Goal: Task Accomplishment & Management: Use online tool/utility

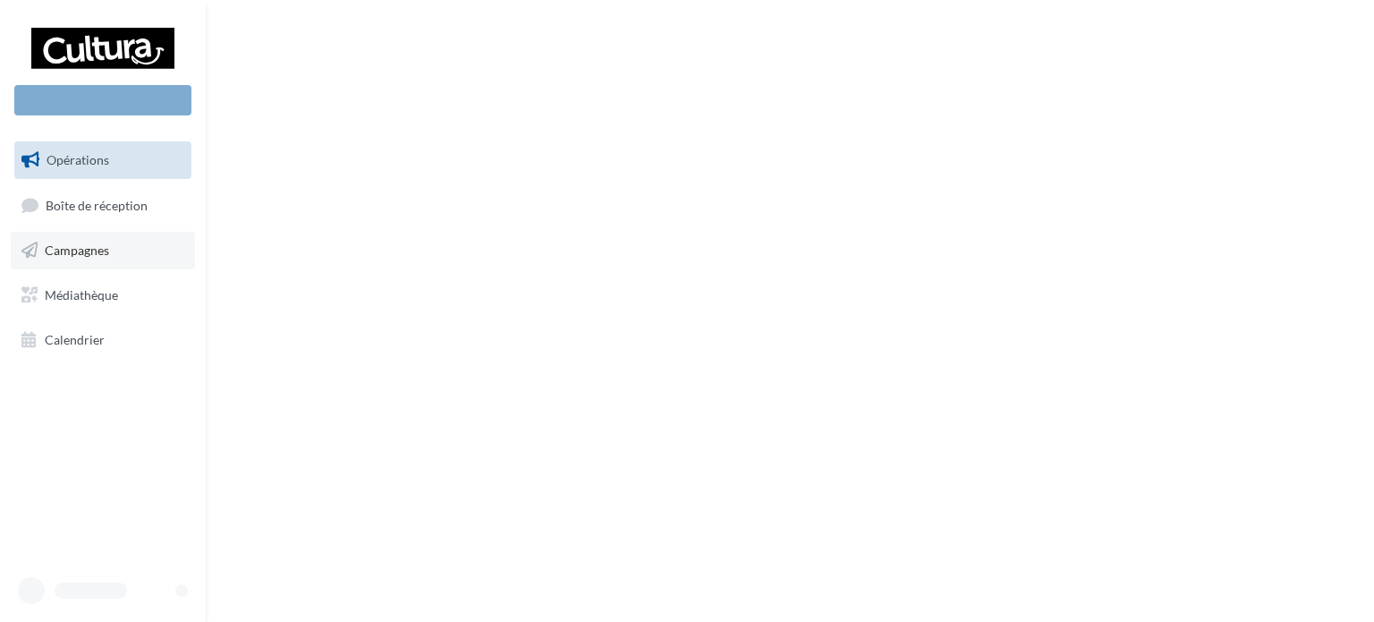
click at [106, 263] on link "Campagnes" at bounding box center [103, 251] width 184 height 38
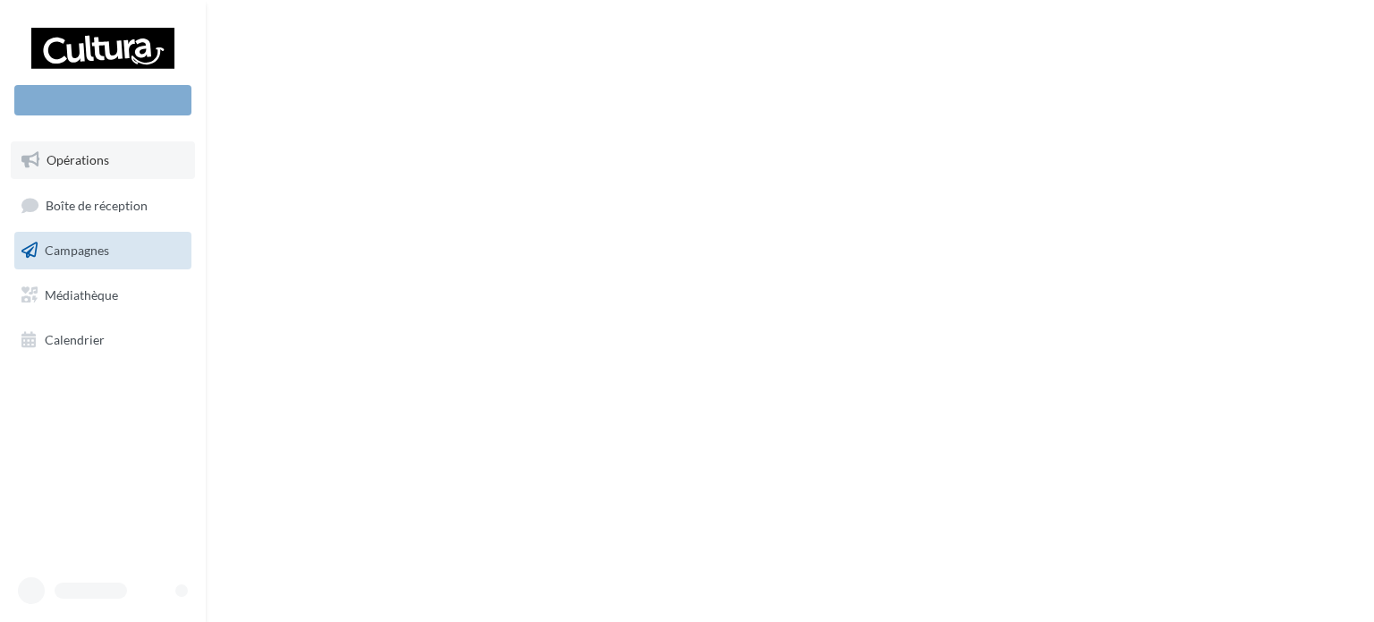
click at [95, 156] on span "Opérations" at bounding box center [78, 159] width 63 height 15
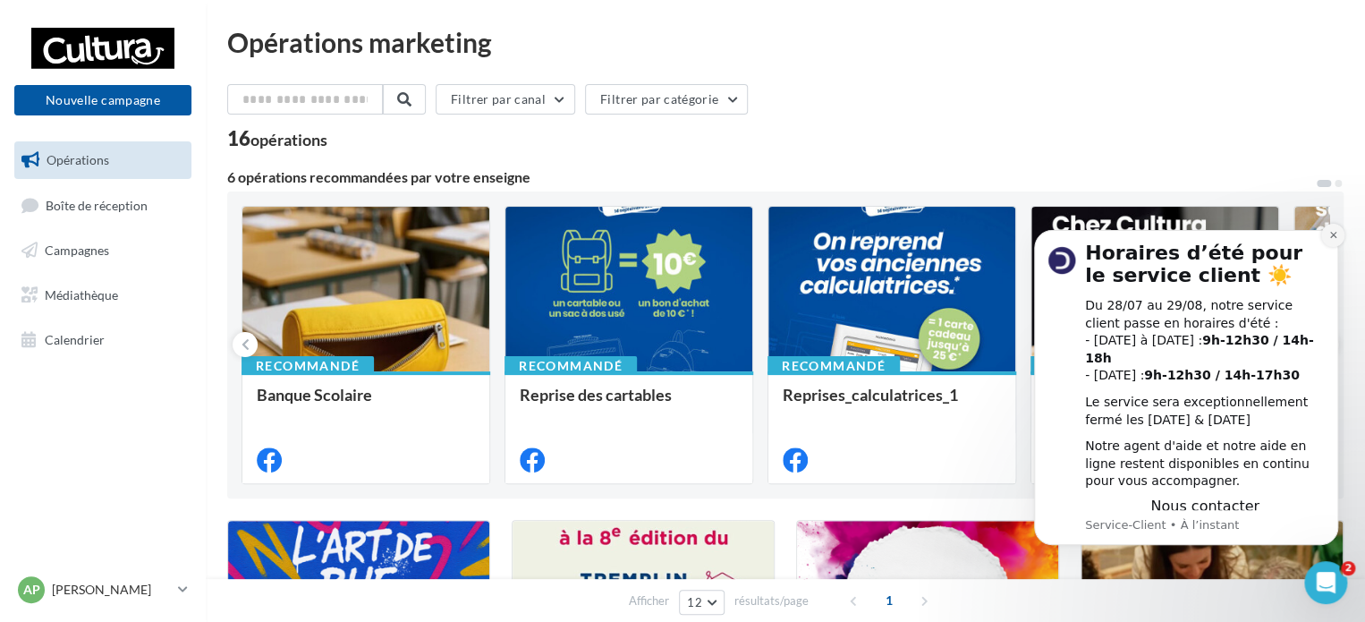
click at [1332, 240] on icon "Dismiss notification" at bounding box center [1333, 235] width 10 height 10
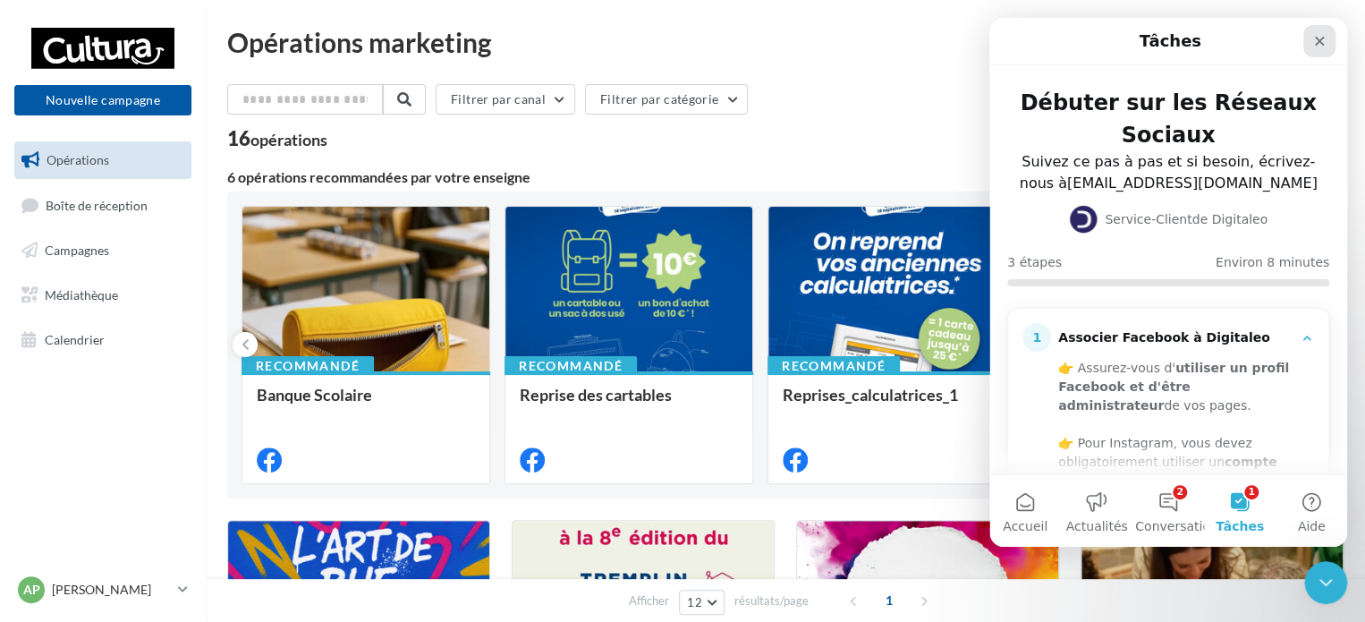
click at [1313, 36] on icon "Fermer" at bounding box center [1319, 41] width 14 height 14
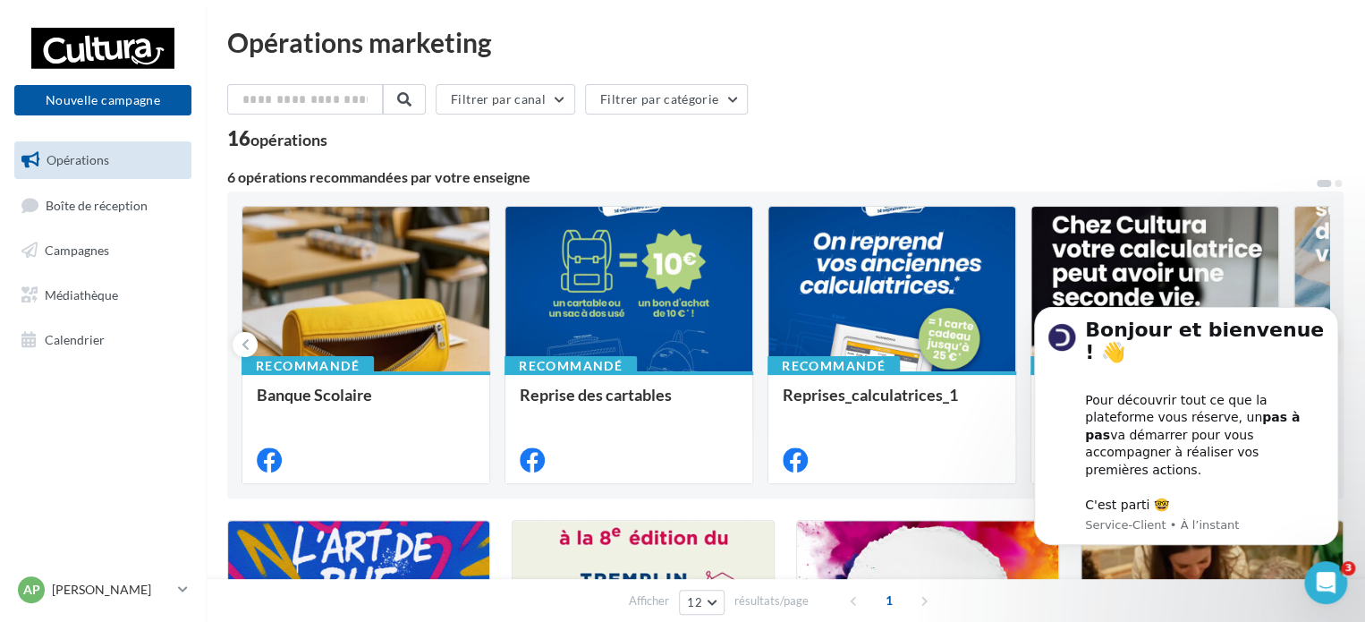
click at [1193, 94] on div "Filtrer par canal Filtrer par catégorie" at bounding box center [785, 103] width 1116 height 38
click at [622, 310] on div at bounding box center [628, 290] width 247 height 166
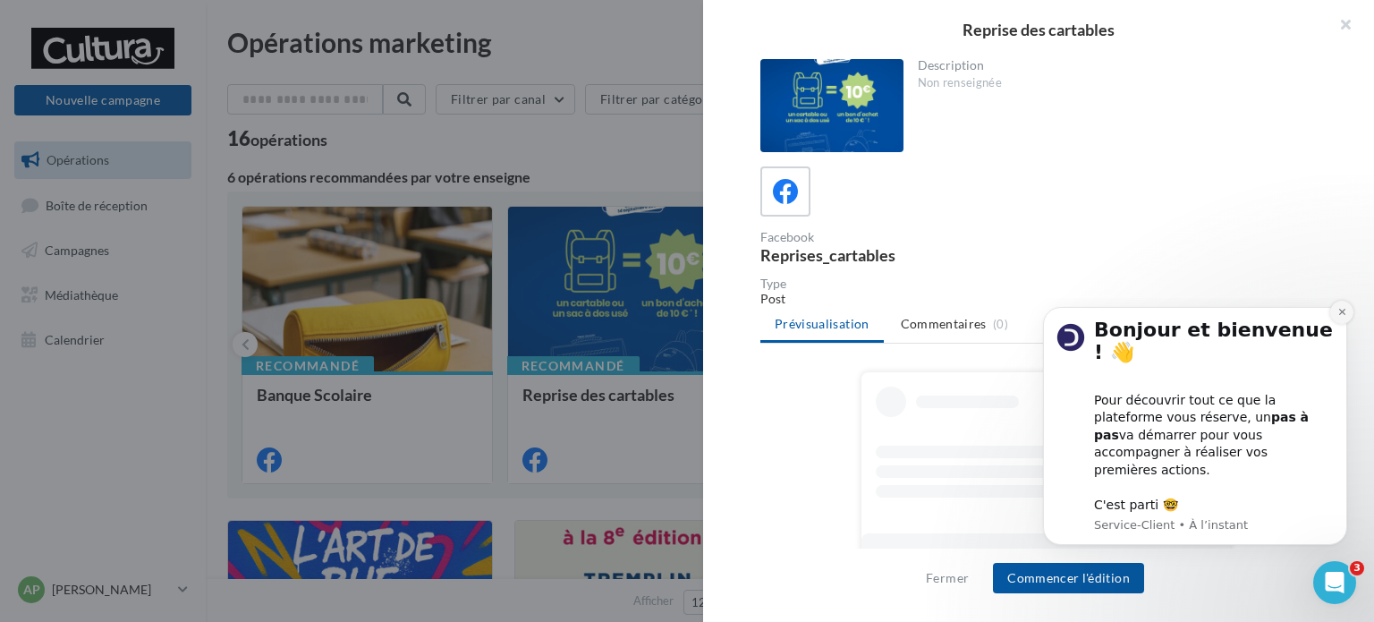
click at [1334, 324] on button "Dismiss notification" at bounding box center [1341, 311] width 23 height 23
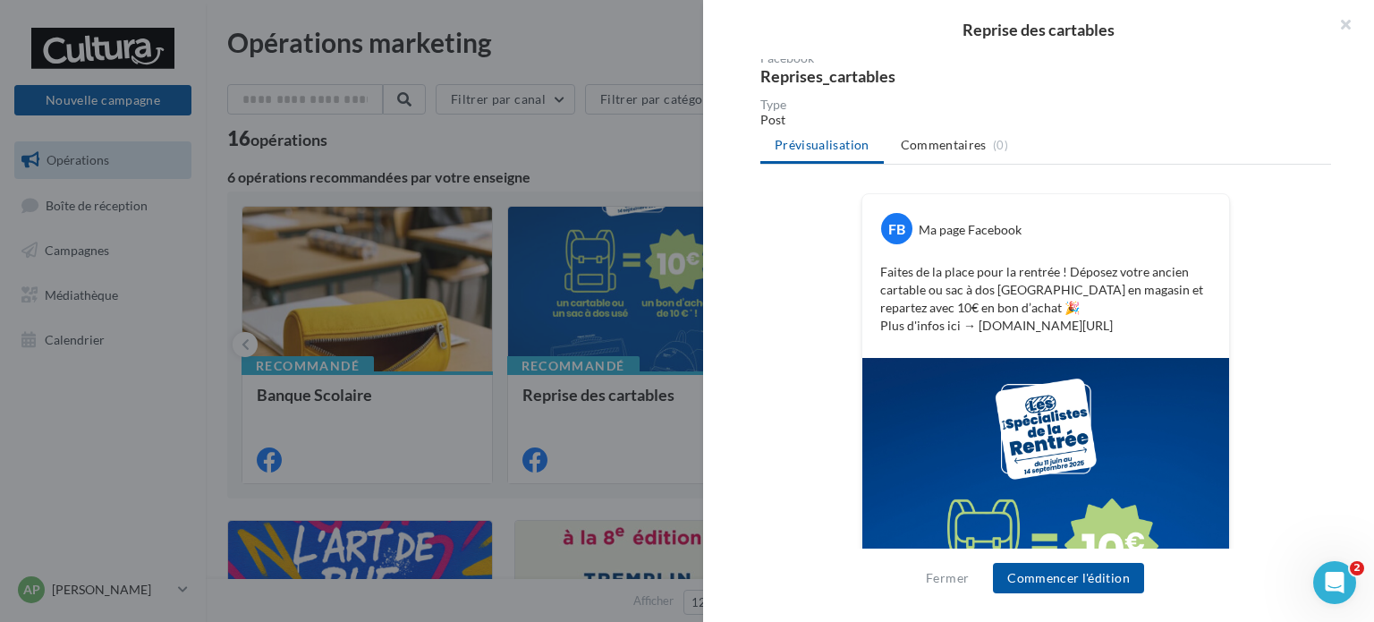
scroll to position [452, 0]
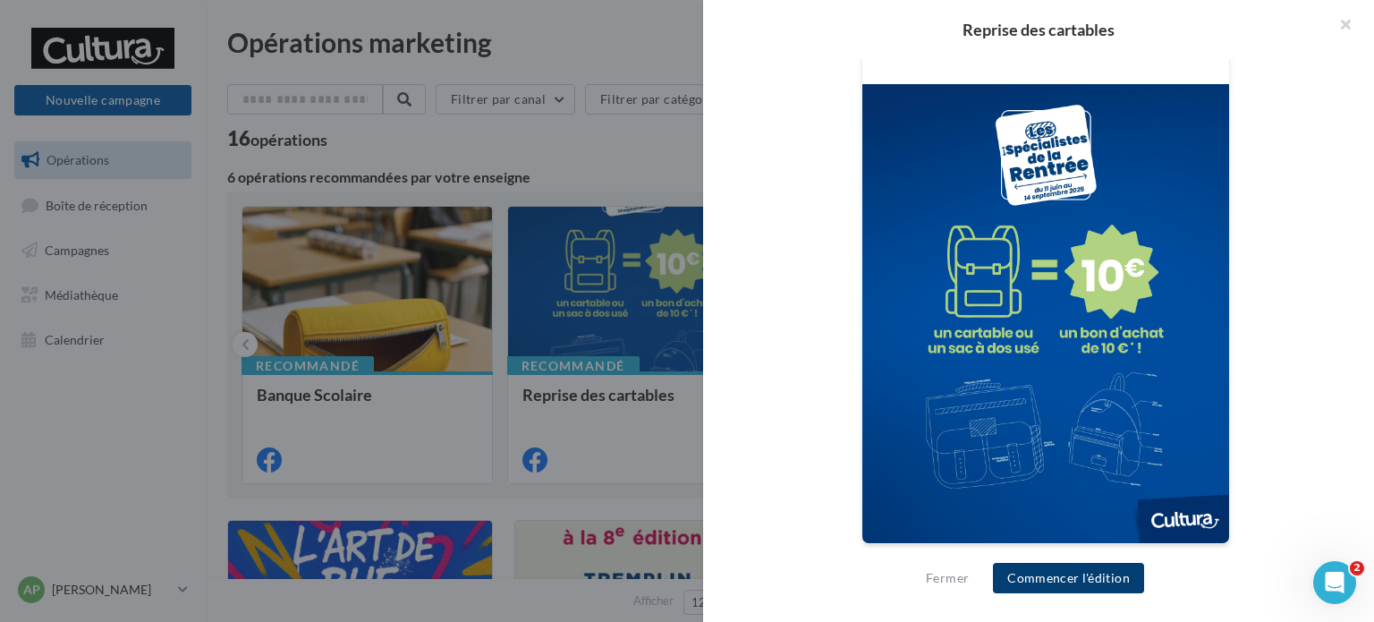
click at [1103, 570] on button "Commencer l'édition" at bounding box center [1068, 577] width 151 height 30
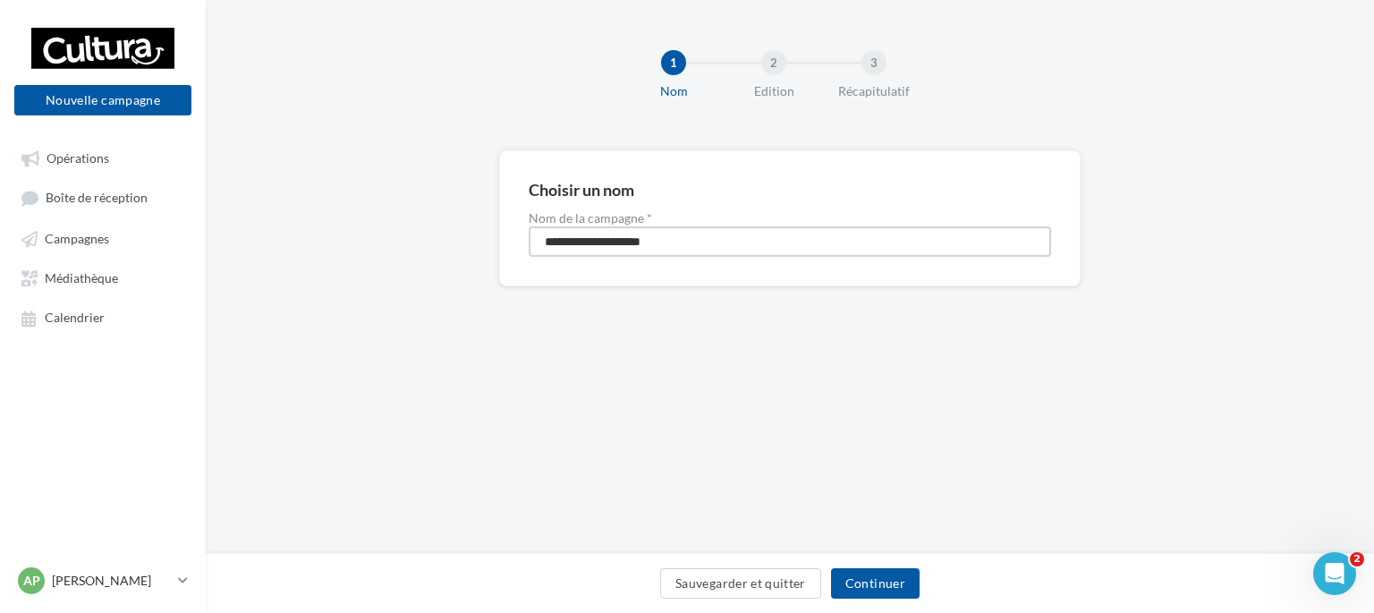
click at [687, 242] on input "**********" at bounding box center [790, 241] width 522 height 30
click at [899, 594] on button "Continuer" at bounding box center [875, 583] width 89 height 30
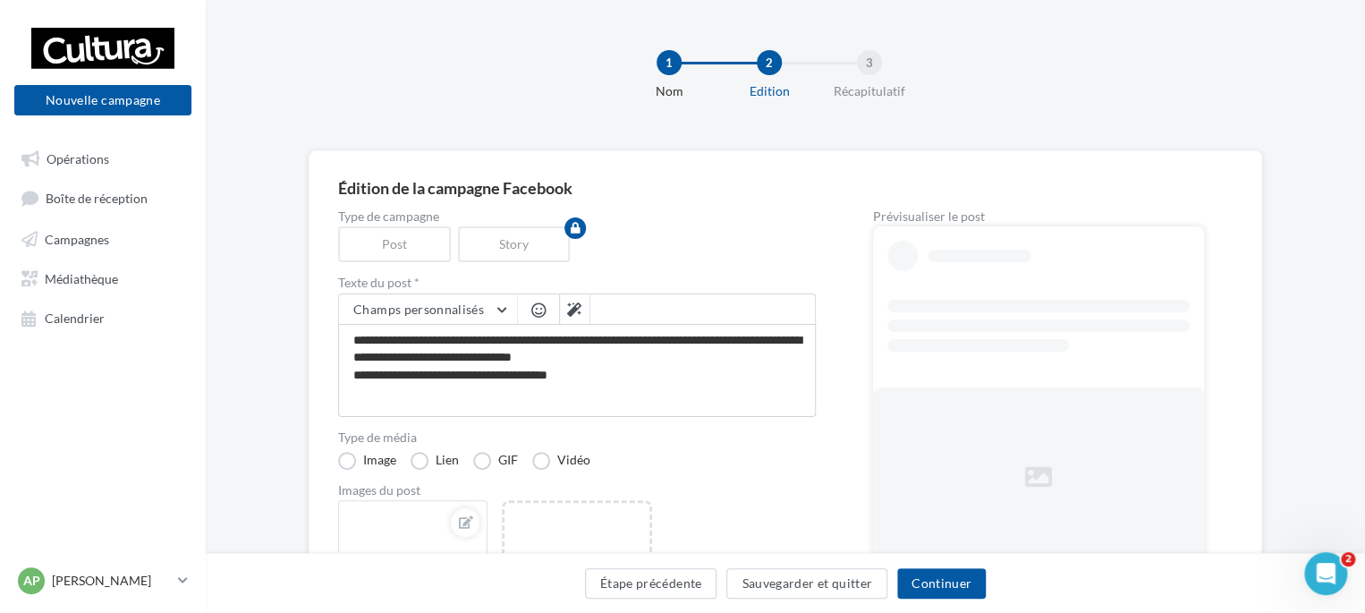
scroll to position [179, 0]
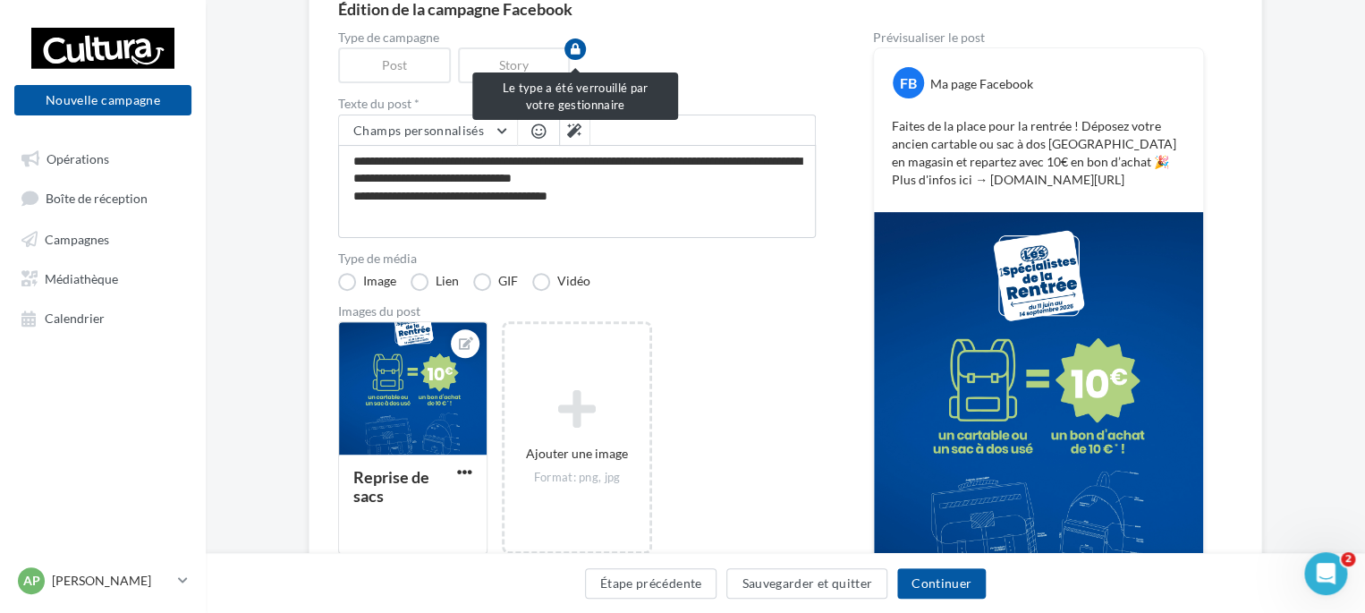
click at [543, 68] on div "Story" at bounding box center [518, 65] width 120 height 36
click at [490, 62] on div "Story" at bounding box center [518, 65] width 120 height 36
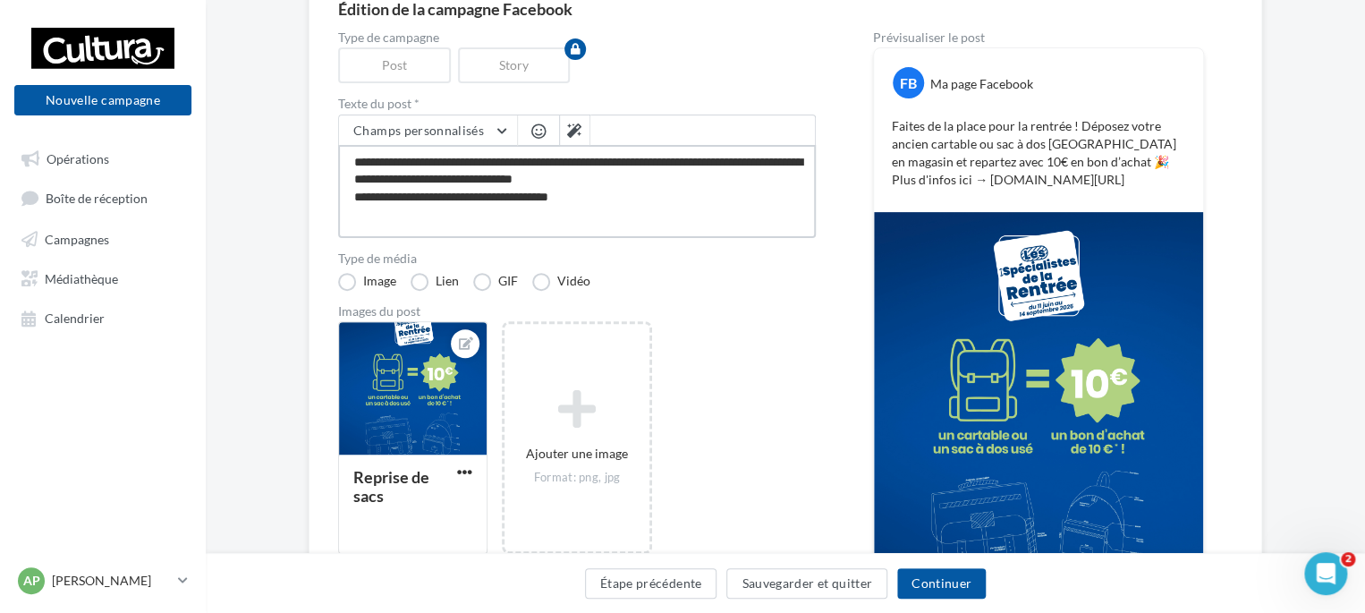
click at [592, 223] on textarea "**********" at bounding box center [577, 191] width 478 height 93
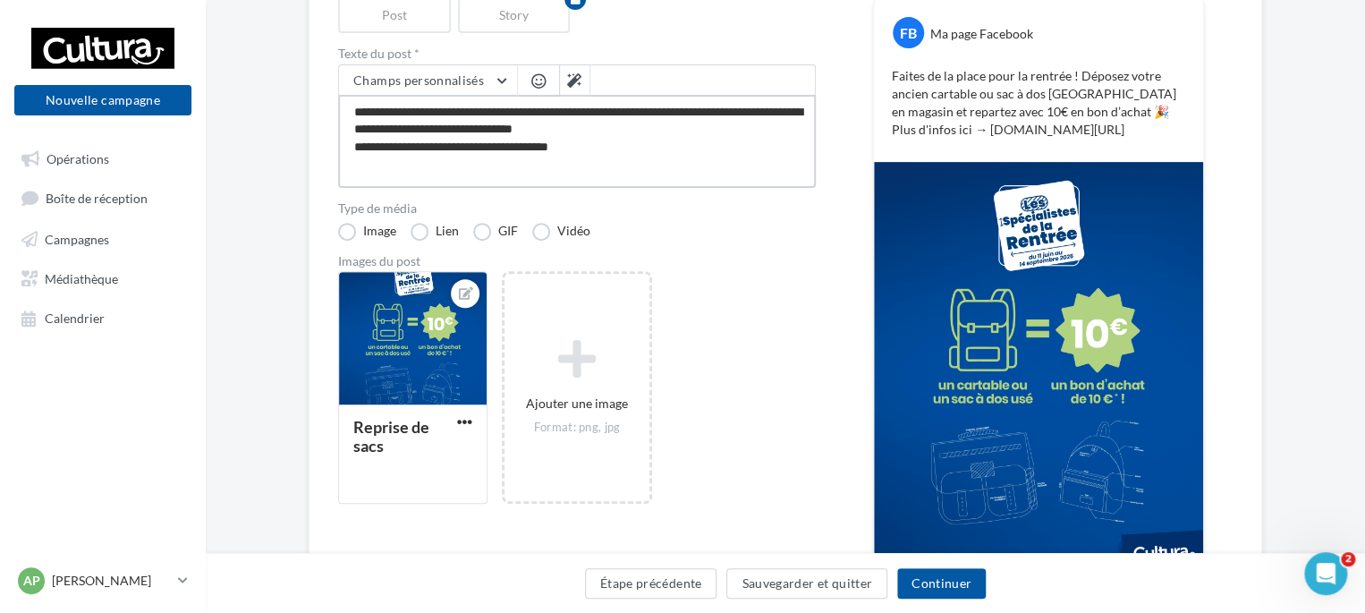
scroll to position [268, 0]
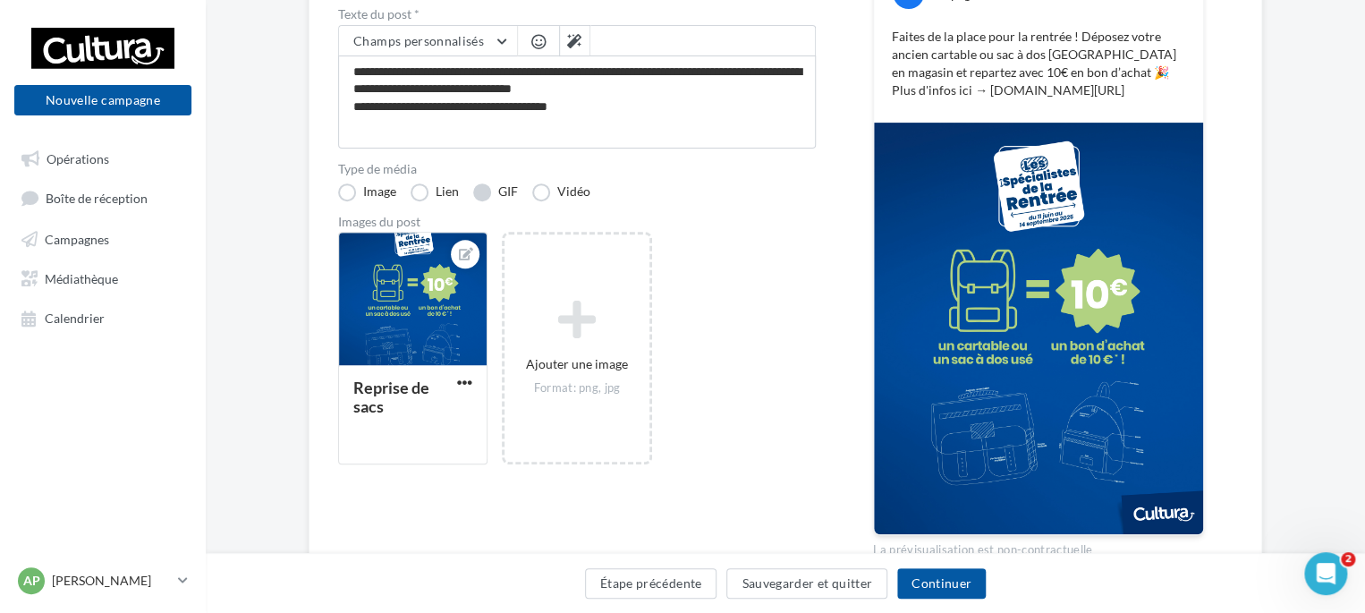
click at [478, 190] on label "GIF" at bounding box center [495, 192] width 45 height 18
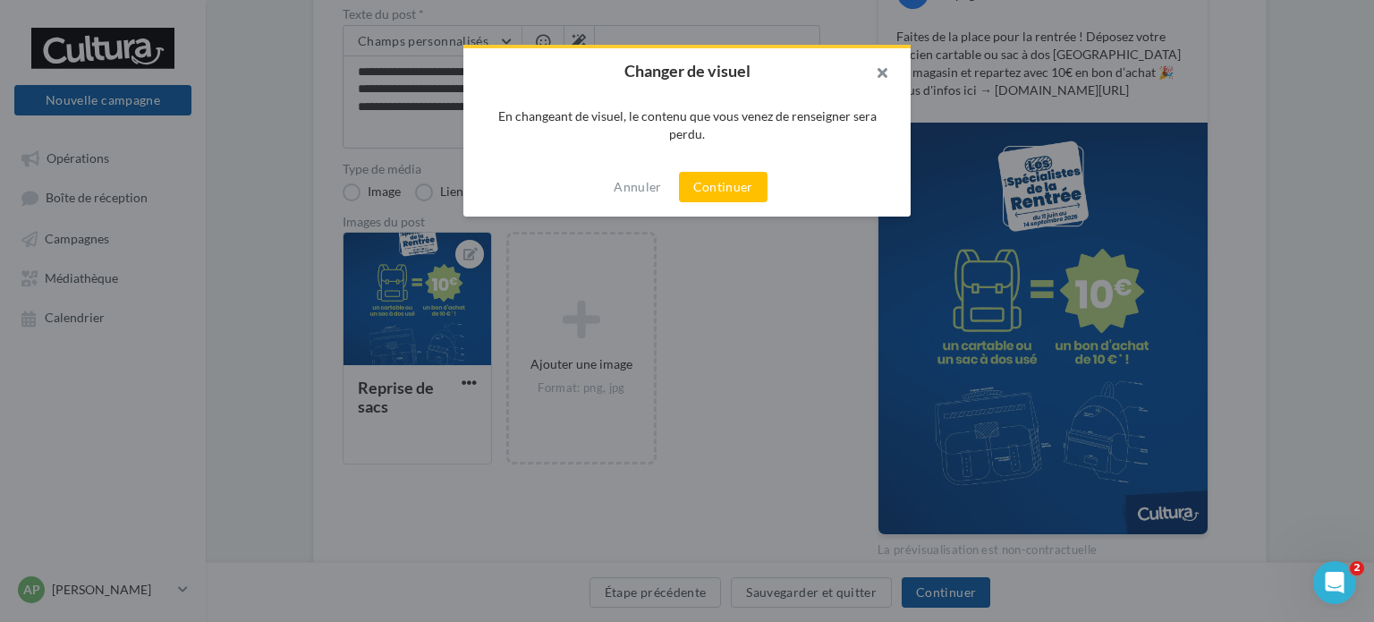
click at [885, 63] on button "button" at bounding box center [875, 75] width 72 height 54
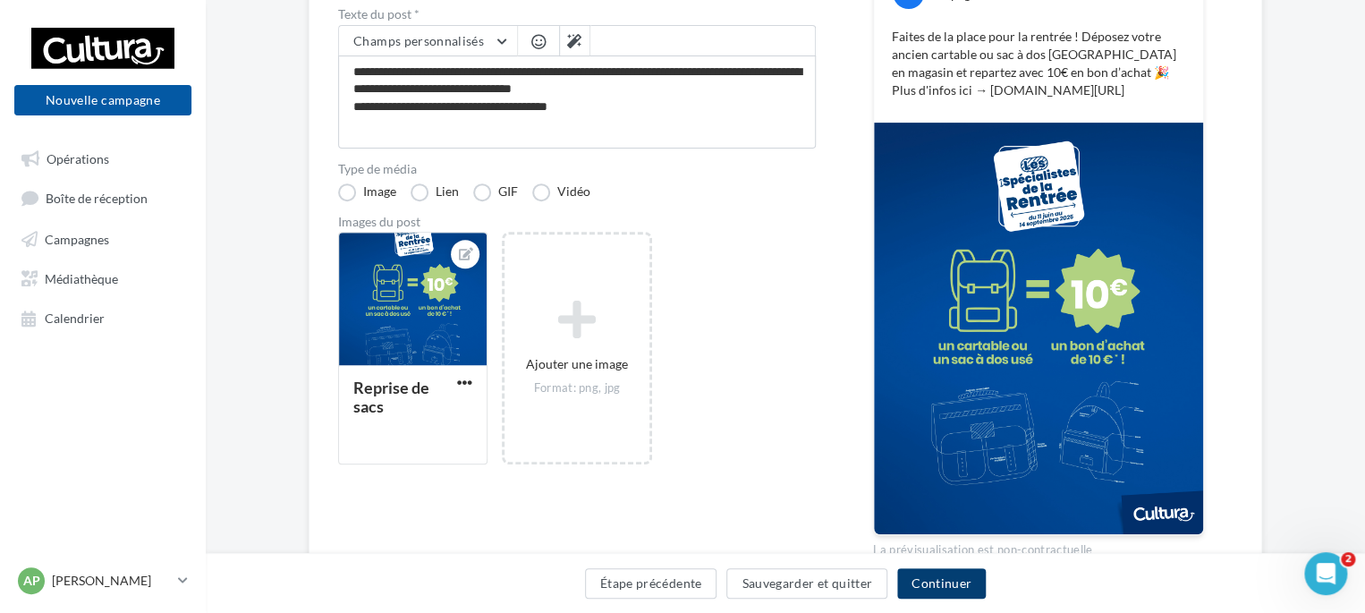
click at [951, 579] on button "Continuer" at bounding box center [941, 583] width 89 height 30
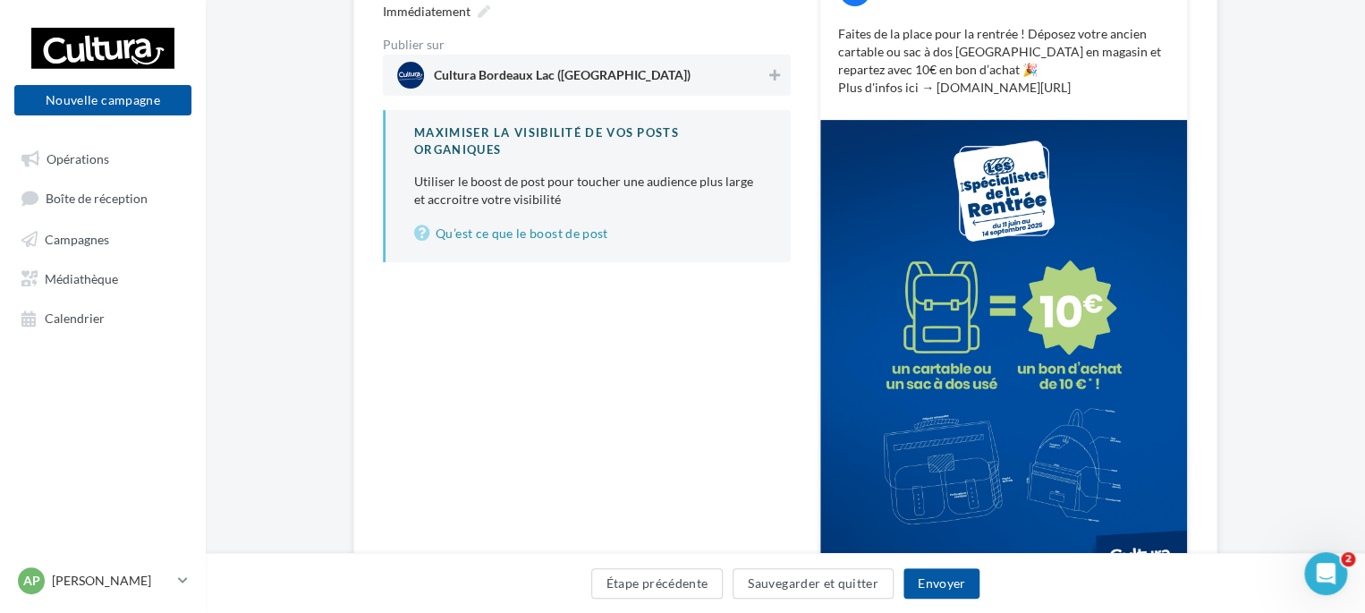
scroll to position [140, 0]
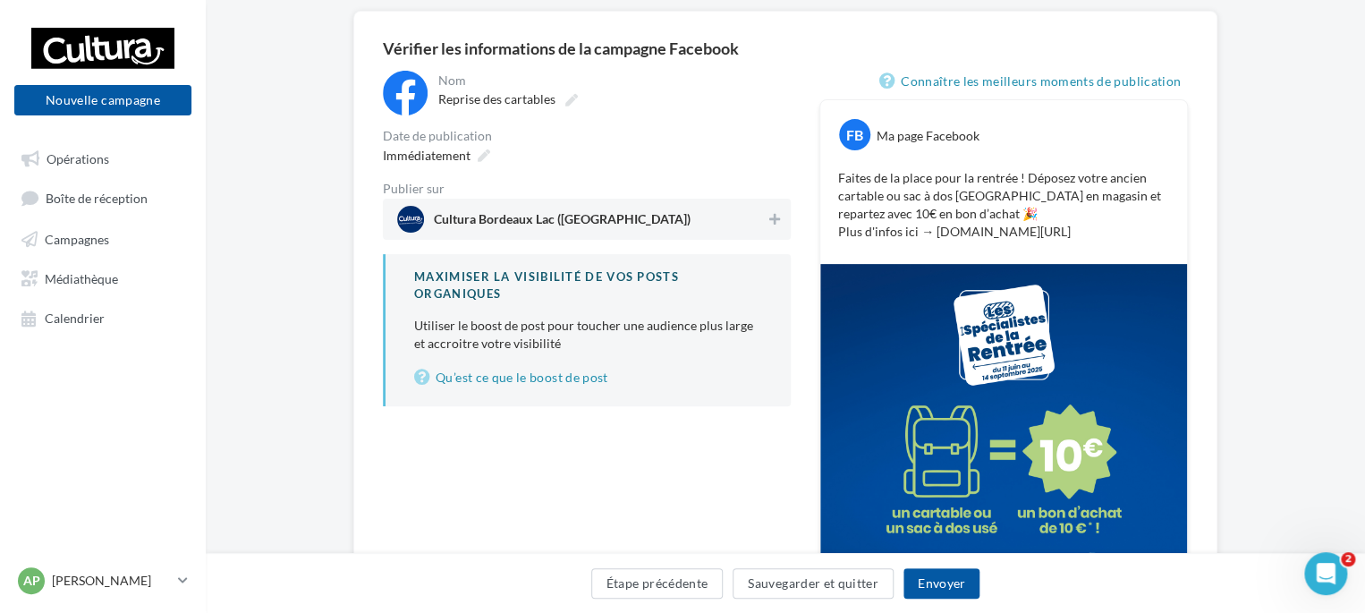
click at [554, 336] on p "Utiliser le boost de post pour toucher une audience plus large et accroitre vot…" at bounding box center [588, 335] width 348 height 36
click at [553, 368] on link "Qu’est ce que le boost de post" at bounding box center [588, 377] width 348 height 21
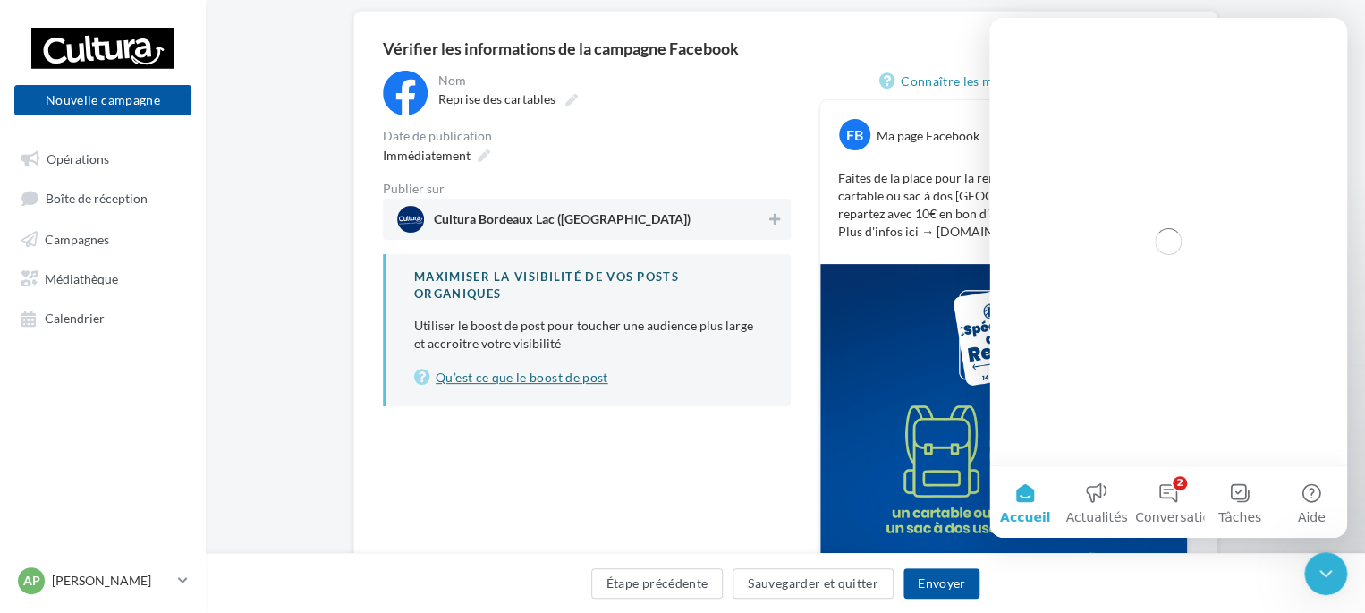
scroll to position [0, 0]
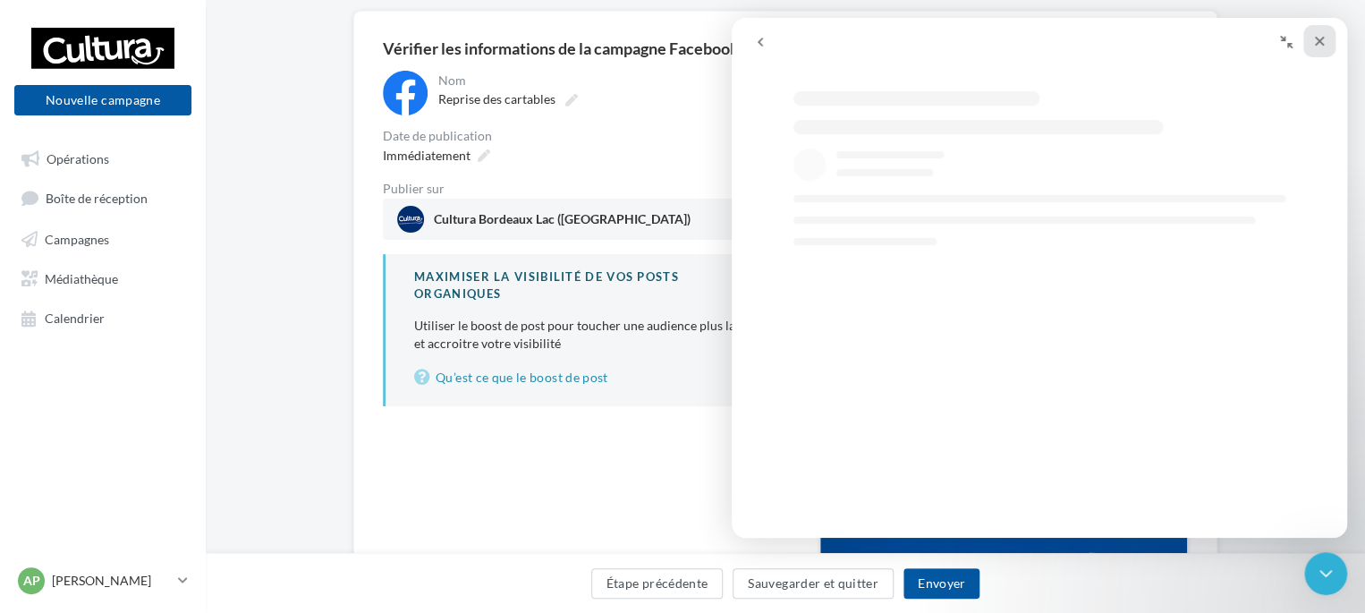
click at [1315, 36] on icon "Fermer" at bounding box center [1319, 41] width 14 height 14
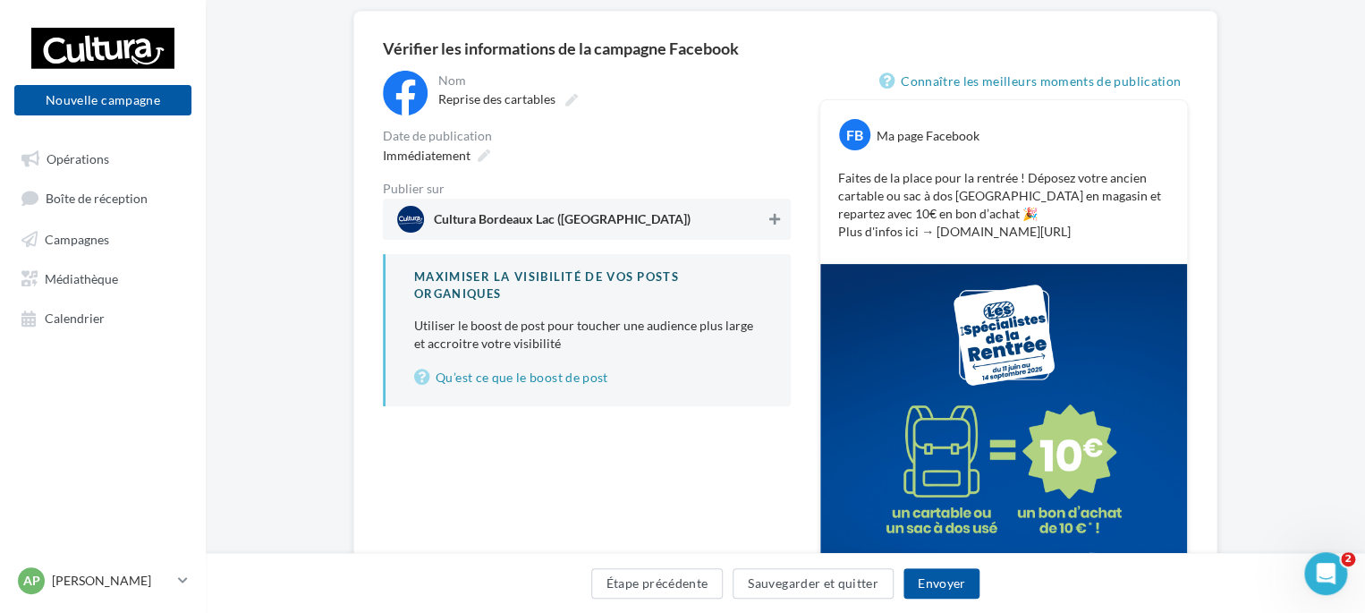
click at [771, 221] on icon at bounding box center [774, 219] width 11 height 13
click at [669, 210] on span "Cultura Bordeaux Lac ([GEOGRAPHIC_DATA])" at bounding box center [580, 219] width 367 height 27
click at [642, 221] on span "Cultura Bordeaux Lac ([GEOGRAPHIC_DATA])" at bounding box center [581, 219] width 368 height 27
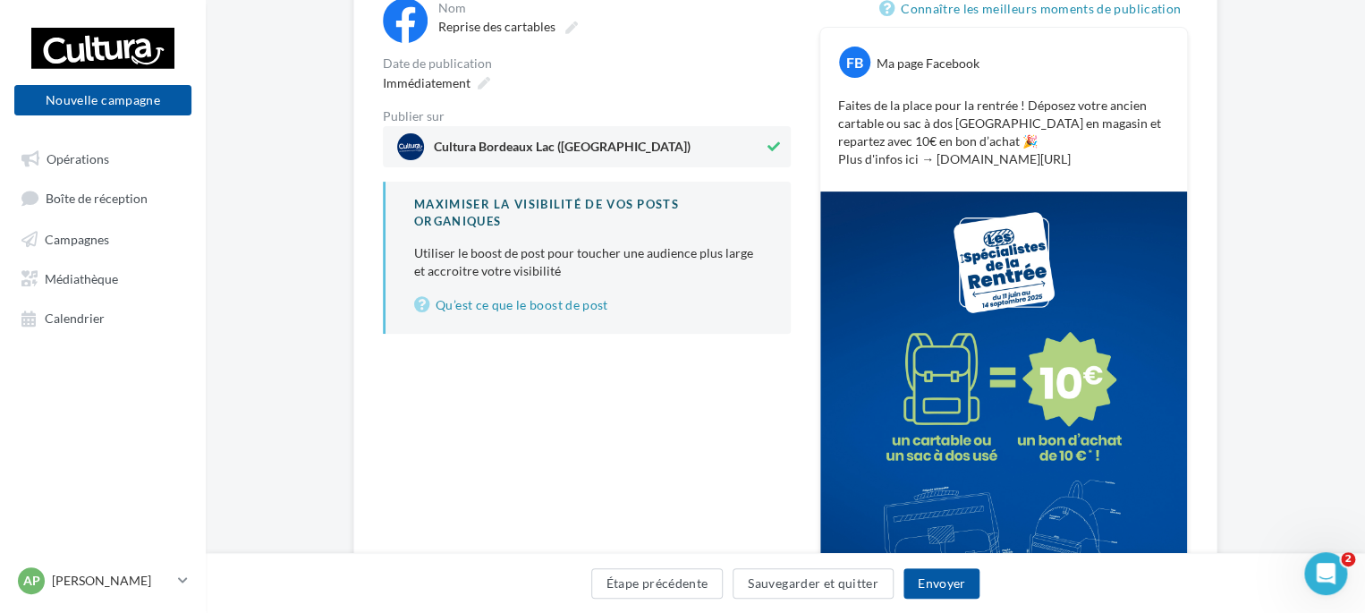
scroll to position [318, 0]
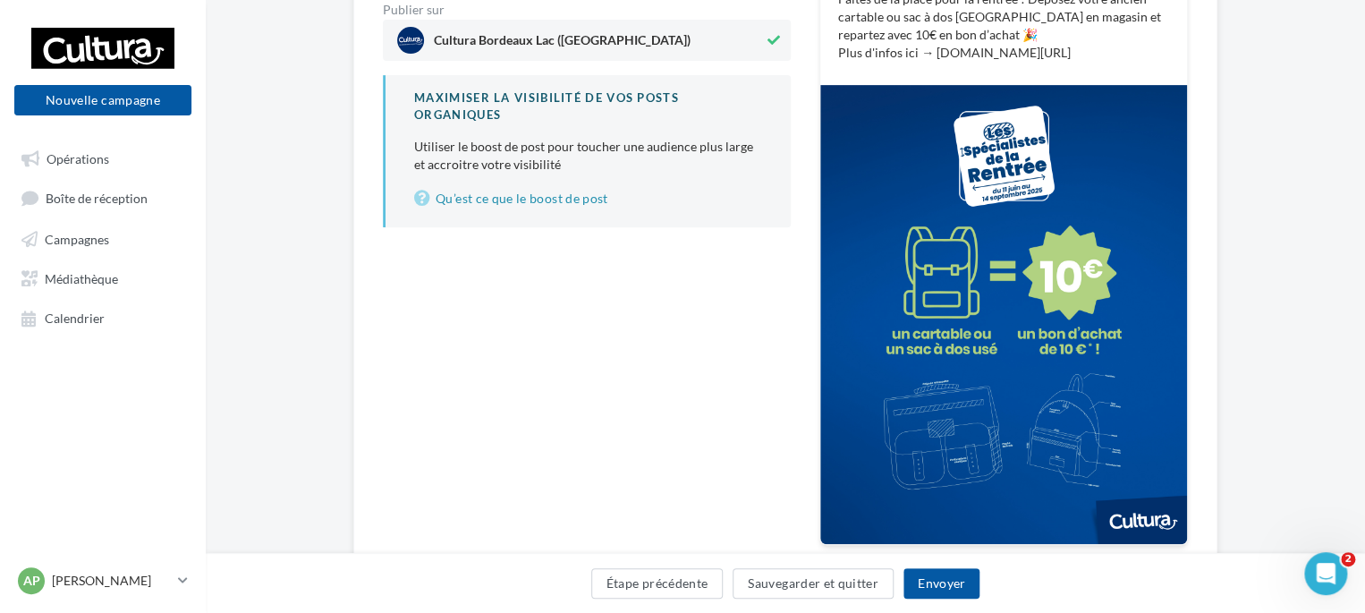
click at [705, 360] on div "**********" at bounding box center [587, 229] width 408 height 675
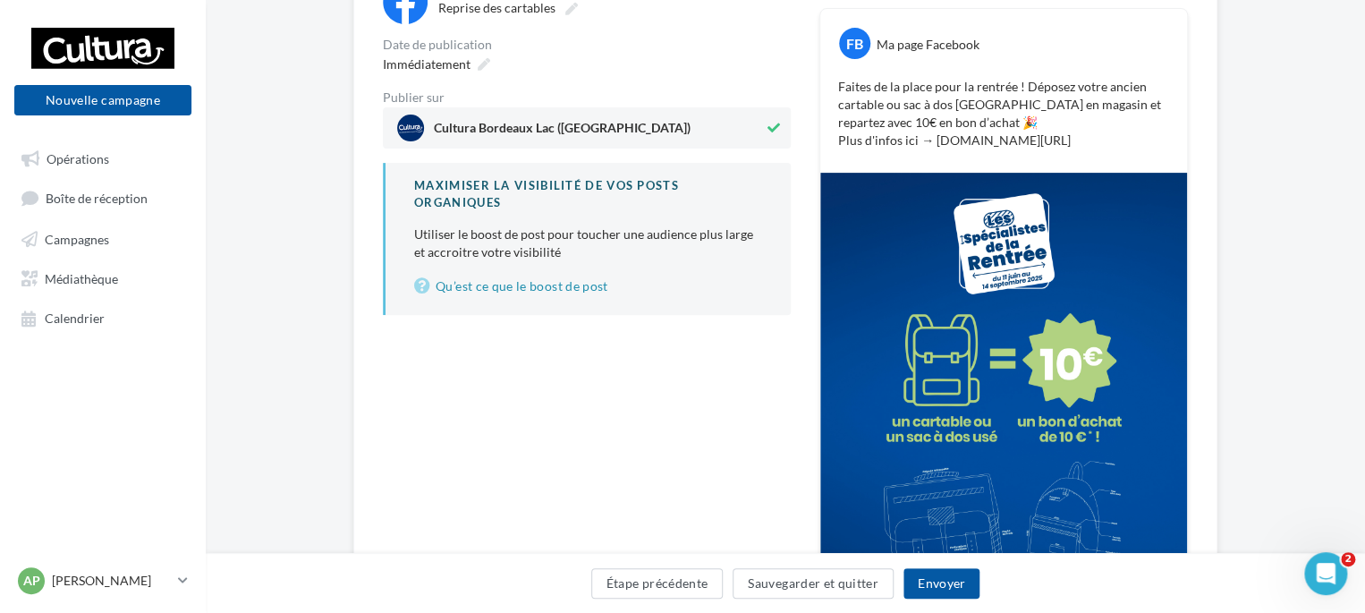
scroll to position [268, 0]
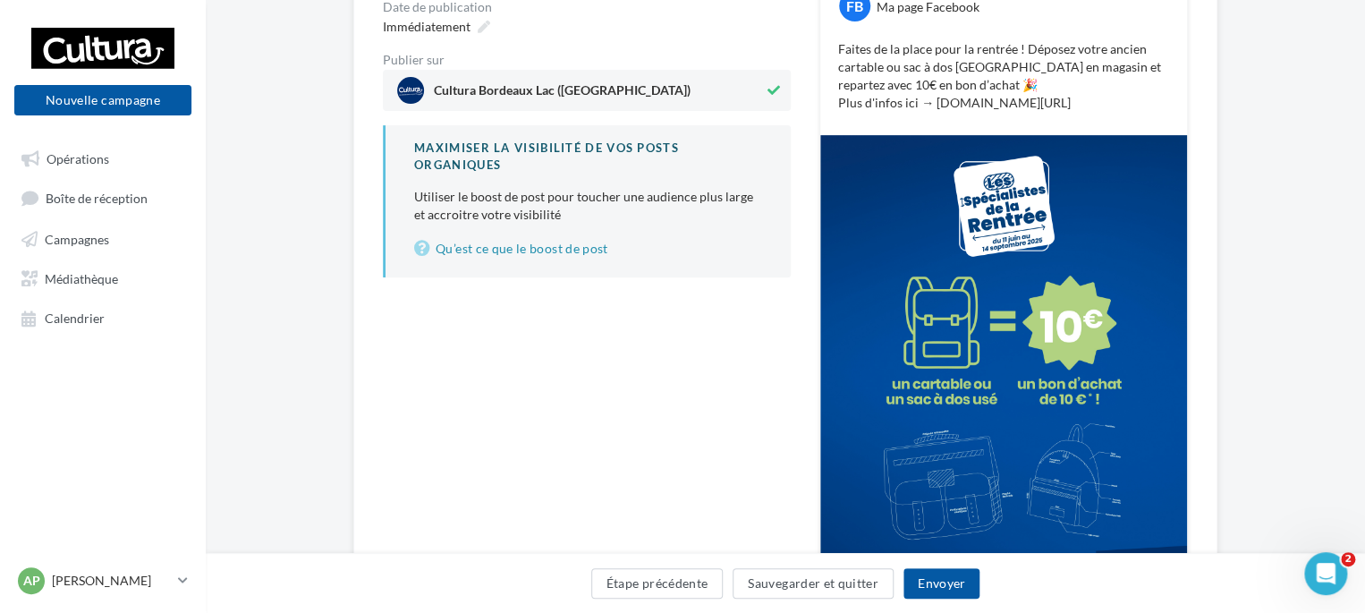
click at [429, 219] on p "Utiliser le boost de post pour toucher une audience plus large et accroitre vot…" at bounding box center [588, 206] width 348 height 36
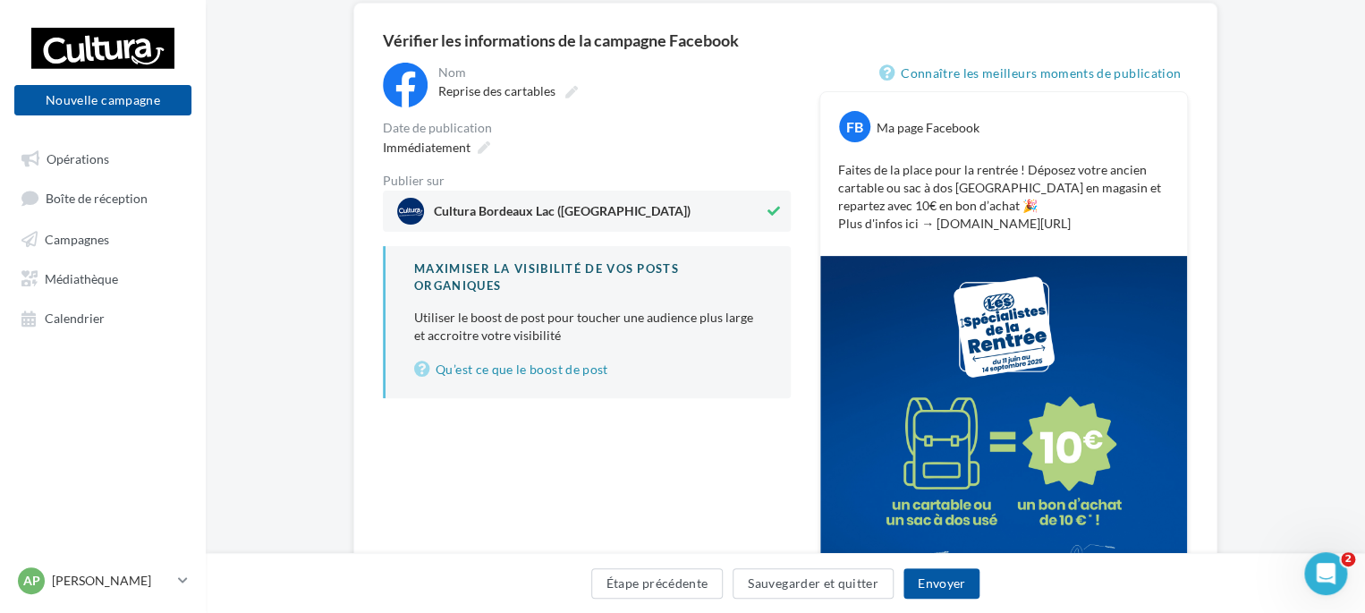
scroll to position [0, 0]
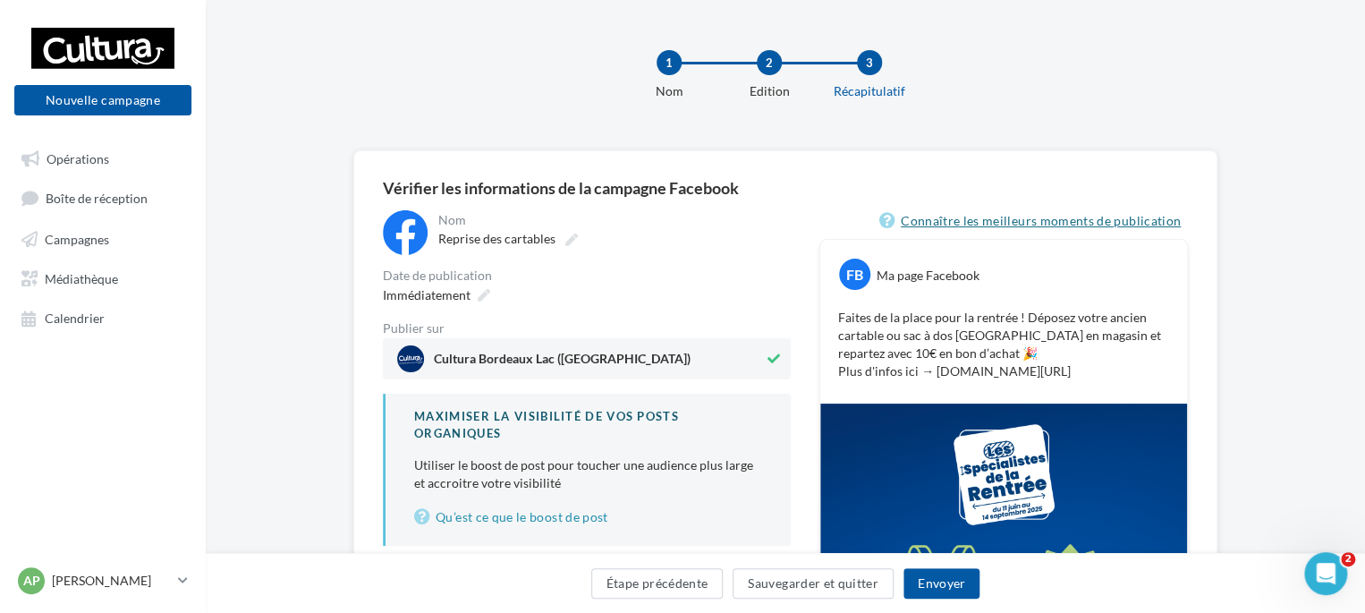
click at [1002, 218] on link "Connaître les meilleurs moments de publication" at bounding box center [1033, 220] width 309 height 21
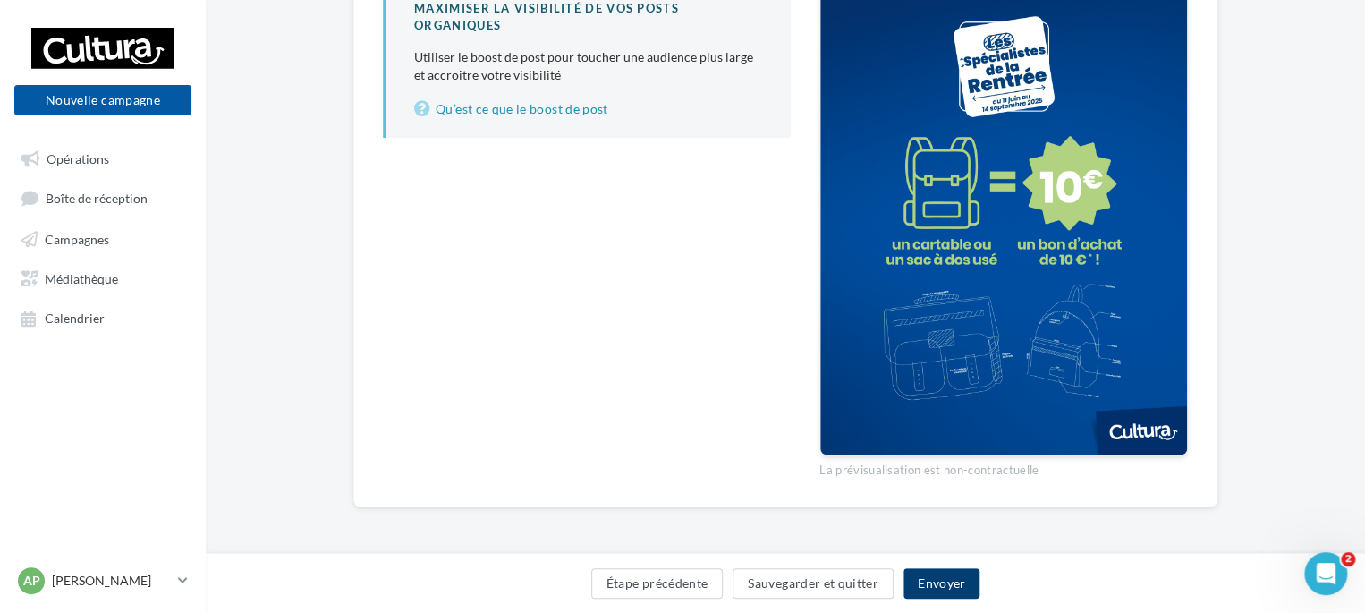
click at [959, 582] on button "Envoyer" at bounding box center [941, 583] width 76 height 30
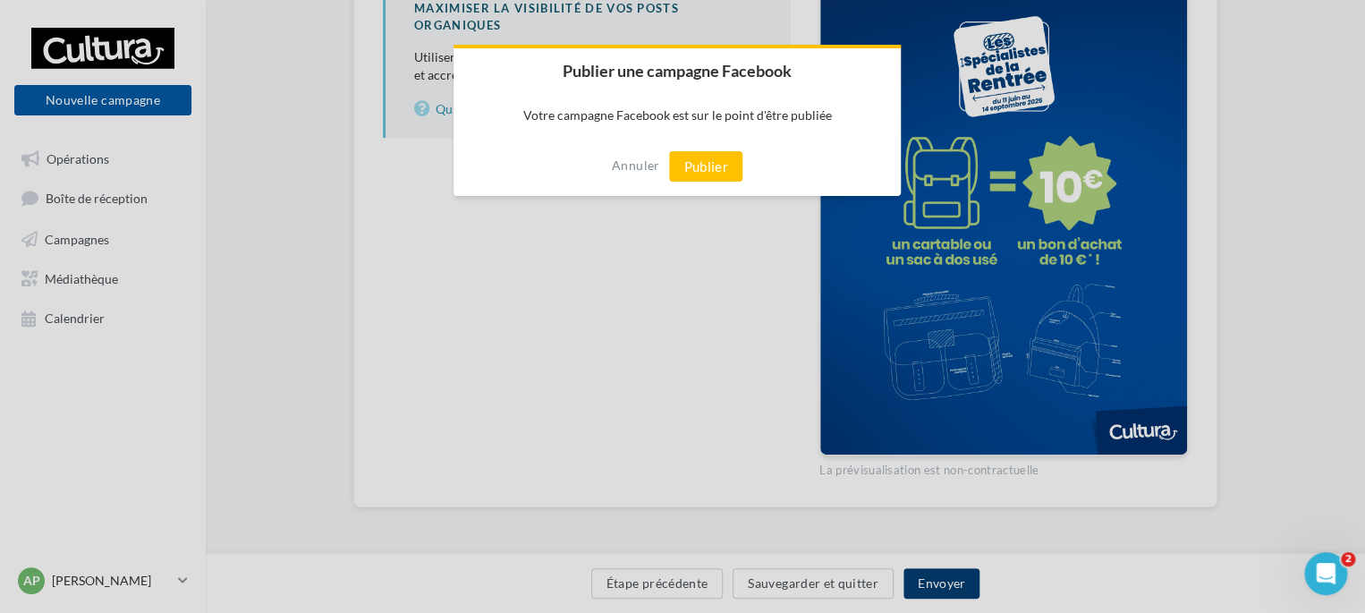
scroll to position [398, 0]
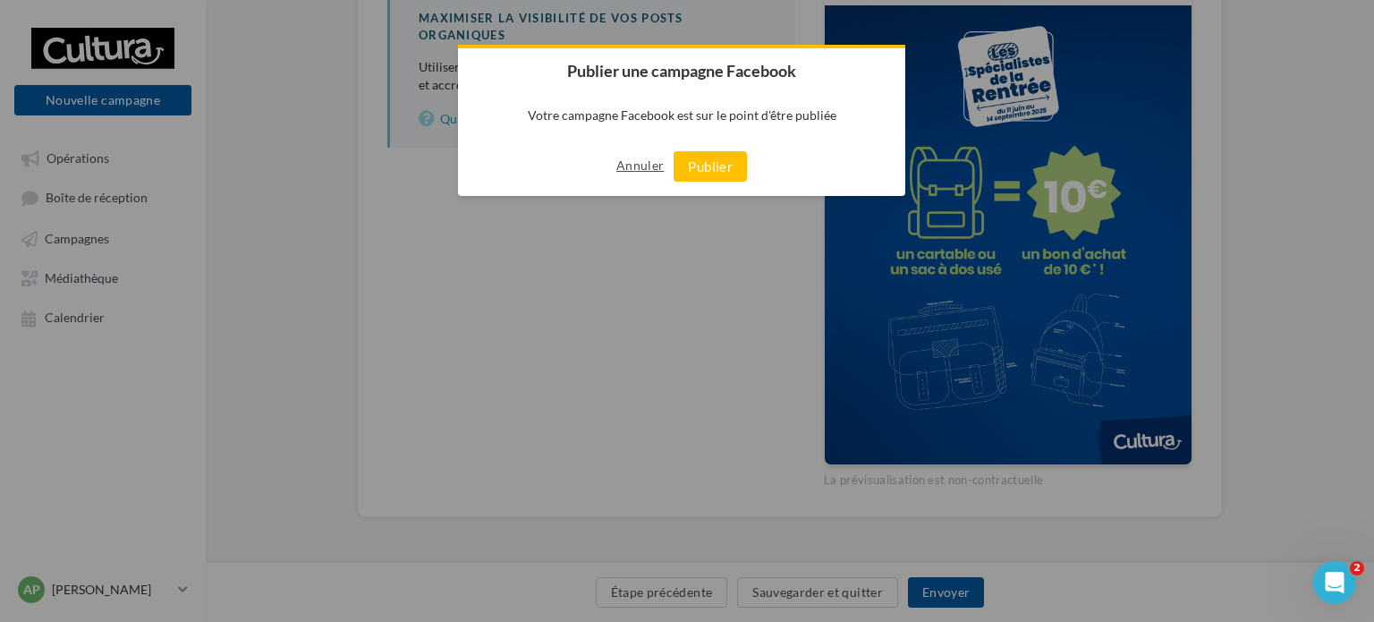
click at [651, 171] on button "Annuler" at bounding box center [639, 165] width 47 height 29
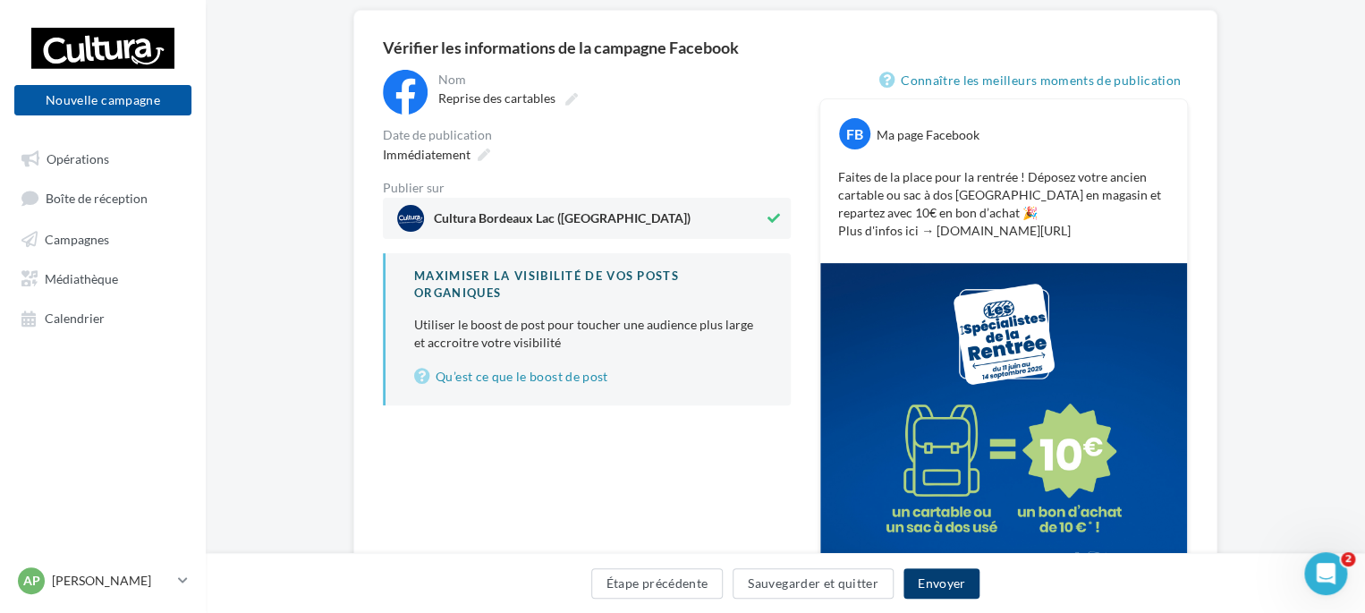
scroll to position [140, 0]
click at [472, 157] on div "Immédiatement" at bounding box center [435, 155] width 118 height 26
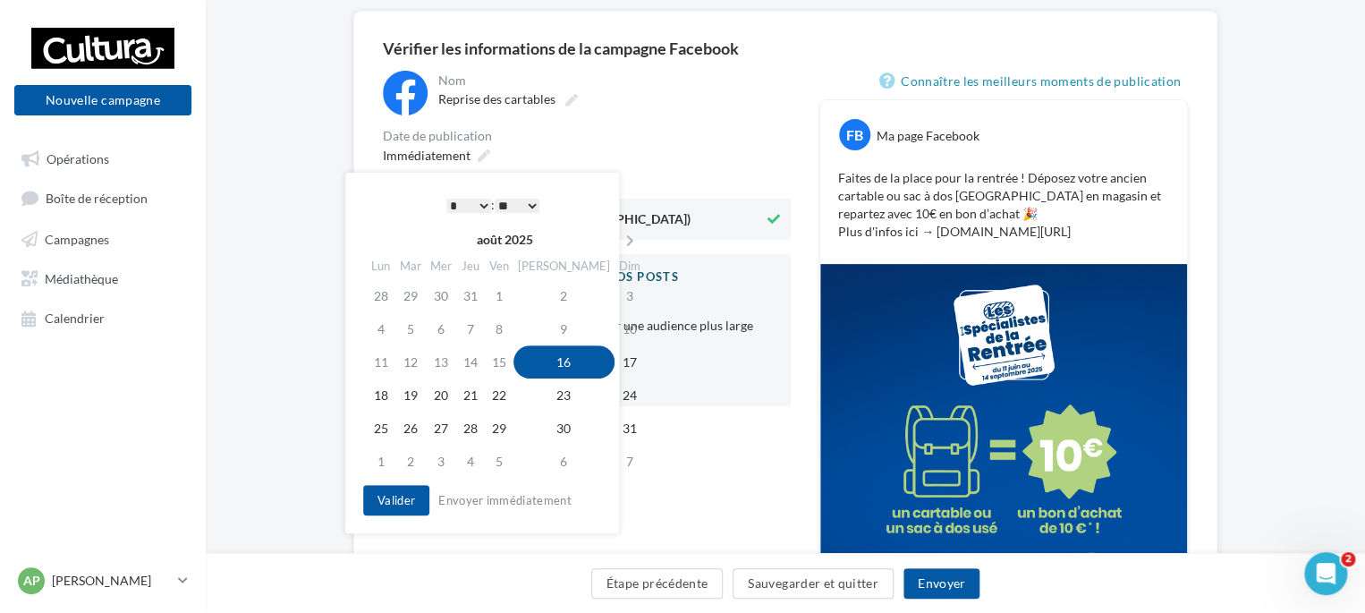
click at [461, 204] on select "* * * * * * * * * * ** ** ** ** ** ** ** ** ** ** ** ** ** **" at bounding box center [468, 206] width 45 height 14
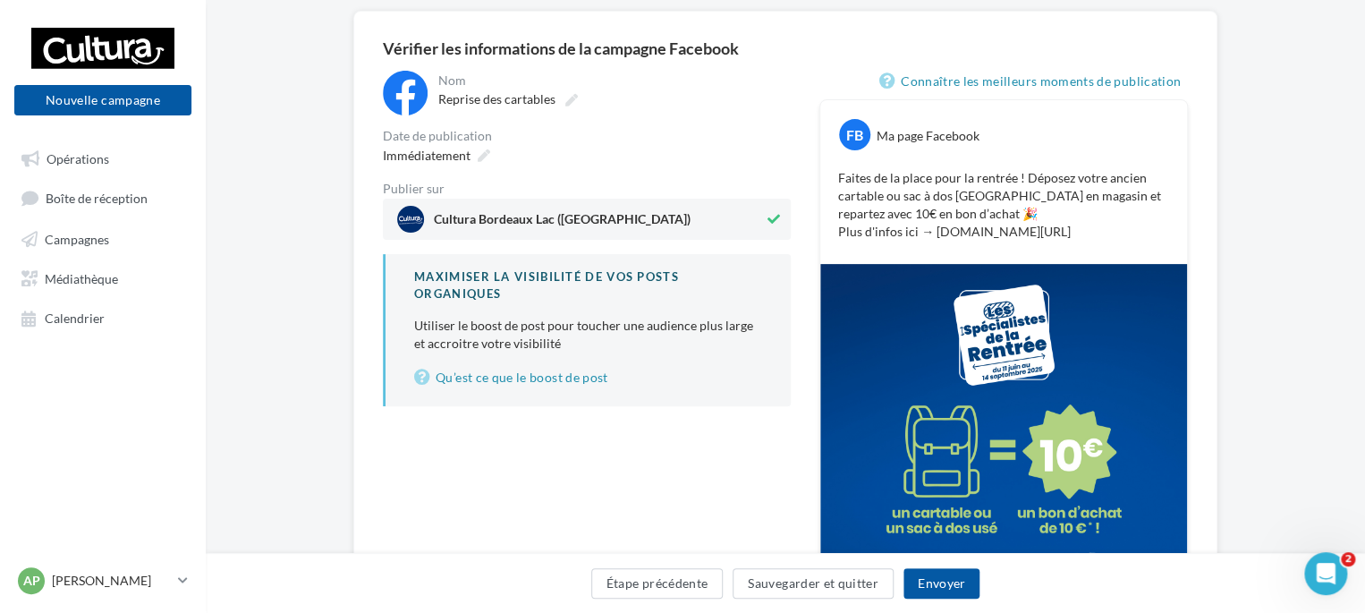
click at [668, 149] on div "Immédiatement" at bounding box center [587, 155] width 408 height 26
click at [484, 151] on icon at bounding box center [484, 155] width 13 height 13
click at [630, 104] on div "Reprise des cartables" at bounding box center [612, 99] width 349 height 25
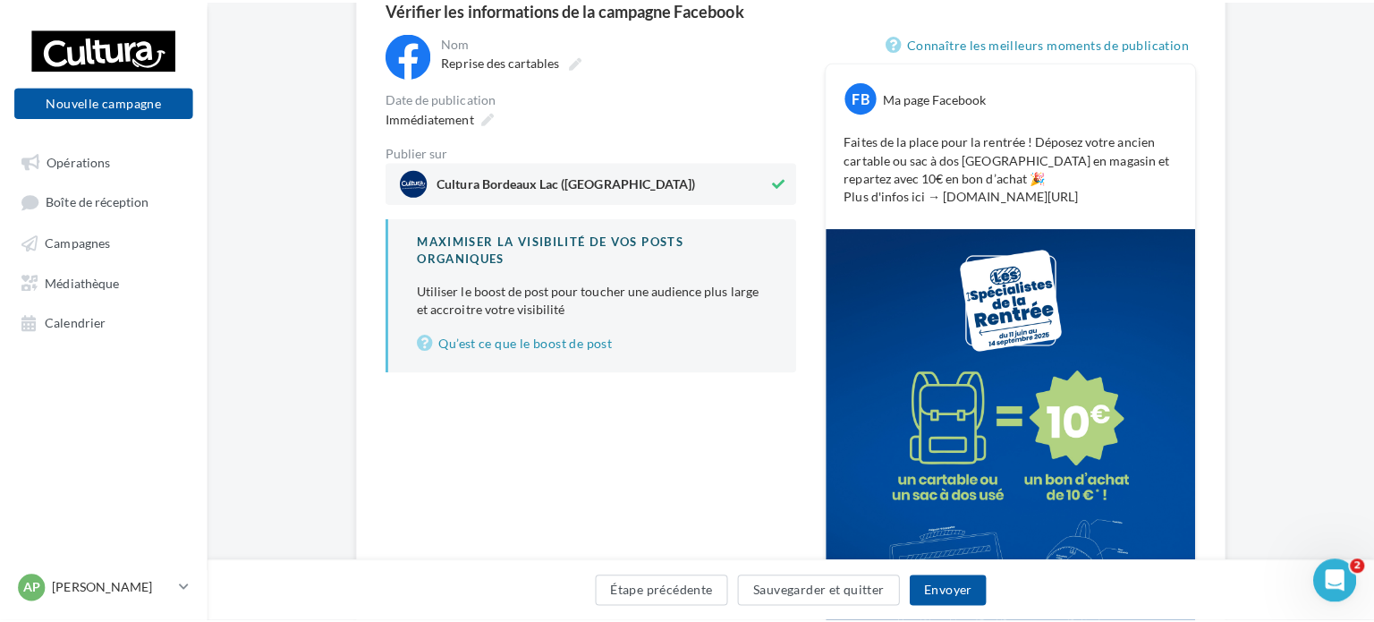
scroll to position [268, 0]
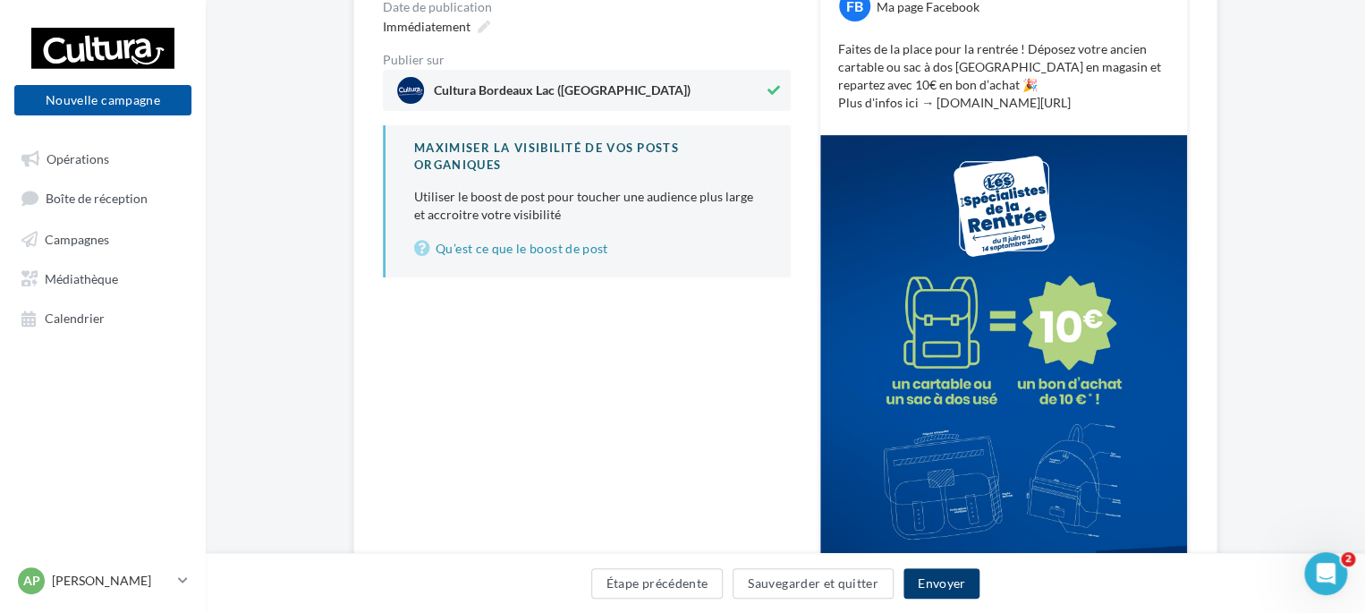
click at [921, 584] on button "Envoyer" at bounding box center [941, 583] width 76 height 30
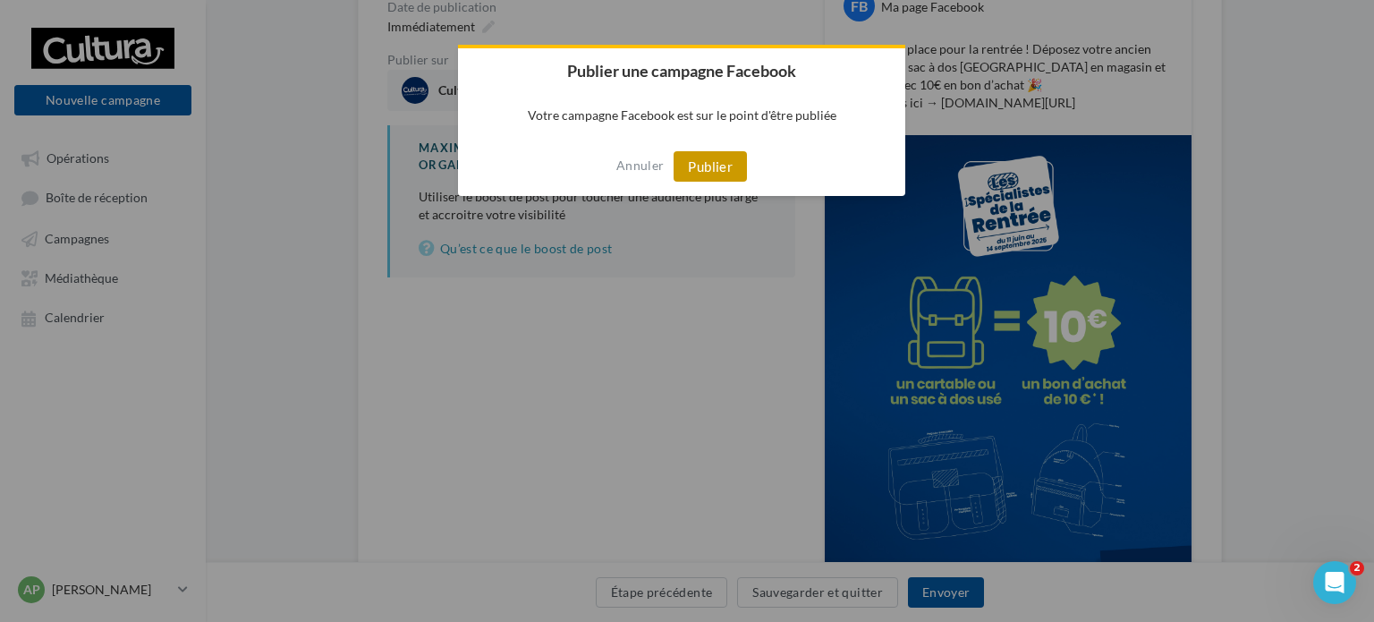
click at [726, 154] on button "Publier" at bounding box center [709, 166] width 73 height 30
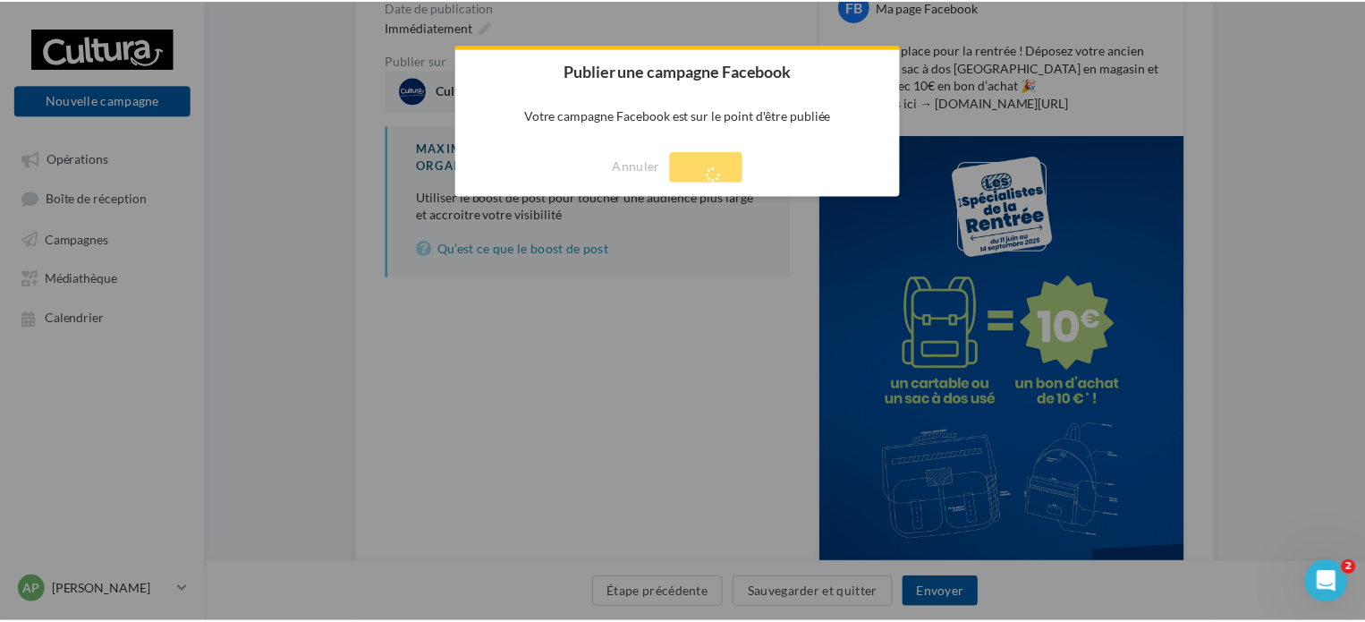
scroll to position [29, 0]
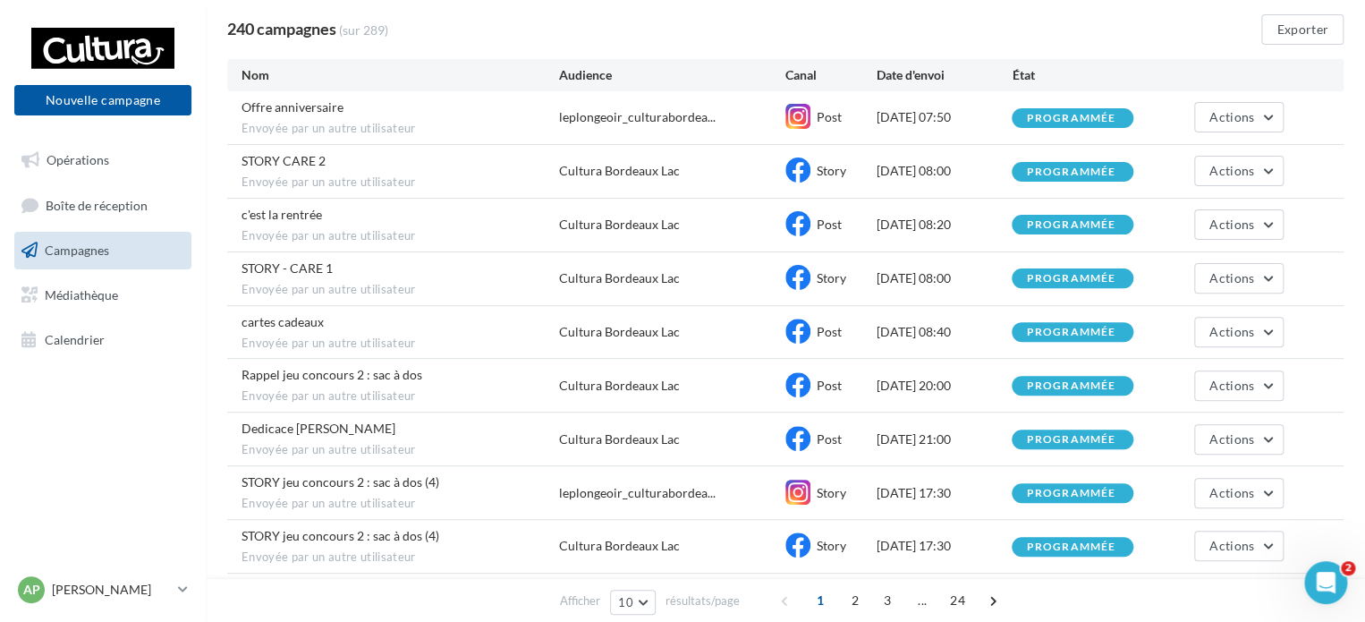
scroll to position [269, 0]
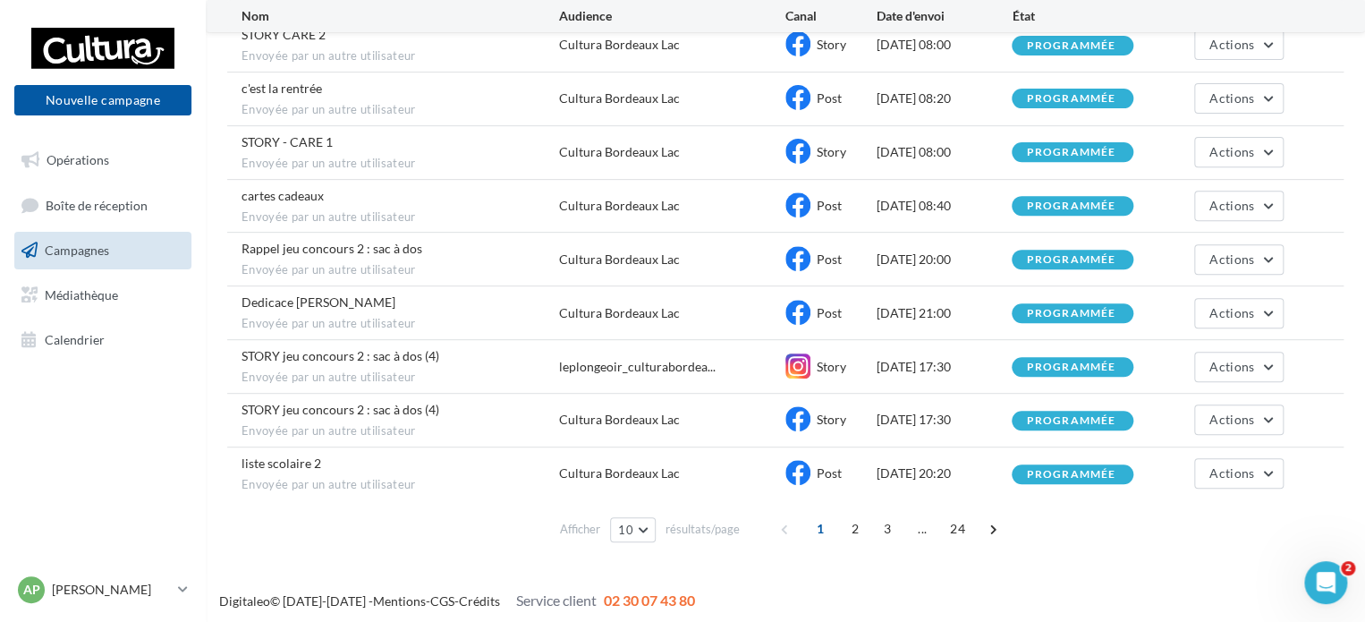
click at [283, 457] on span "liste scolaire 2" at bounding box center [281, 462] width 80 height 15
click at [1097, 471] on div "programmée" at bounding box center [1070, 475] width 89 height 12
click at [1222, 467] on span "Actions" at bounding box center [1231, 472] width 45 height 15
click at [1040, 523] on div "Afficher 10 10 25 50 100 résultats/page 1 2 3 ... 24" at bounding box center [785, 528] width 1116 height 43
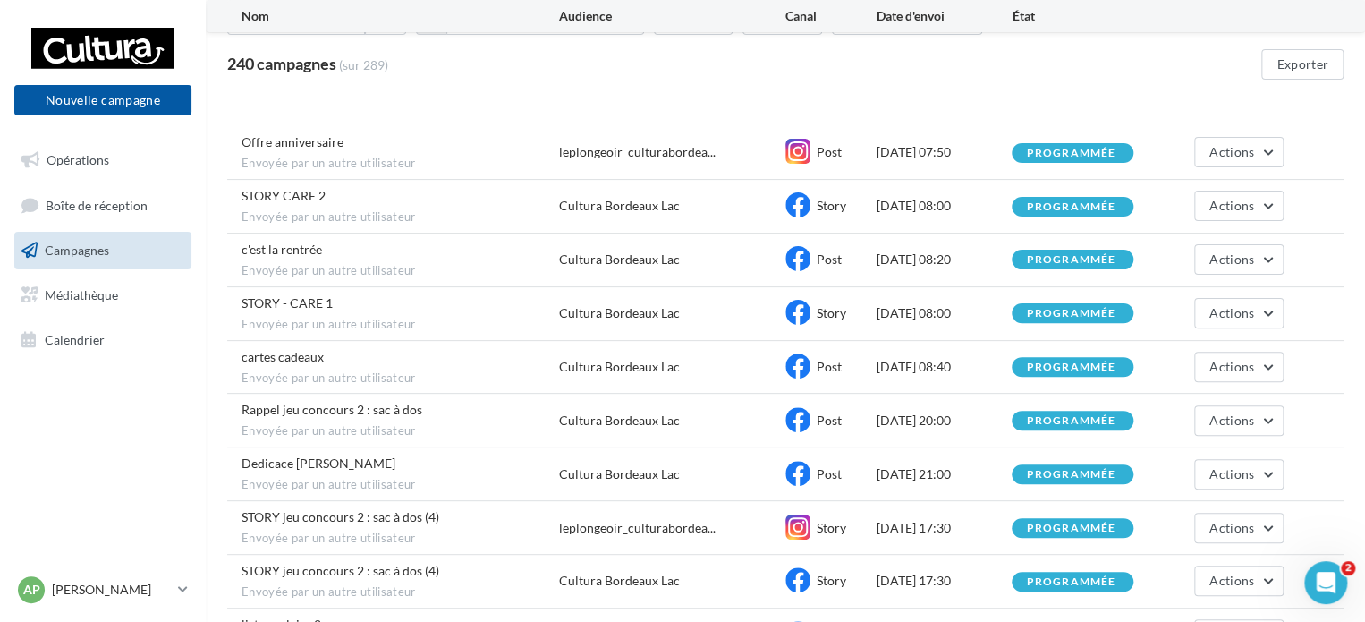
scroll to position [0, 0]
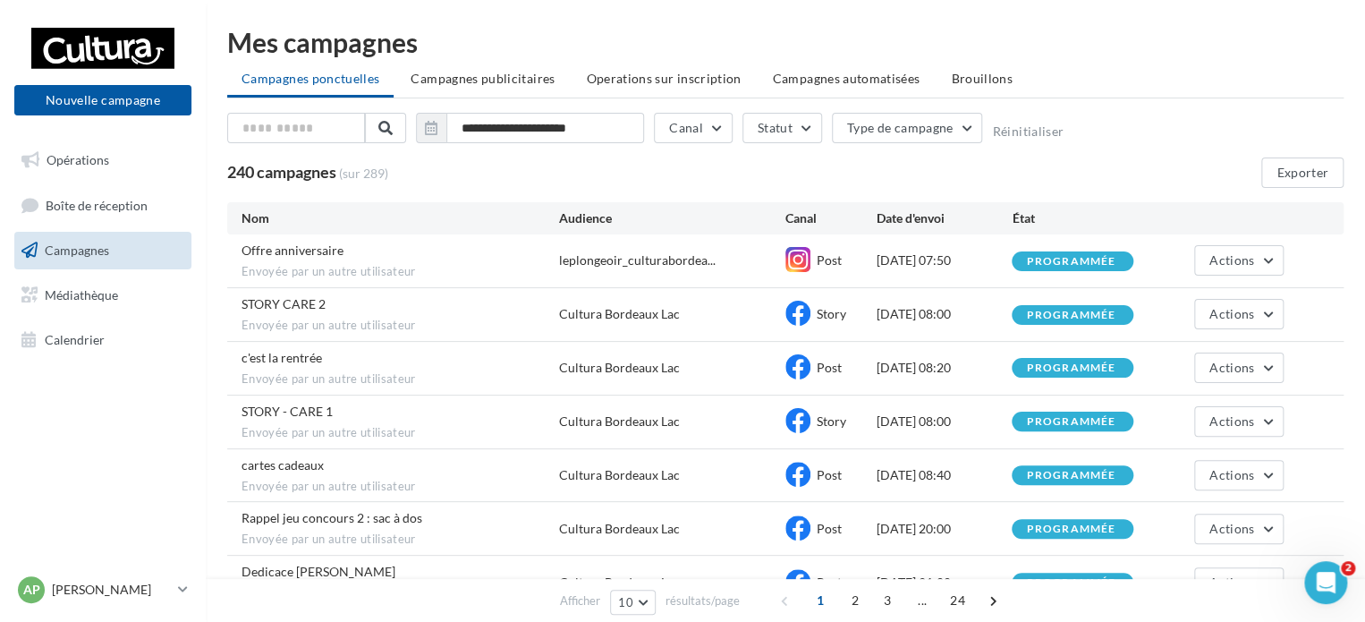
click at [314, 309] on span "STORY CARE 2" at bounding box center [283, 303] width 84 height 15
click at [808, 311] on icon at bounding box center [797, 312] width 25 height 25
click at [787, 312] on icon at bounding box center [797, 312] width 25 height 25
click at [1040, 309] on div "programmée" at bounding box center [1070, 315] width 89 height 12
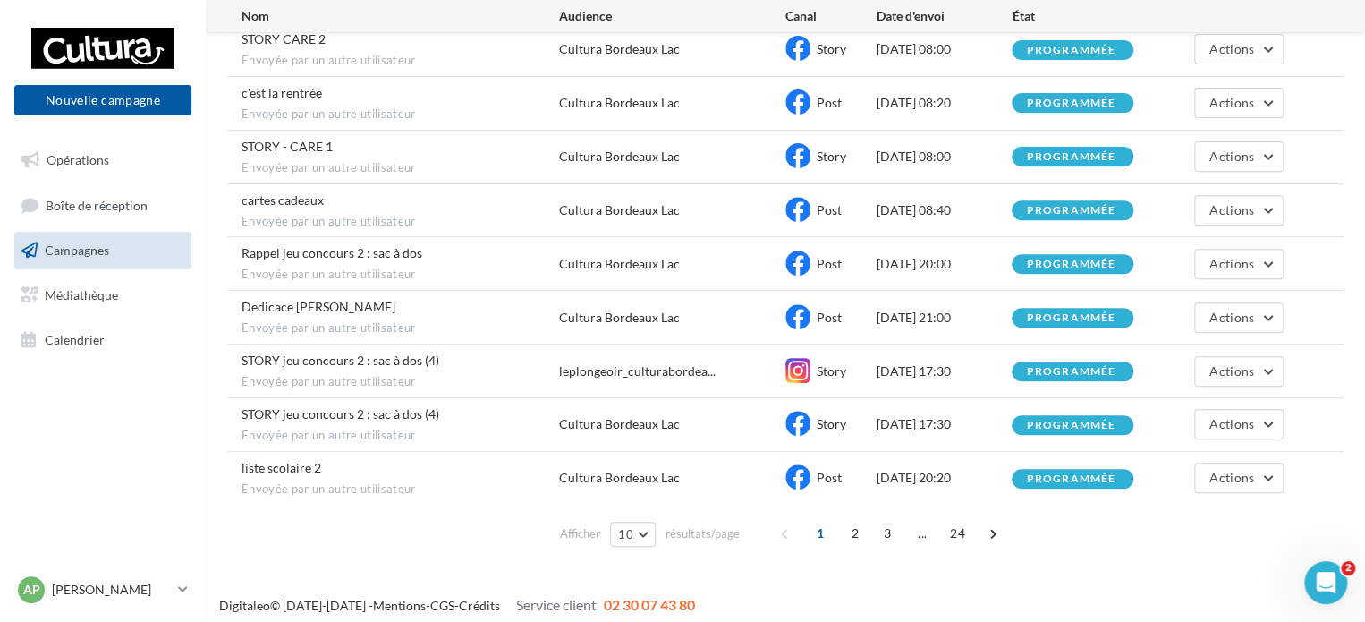
scroll to position [269, 0]
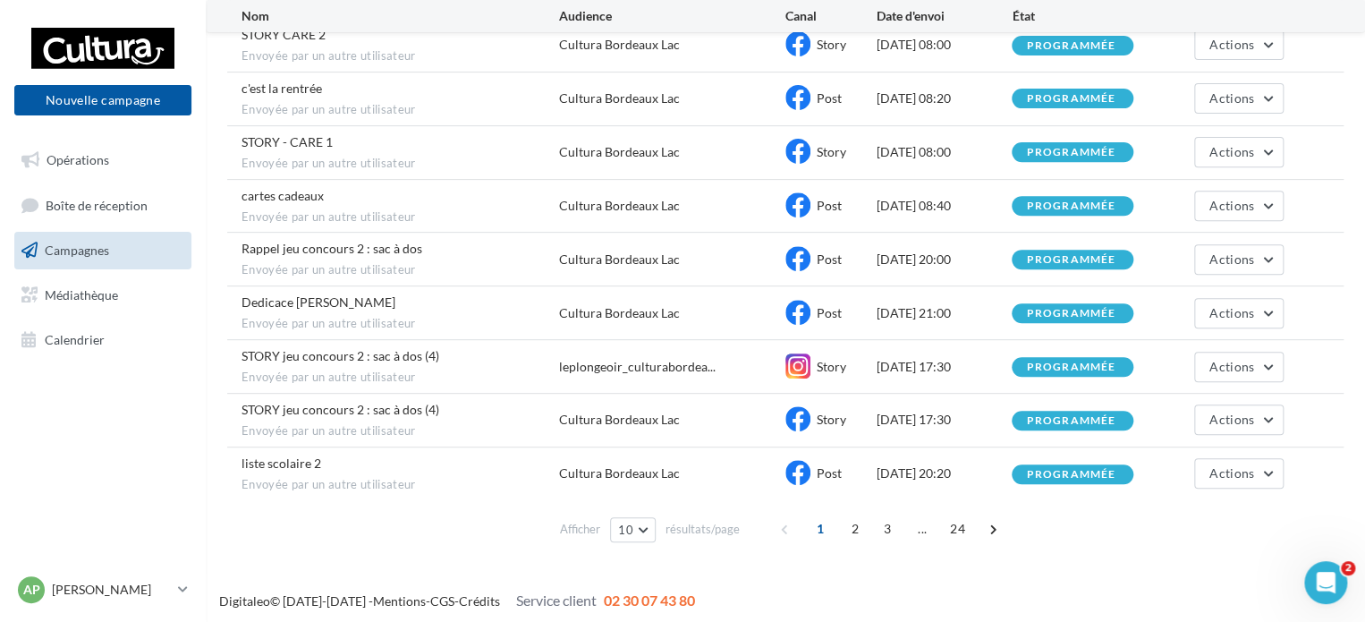
click at [608, 416] on div "Cultura Bordeaux Lac" at bounding box center [619, 419] width 121 height 18
click at [1239, 411] on span "Actions" at bounding box center [1231, 418] width 45 height 15
click at [1183, 461] on button "Voir les résultats" at bounding box center [1193, 461] width 179 height 47
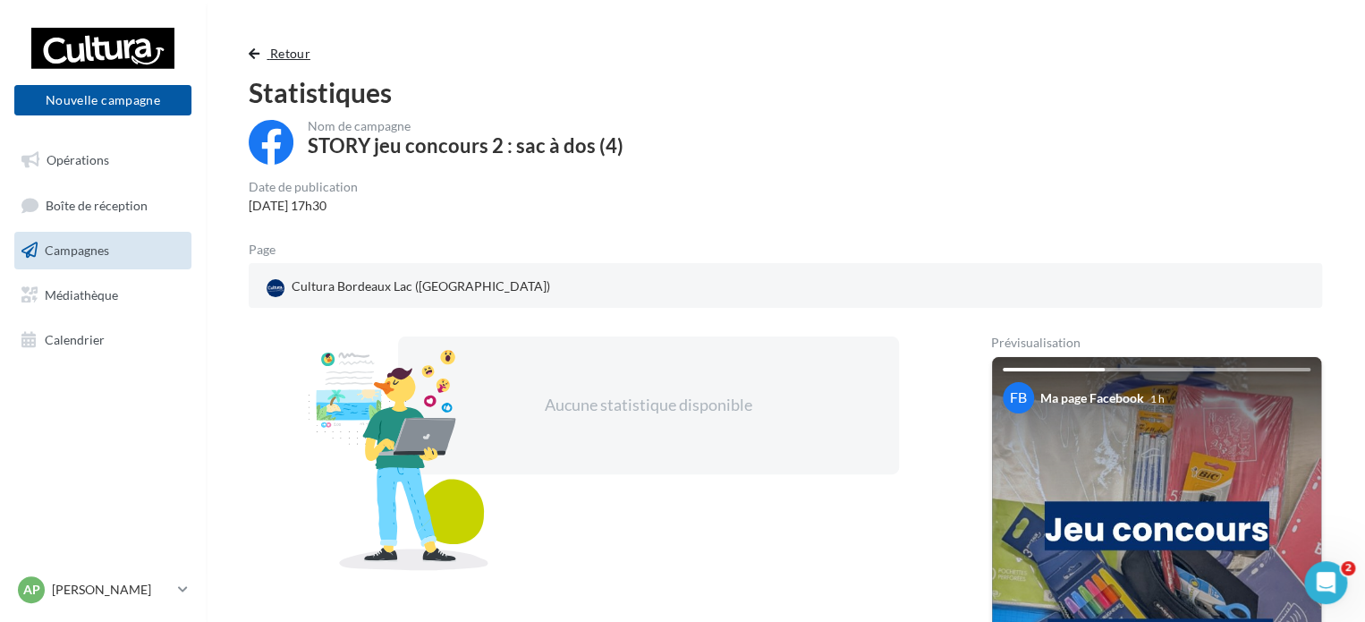
click at [249, 55] on span "button" at bounding box center [254, 53] width 11 height 13
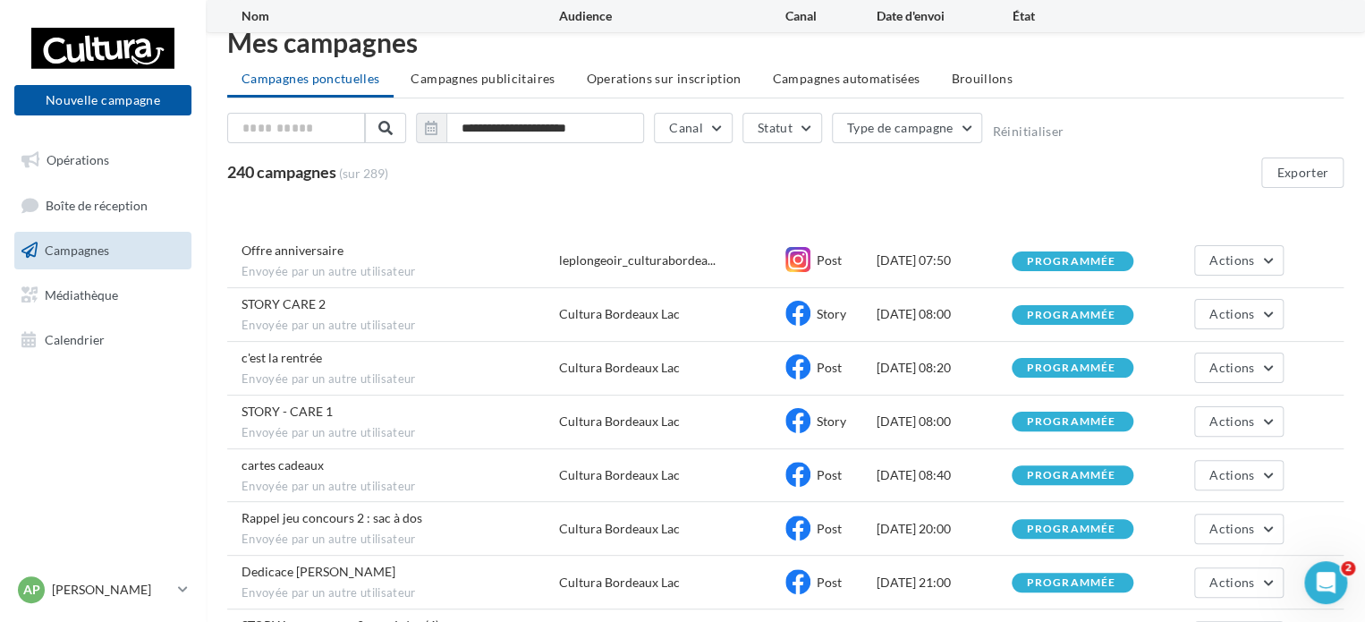
scroll to position [150, 0]
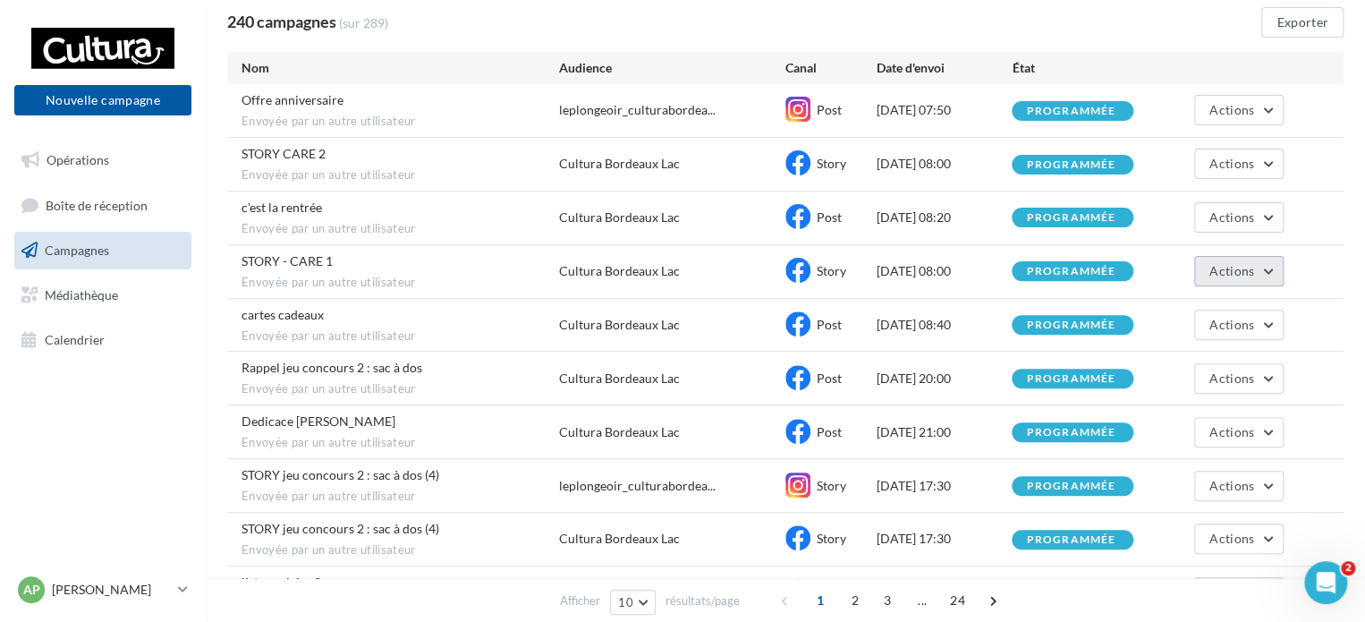
click at [1269, 256] on button "Actions" at bounding box center [1238, 271] width 89 height 30
click at [1190, 317] on button "Voir les résultats" at bounding box center [1193, 313] width 179 height 47
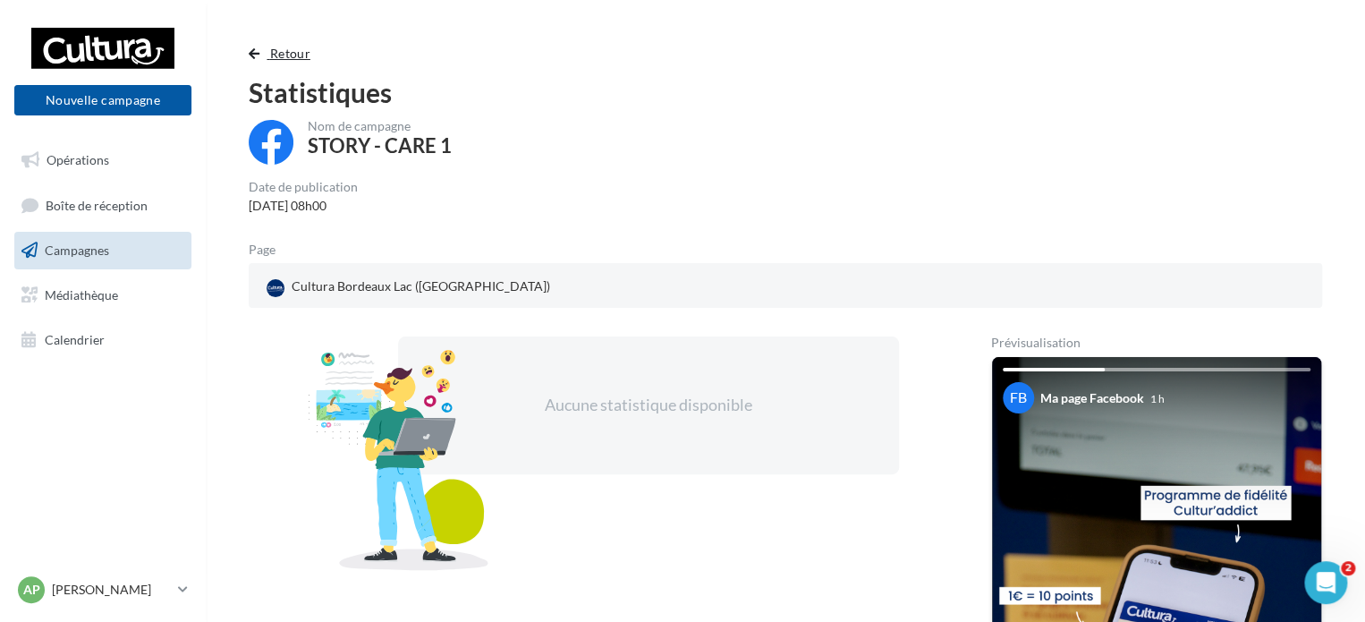
click at [297, 47] on span "Retour" at bounding box center [290, 53] width 40 height 15
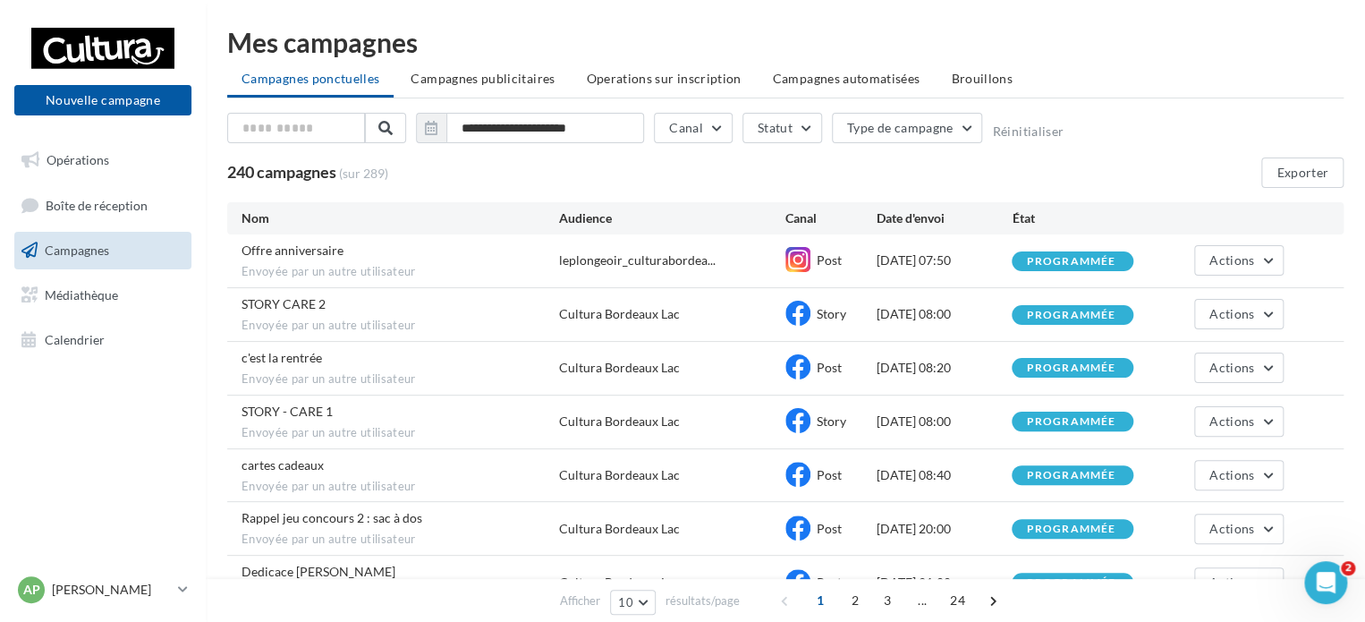
scroll to position [150, 0]
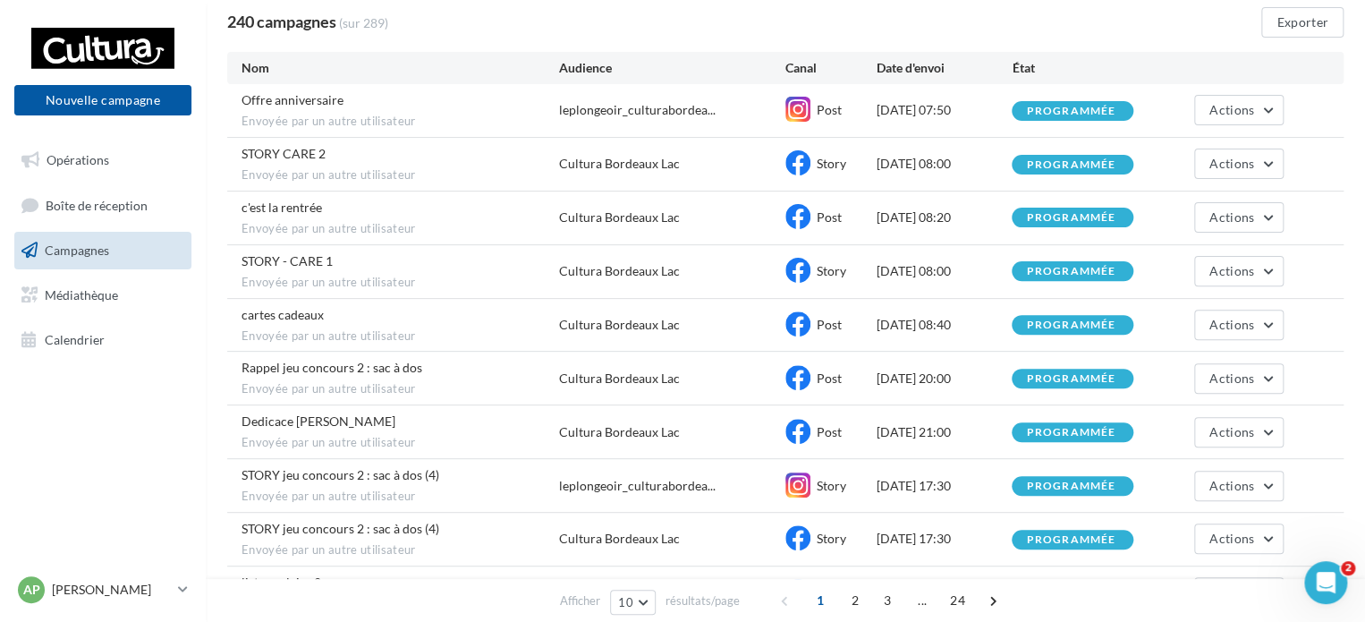
click at [397, 221] on span "Envoyée par un autre utilisateur" at bounding box center [399, 229] width 317 height 16
click at [1235, 213] on span "Actions" at bounding box center [1231, 216] width 45 height 15
click at [1195, 253] on button "Voir les résultats" at bounding box center [1193, 259] width 179 height 47
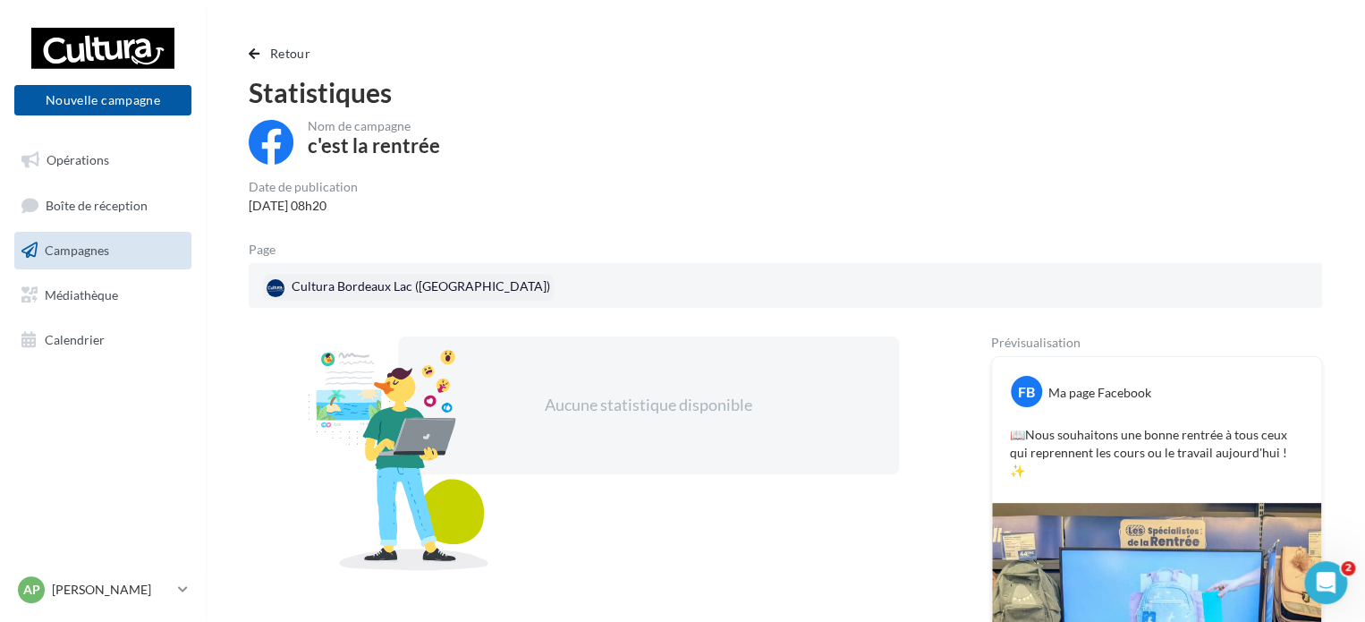
drag, startPoint x: 413, startPoint y: 267, endPoint x: 401, endPoint y: 292, distance: 28.0
click at [401, 290] on div "Cultura Bordeaux Lac (Bordeaux)" at bounding box center [785, 285] width 1073 height 45
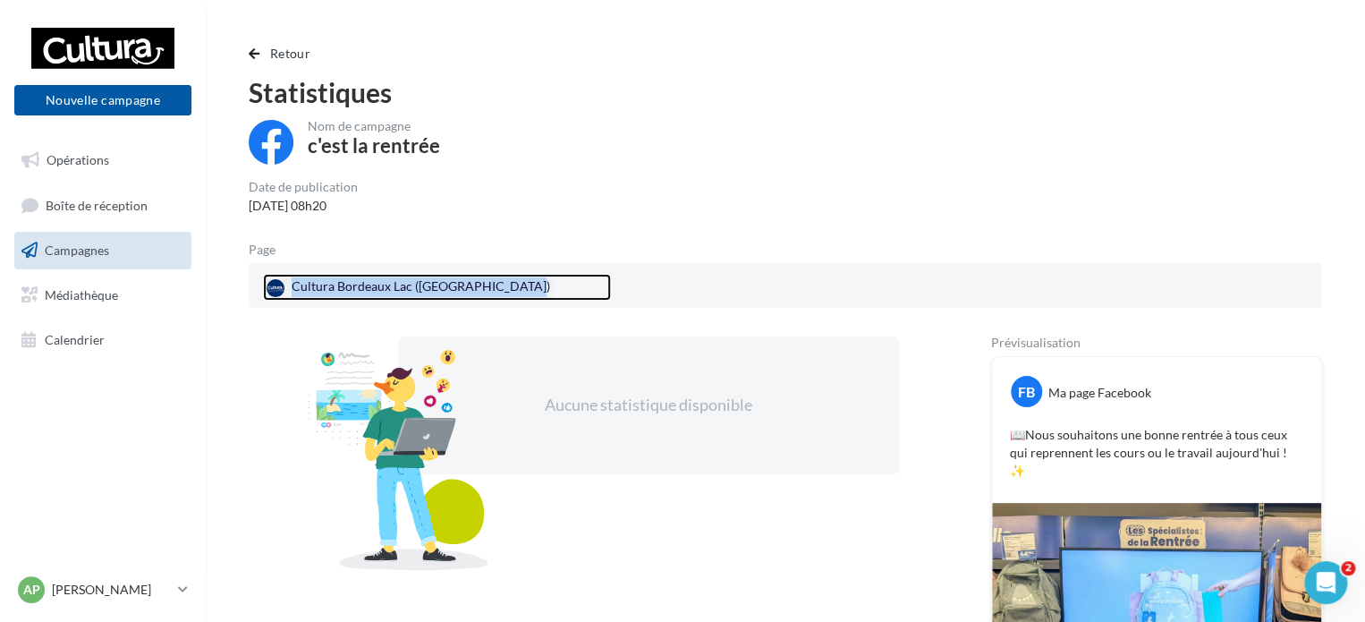
click at [402, 292] on div "Cultura Bordeaux Lac (Bordeaux)" at bounding box center [408, 287] width 291 height 27
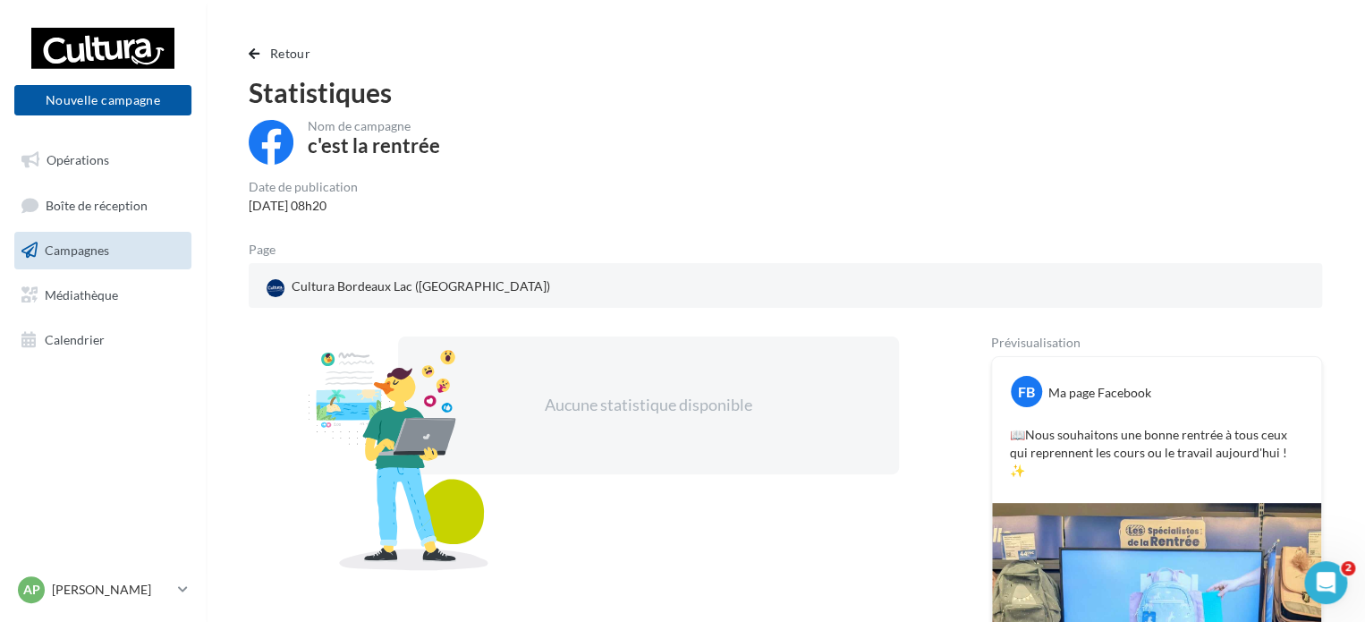
click at [111, 261] on link "Campagnes" at bounding box center [103, 251] width 184 height 38
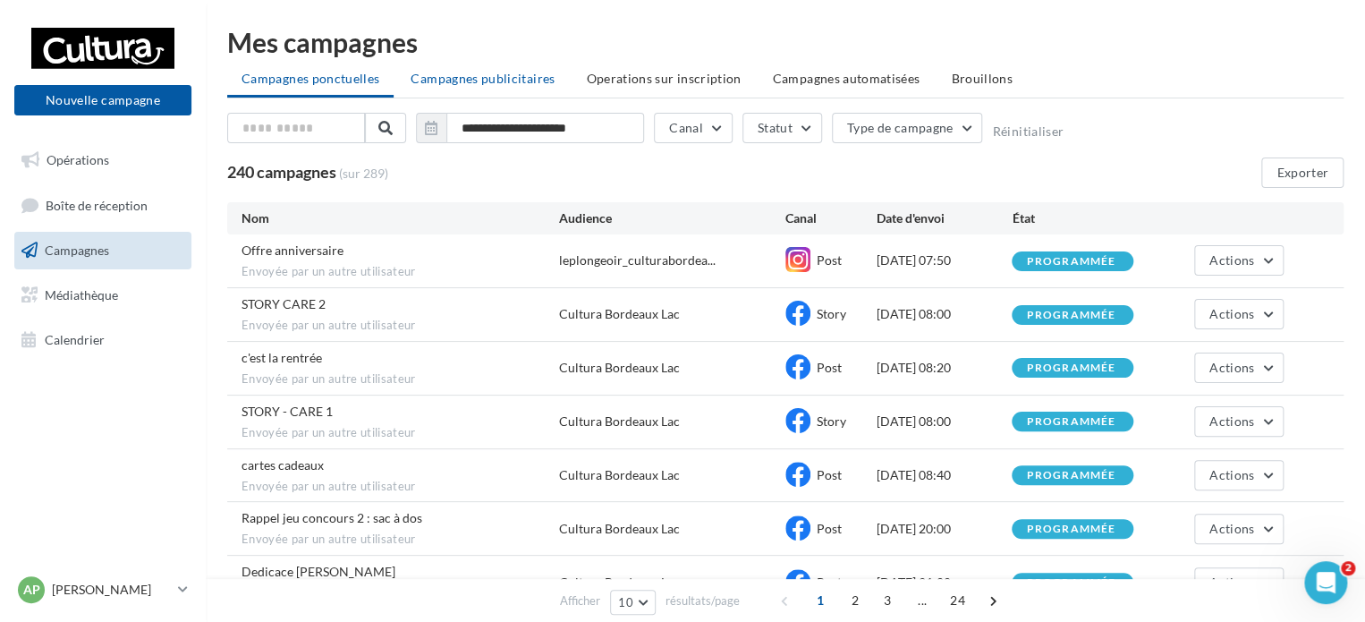
click at [481, 78] on span "Campagnes publicitaires" at bounding box center [482, 78] width 144 height 15
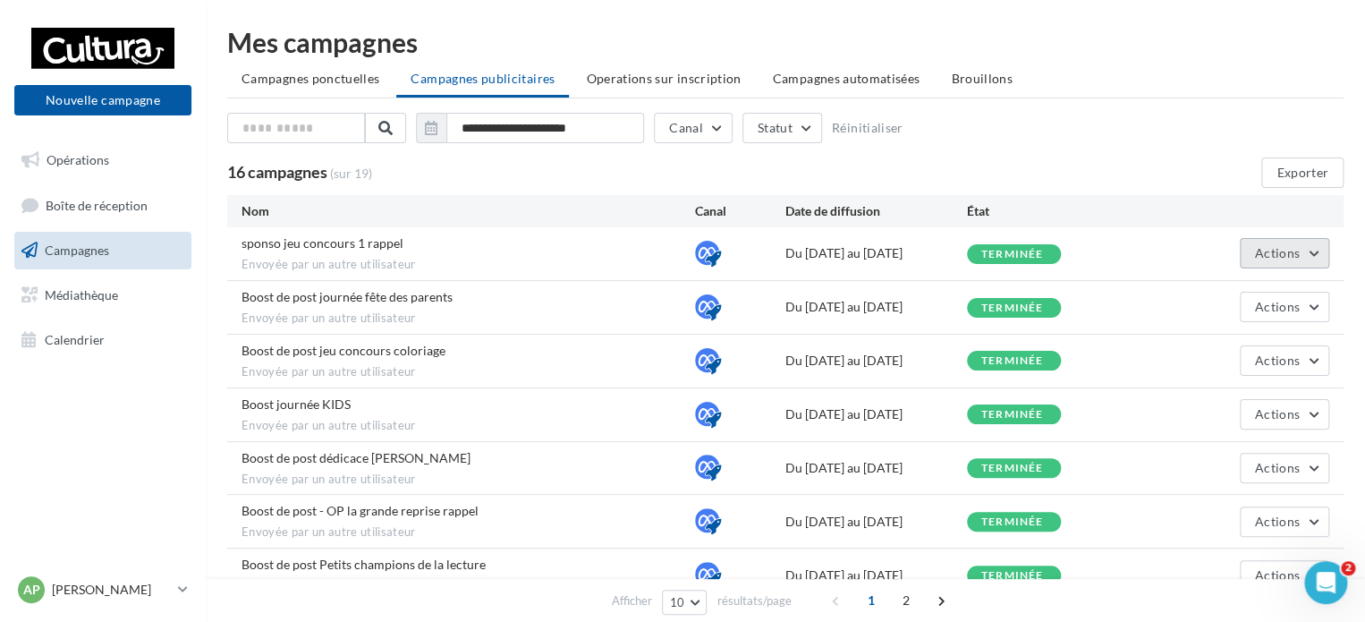
click at [1278, 256] on span "Actions" at bounding box center [1277, 252] width 45 height 15
click at [1245, 285] on button "Voir les résultats" at bounding box center [1239, 295] width 179 height 47
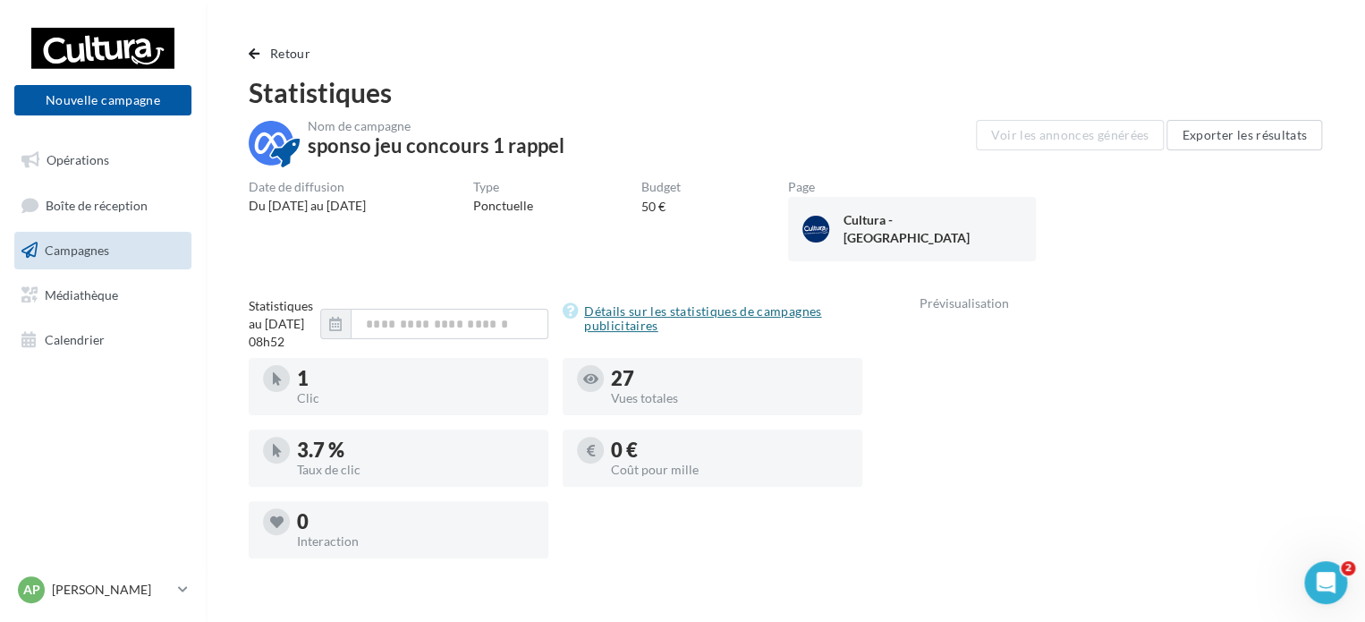
click at [650, 329] on link "Détails sur les statistiques de campagnes publicitaires" at bounding box center [712, 318] width 300 height 36
click at [120, 248] on link "Campagnes" at bounding box center [103, 251] width 184 height 38
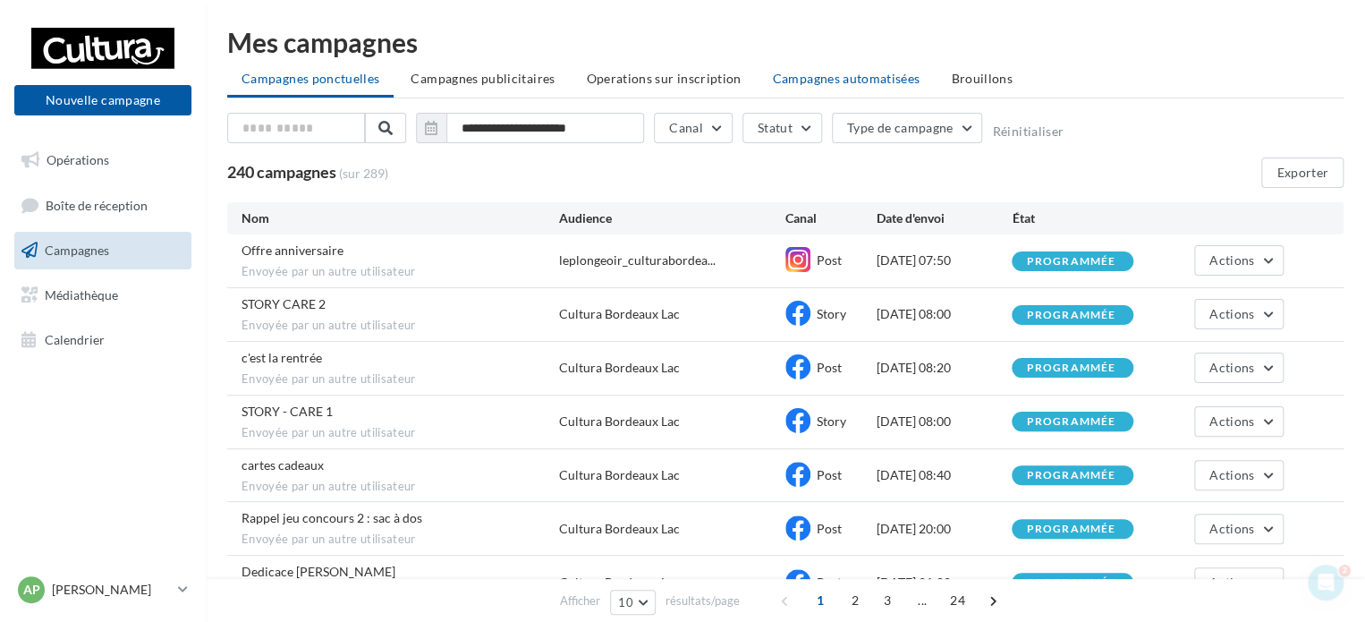
click at [862, 80] on span "Campagnes automatisées" at bounding box center [847, 78] width 148 height 15
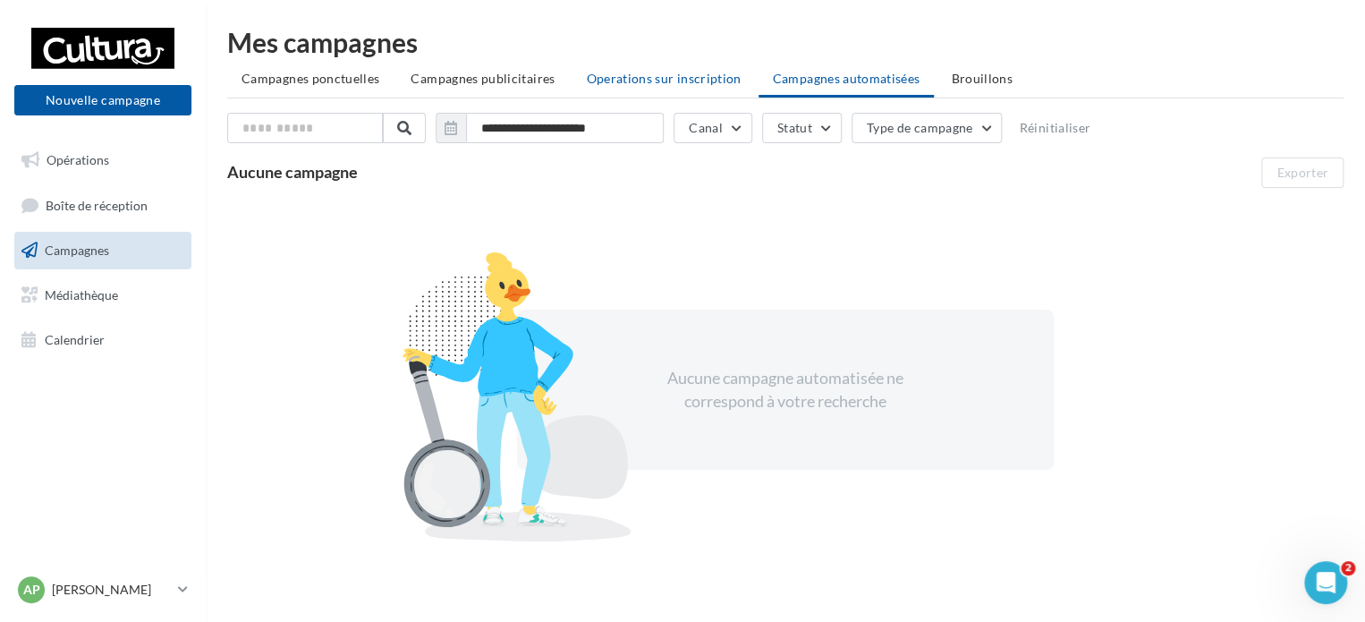
click at [696, 87] on li "Operations sur inscription" at bounding box center [662, 79] width 183 height 32
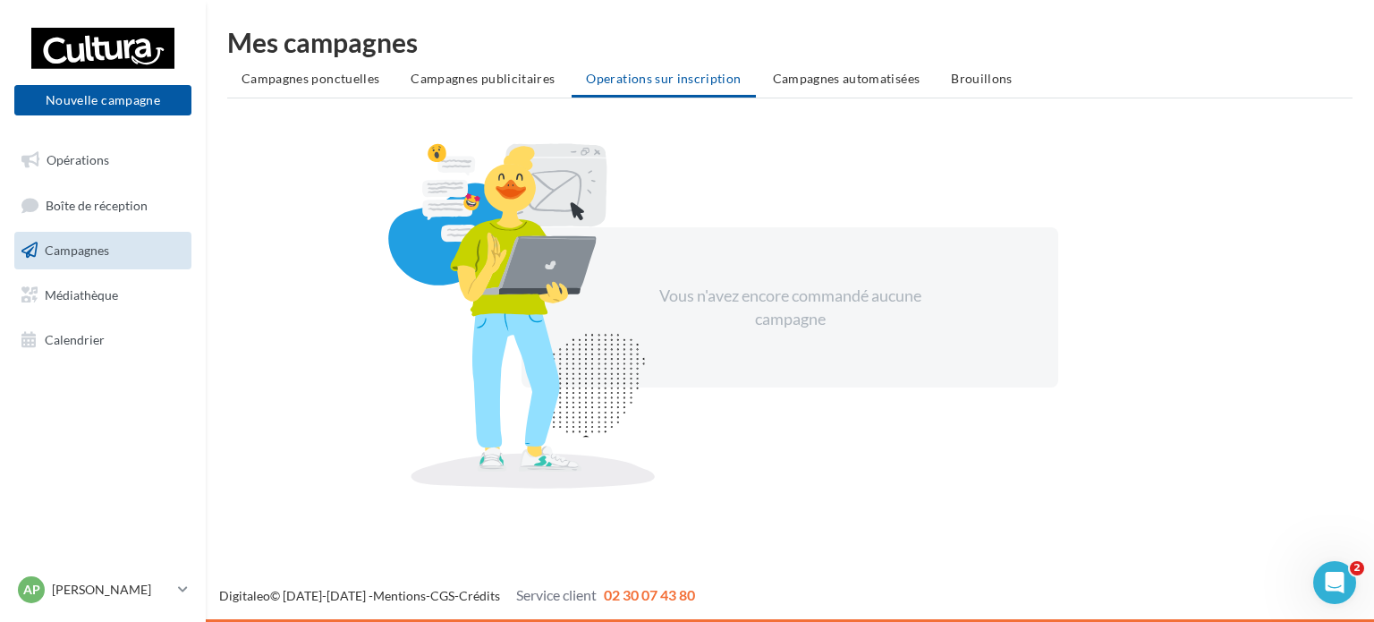
drag, startPoint x: 855, startPoint y: 71, endPoint x: 849, endPoint y: 80, distance: 10.9
click at [849, 80] on span "Campagnes automatisées" at bounding box center [847, 78] width 148 height 15
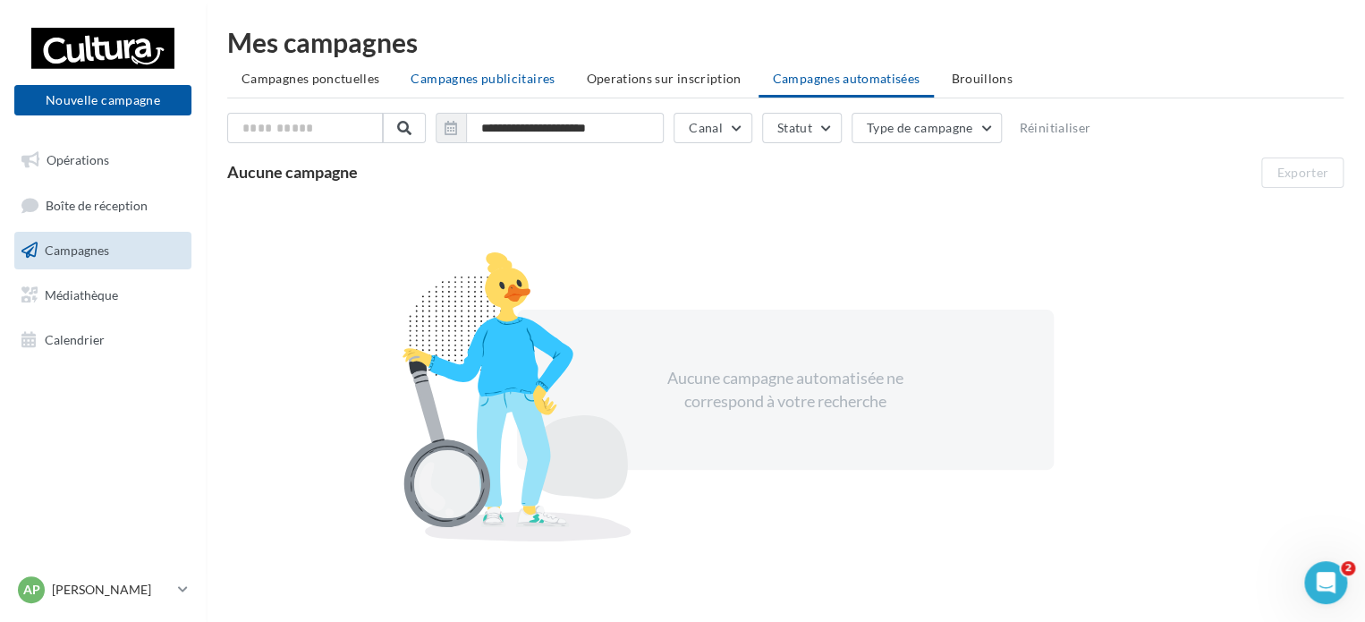
click at [452, 70] on li "Campagnes publicitaires" at bounding box center [482, 79] width 173 height 32
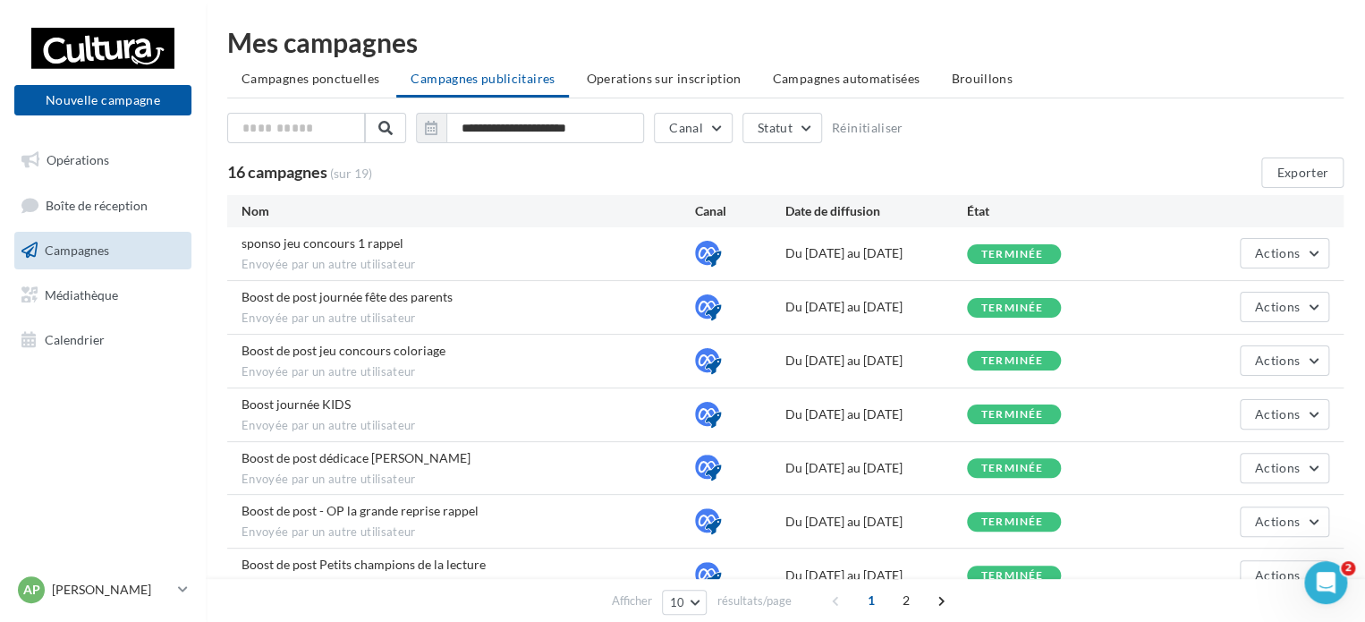
drag, startPoint x: 345, startPoint y: 81, endPoint x: 336, endPoint y: 92, distance: 14.0
click at [336, 92] on li "Campagnes ponctuelles" at bounding box center [310, 79] width 166 height 32
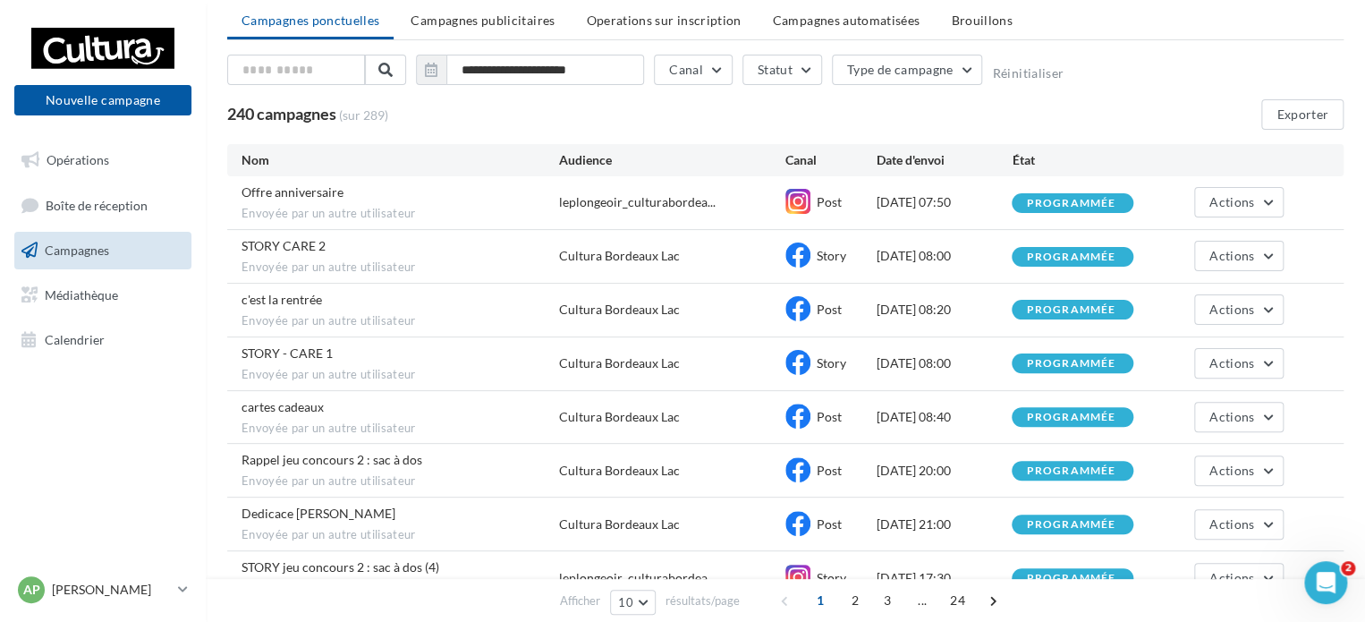
scroll to position [89, 0]
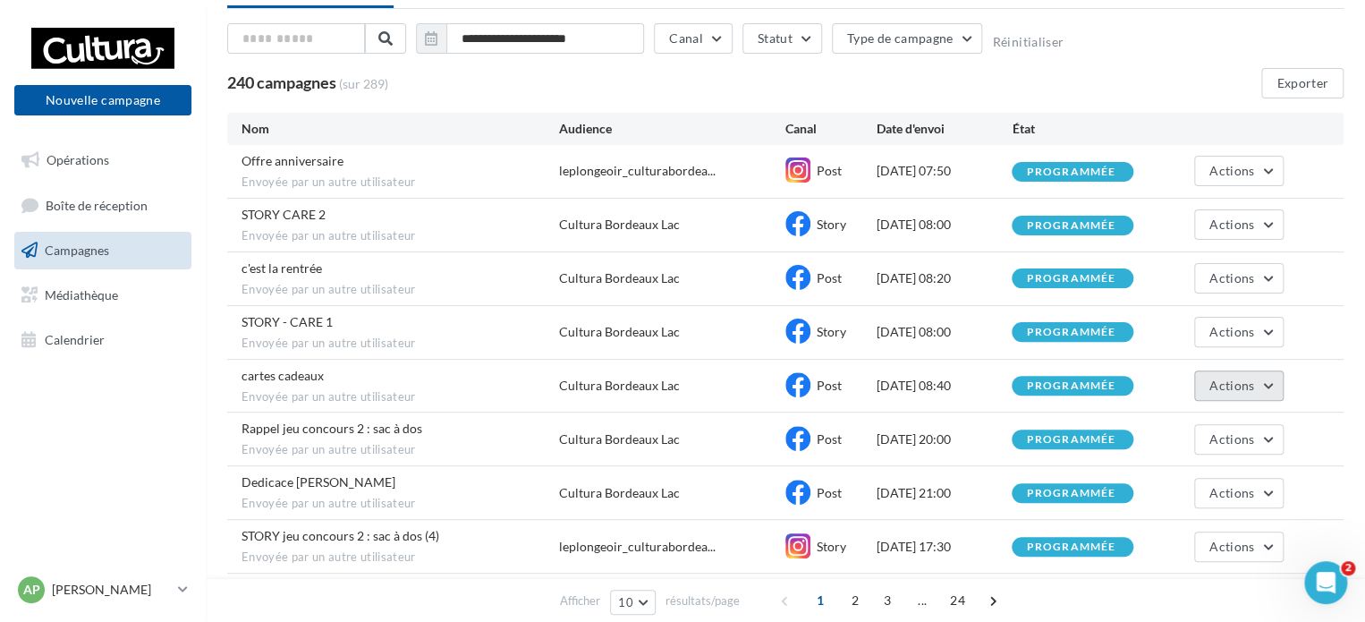
click at [1240, 382] on span "Actions" at bounding box center [1231, 384] width 45 height 15
click at [1198, 420] on button "Voir les résultats" at bounding box center [1193, 427] width 179 height 47
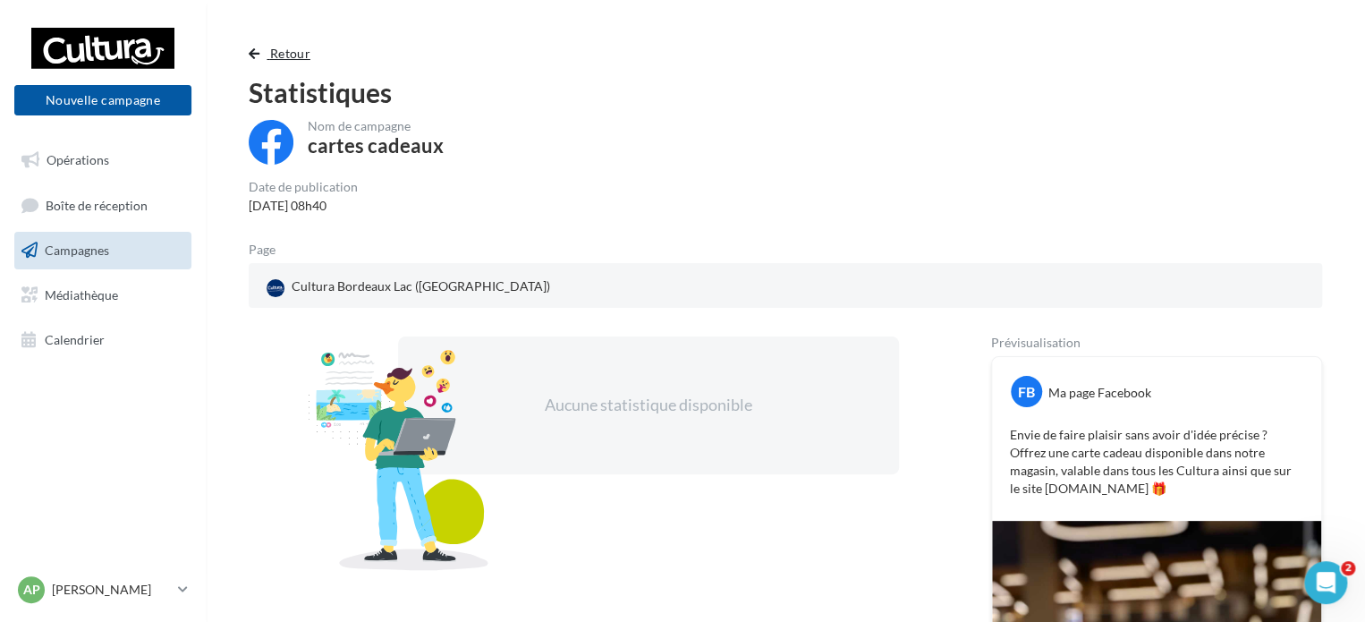
click at [275, 63] on button "Retour" at bounding box center [283, 53] width 69 height 21
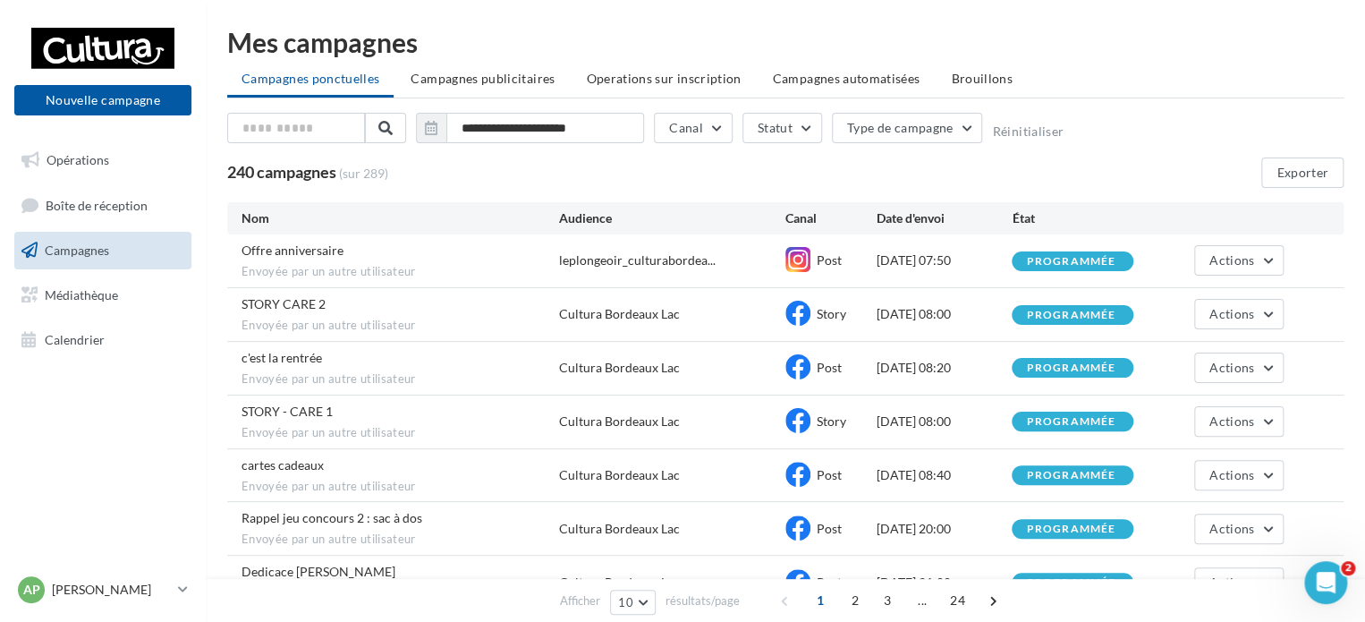
scroll to position [89, 0]
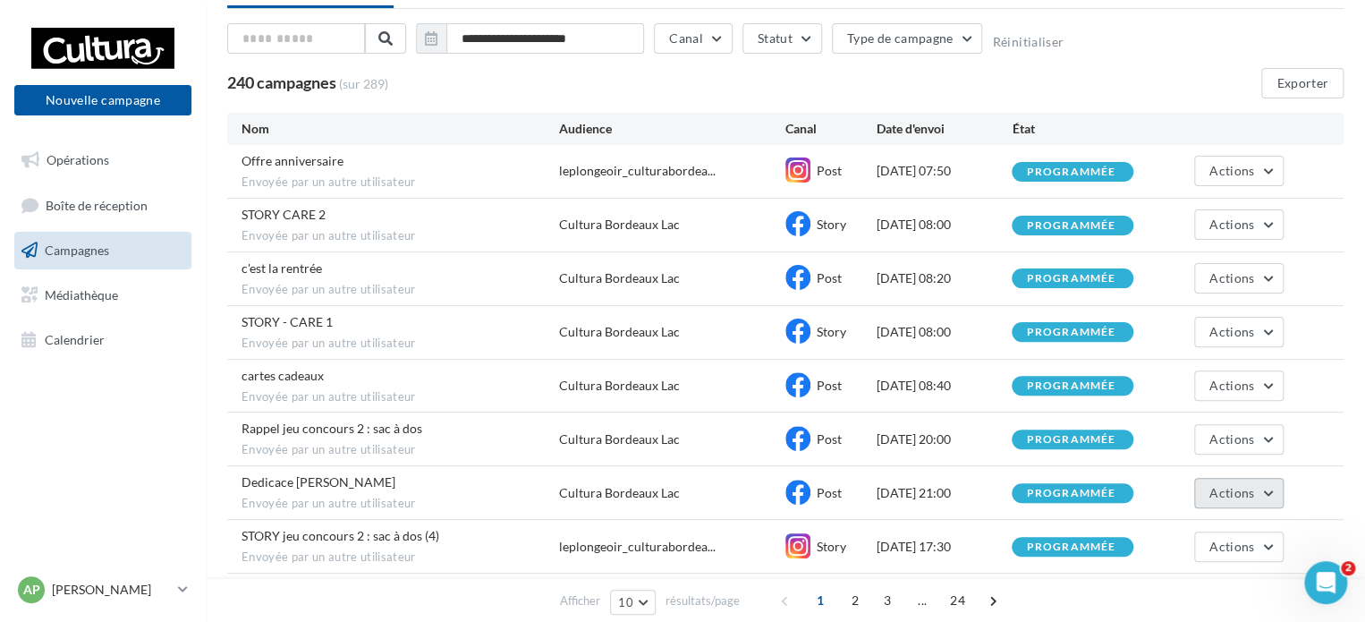
click at [1210, 485] on span "Actions" at bounding box center [1231, 492] width 45 height 15
drag, startPoint x: 1199, startPoint y: 519, endPoint x: 1123, endPoint y: 539, distance: 78.7
click at [1198, 519] on button "Voir les résultats" at bounding box center [1193, 535] width 179 height 47
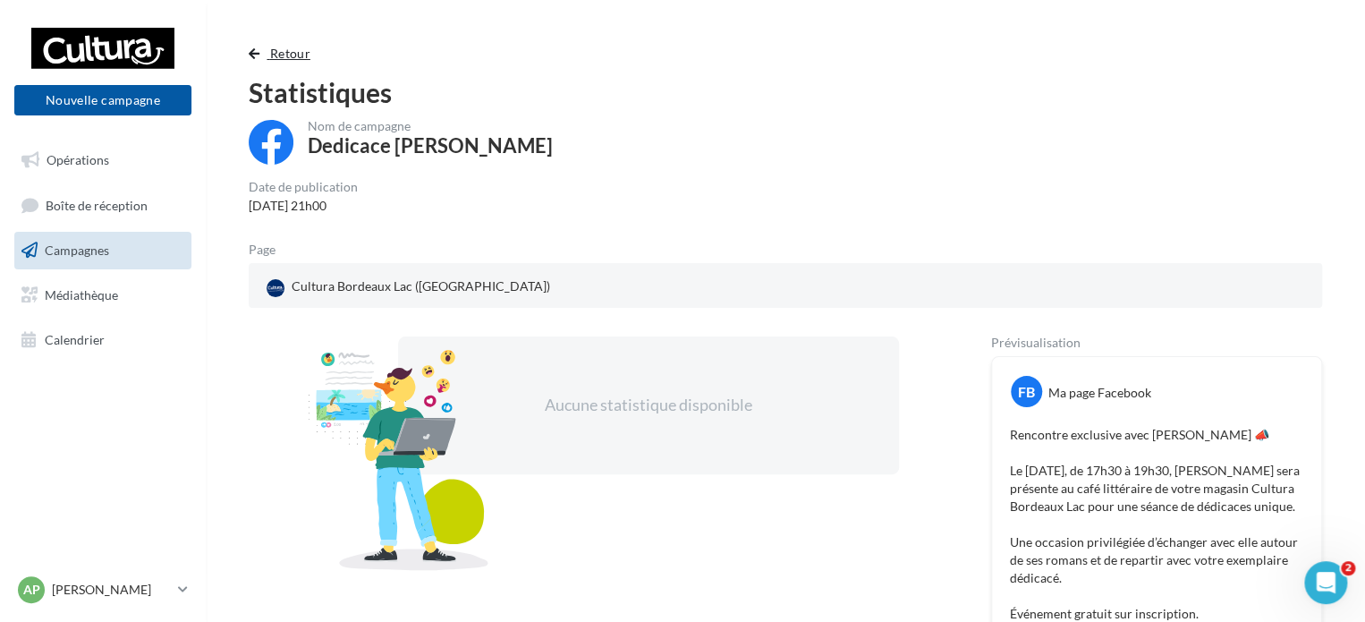
click at [280, 53] on span "Retour" at bounding box center [290, 53] width 40 height 15
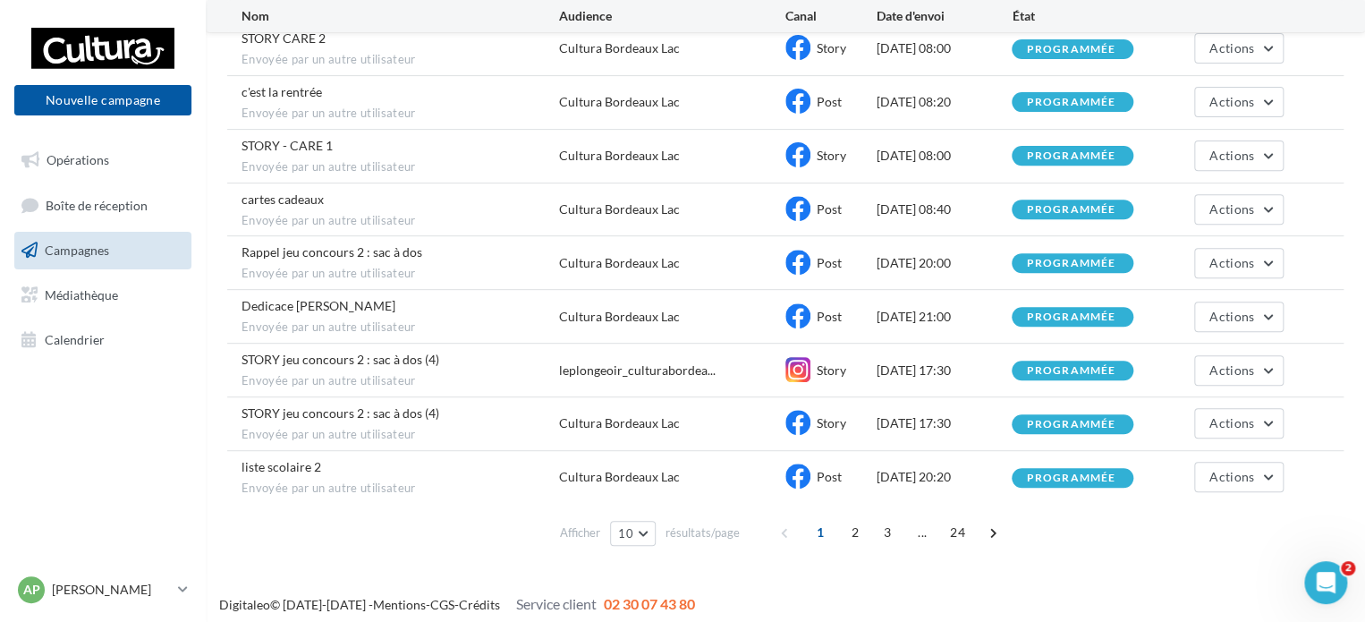
scroll to position [268, 0]
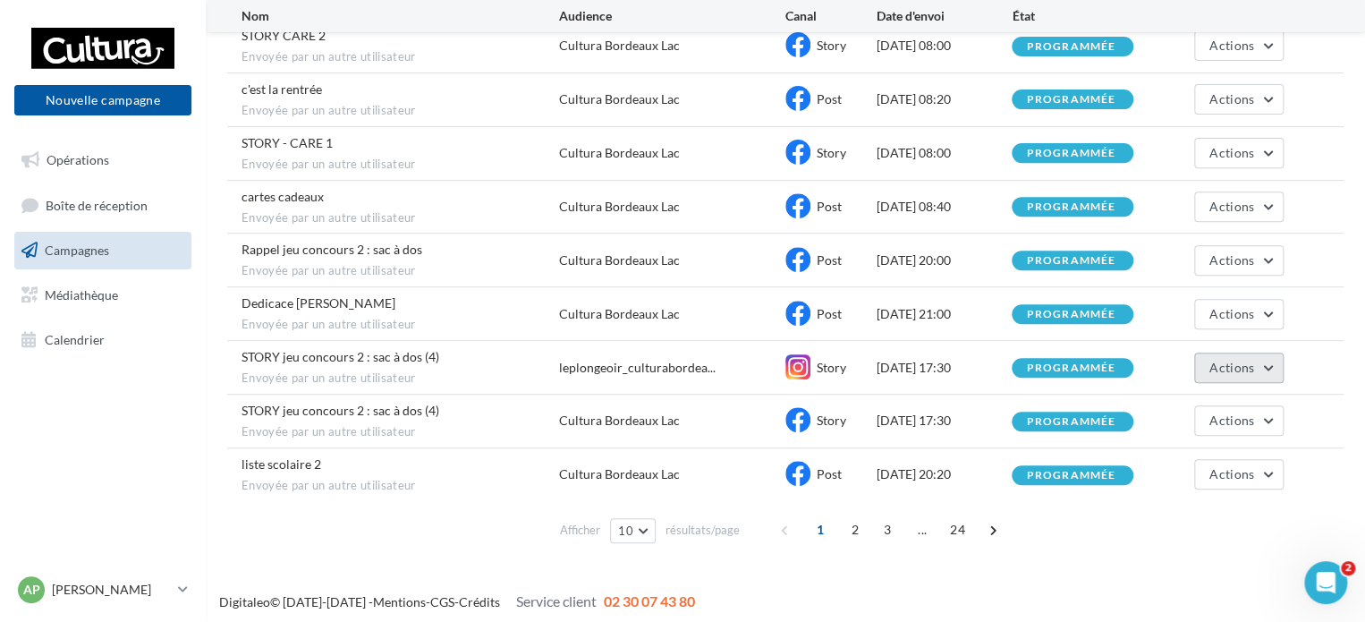
click at [1245, 352] on button "Actions" at bounding box center [1238, 367] width 89 height 30
click at [1216, 407] on button "Voir les résultats" at bounding box center [1193, 409] width 179 height 47
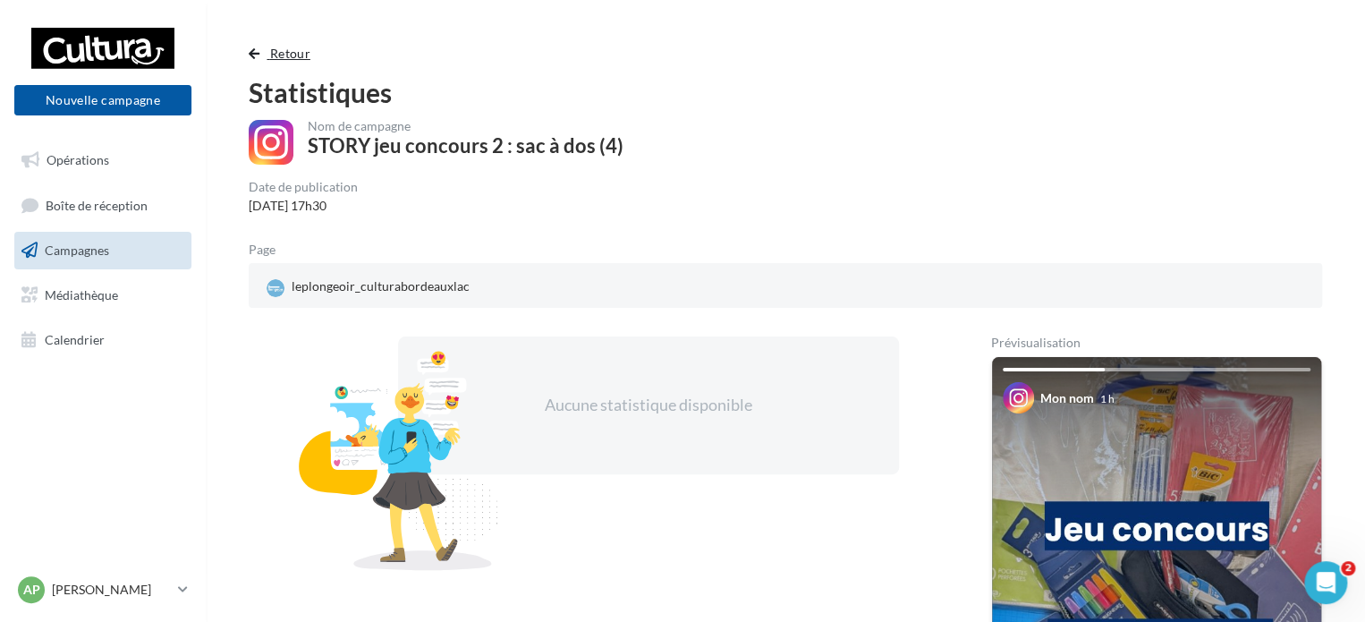
click at [280, 46] on span "Retour" at bounding box center [290, 53] width 40 height 15
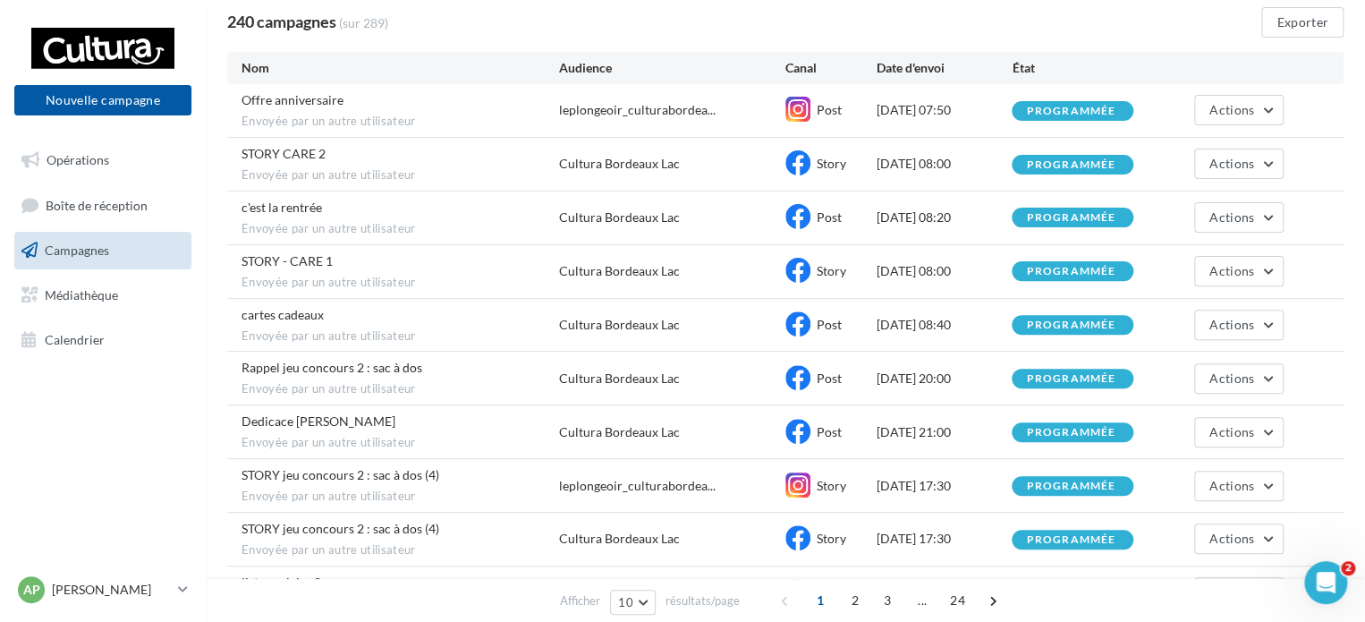
scroll to position [269, 0]
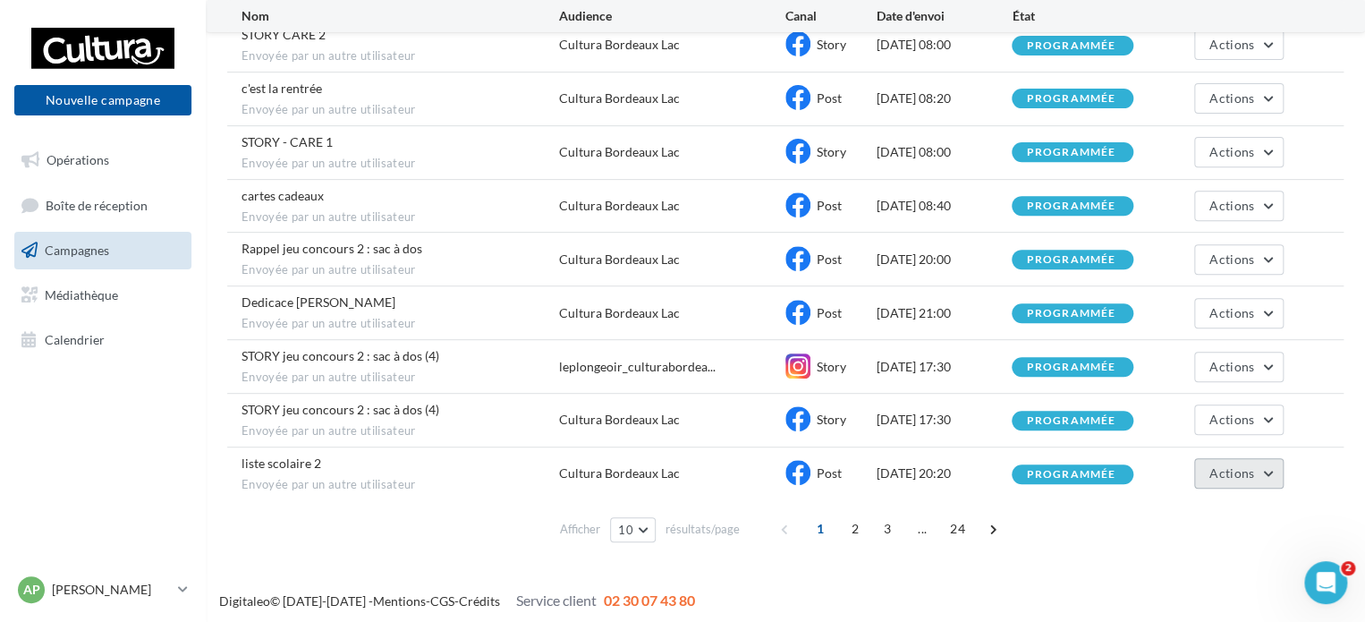
click at [1213, 469] on span "Actions" at bounding box center [1231, 472] width 45 height 15
click at [1205, 498] on button "Voir les résultats" at bounding box center [1193, 515] width 179 height 47
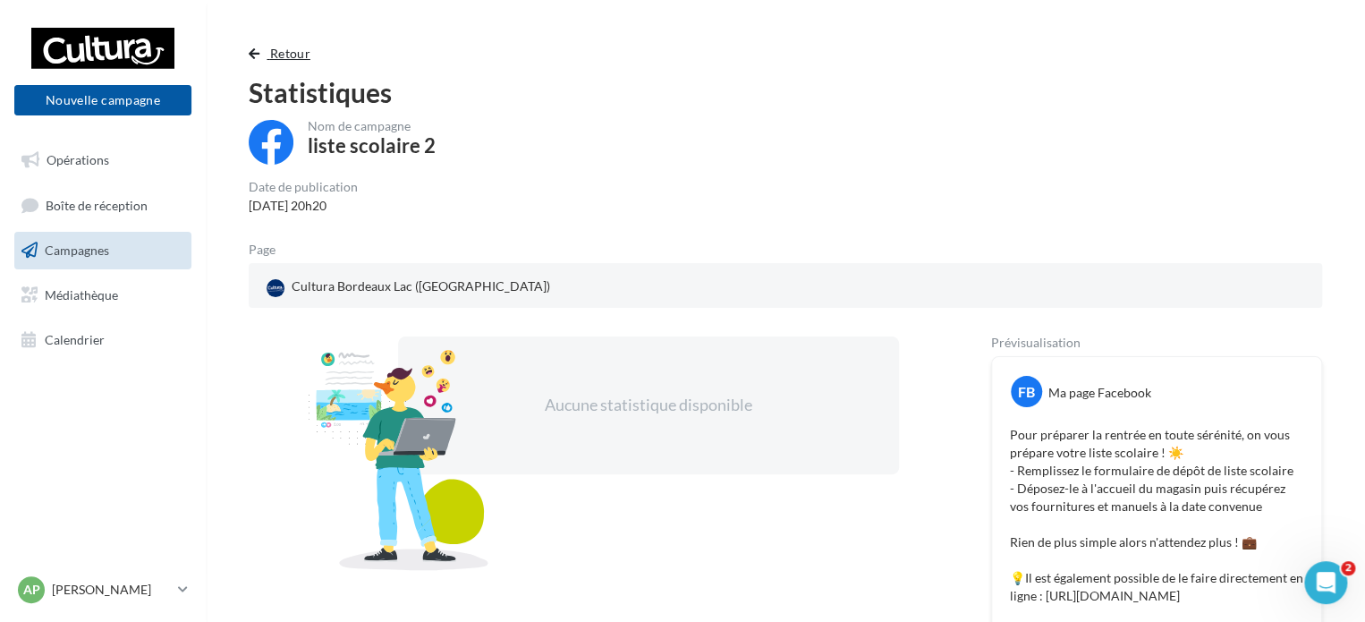
click at [268, 43] on button "Retour" at bounding box center [283, 53] width 69 height 21
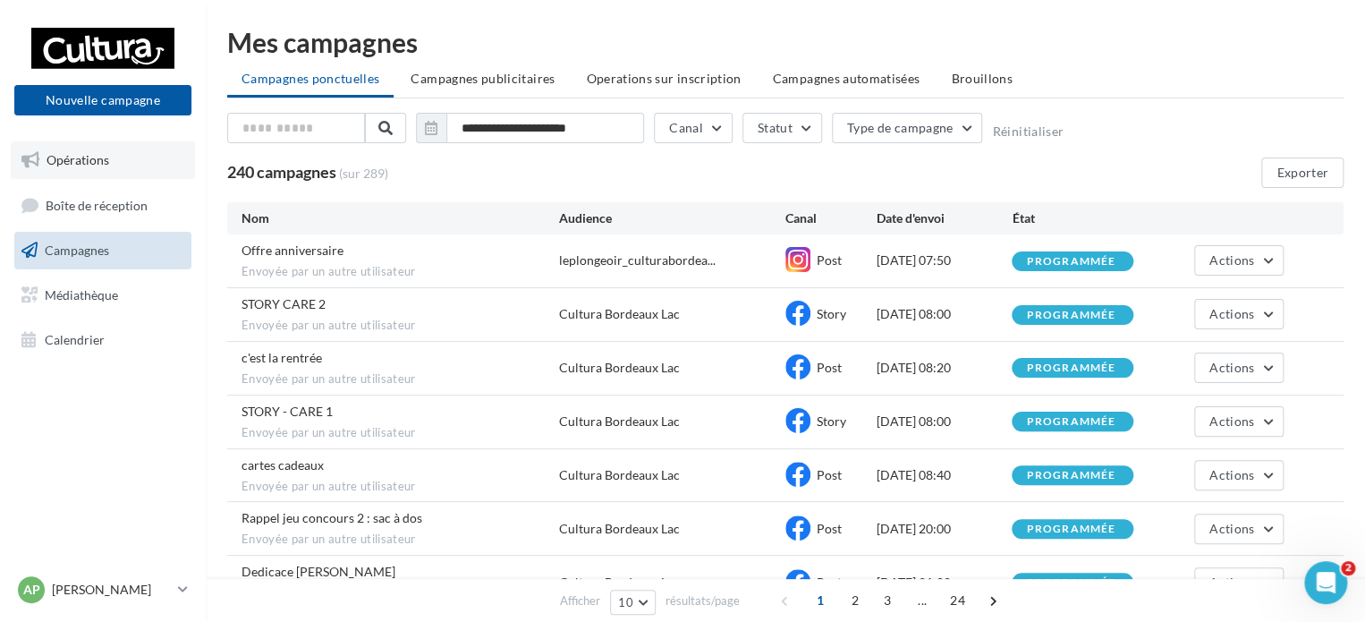
click at [97, 167] on span "Opérations" at bounding box center [78, 159] width 63 height 15
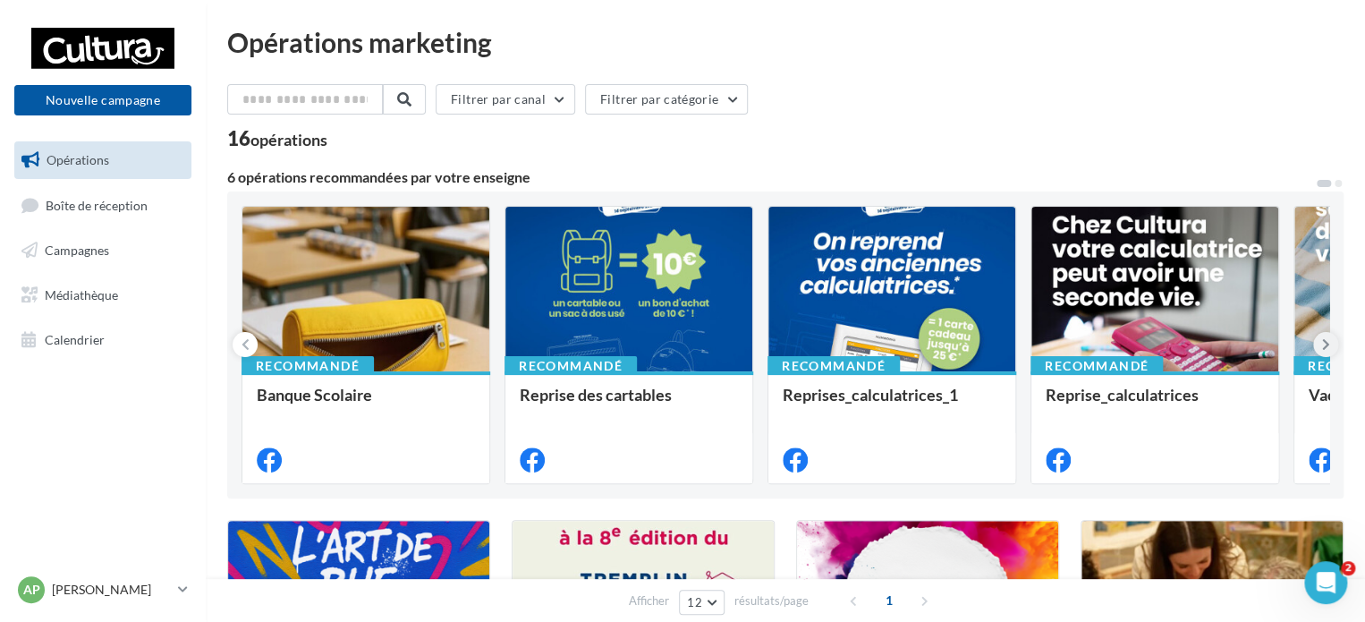
click at [1323, 346] on icon at bounding box center [1326, 344] width 8 height 18
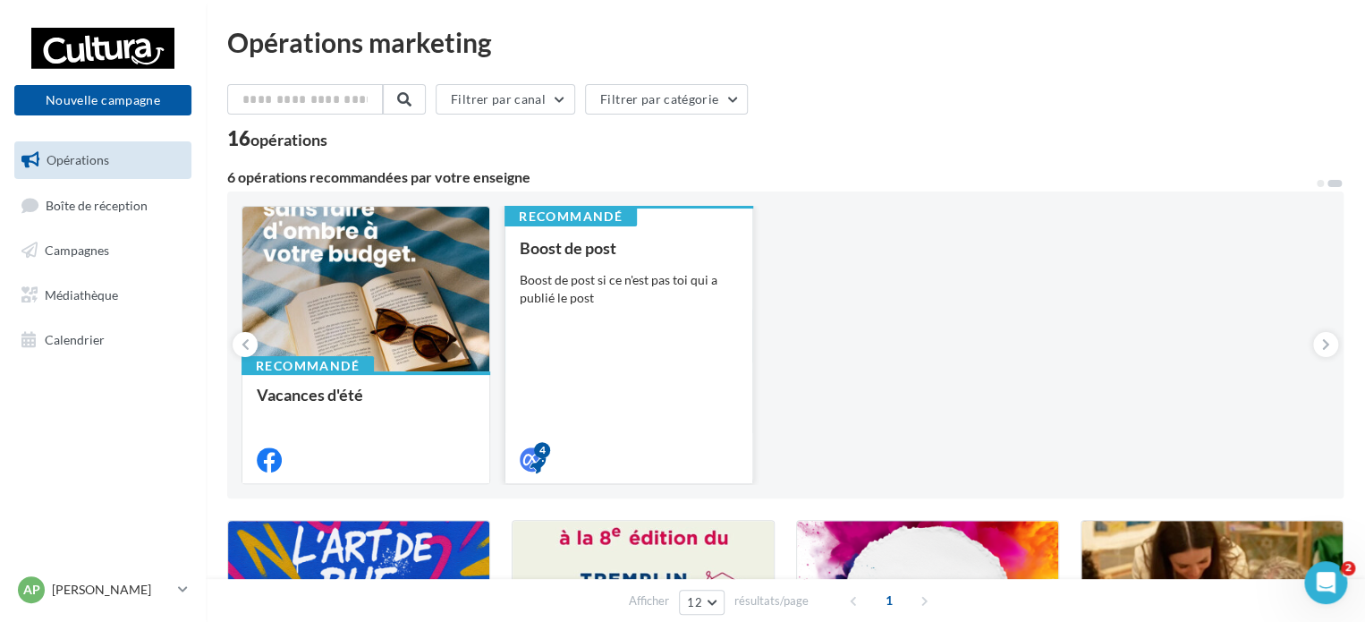
click at [681, 364] on div "Boost de post Boost de post si ce n'est pas toi qui a publié le post" at bounding box center [629, 353] width 218 height 228
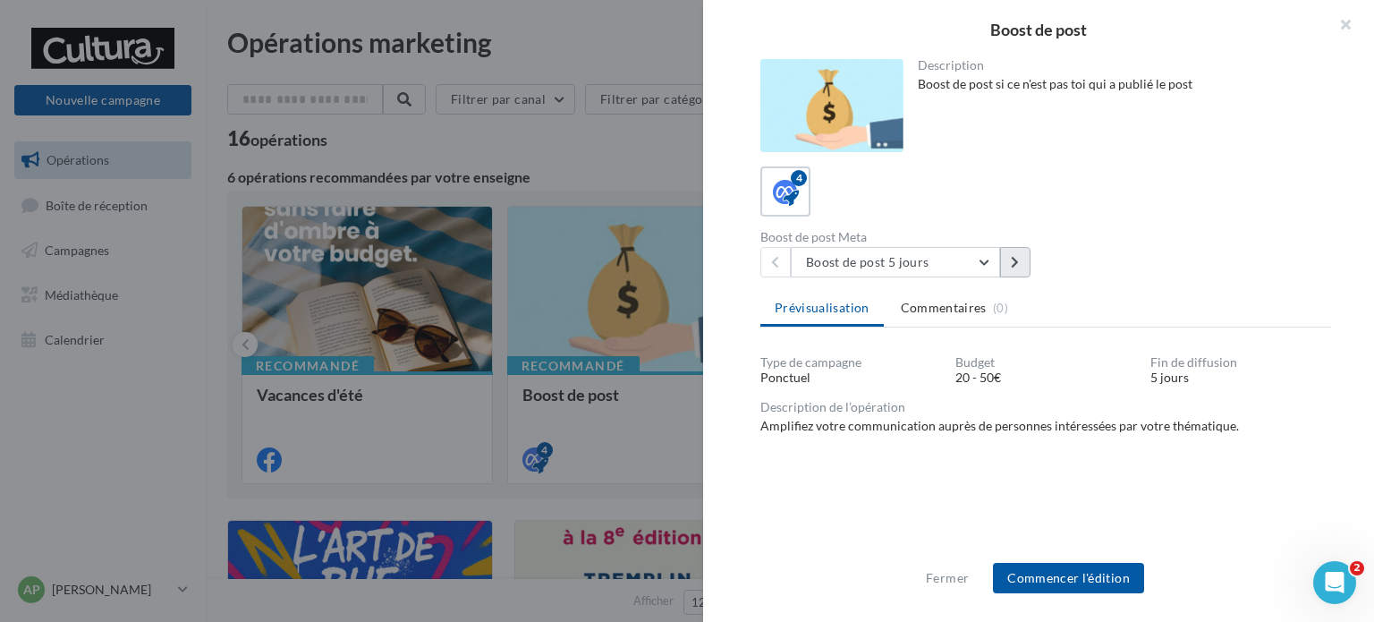
click at [1008, 265] on button at bounding box center [1015, 262] width 30 height 30
click at [1344, 31] on button "button" at bounding box center [1338, 27] width 72 height 54
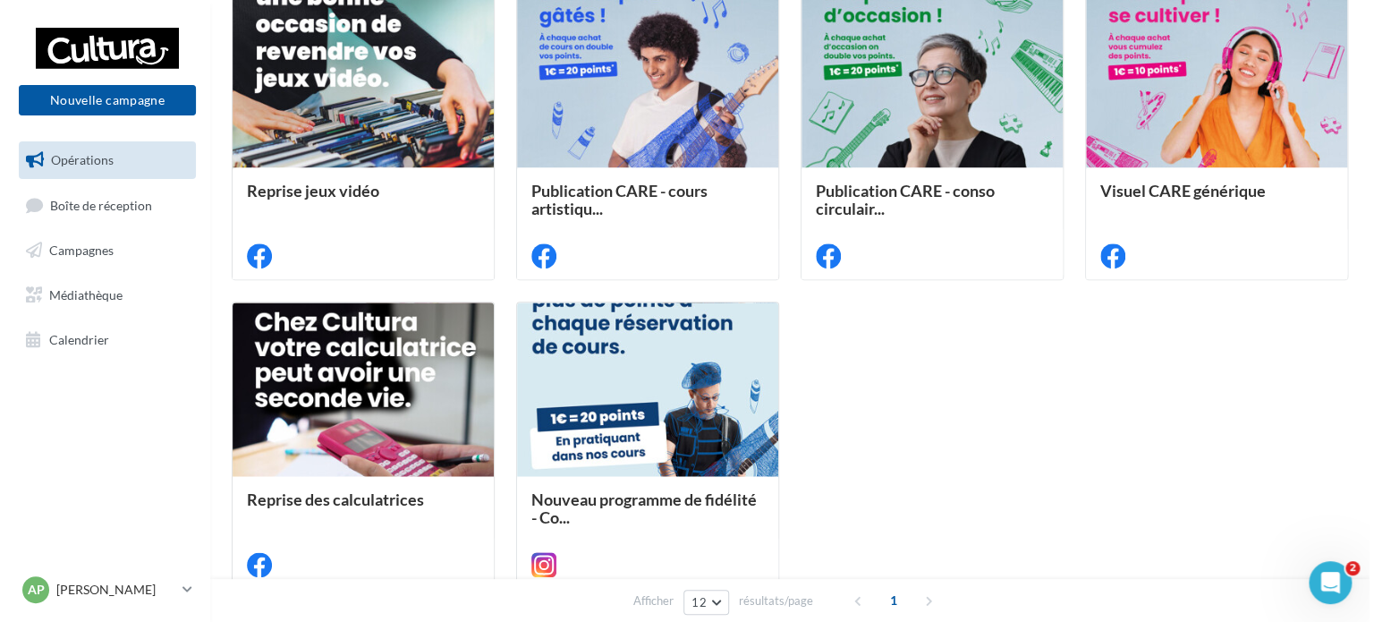
scroll to position [805, 0]
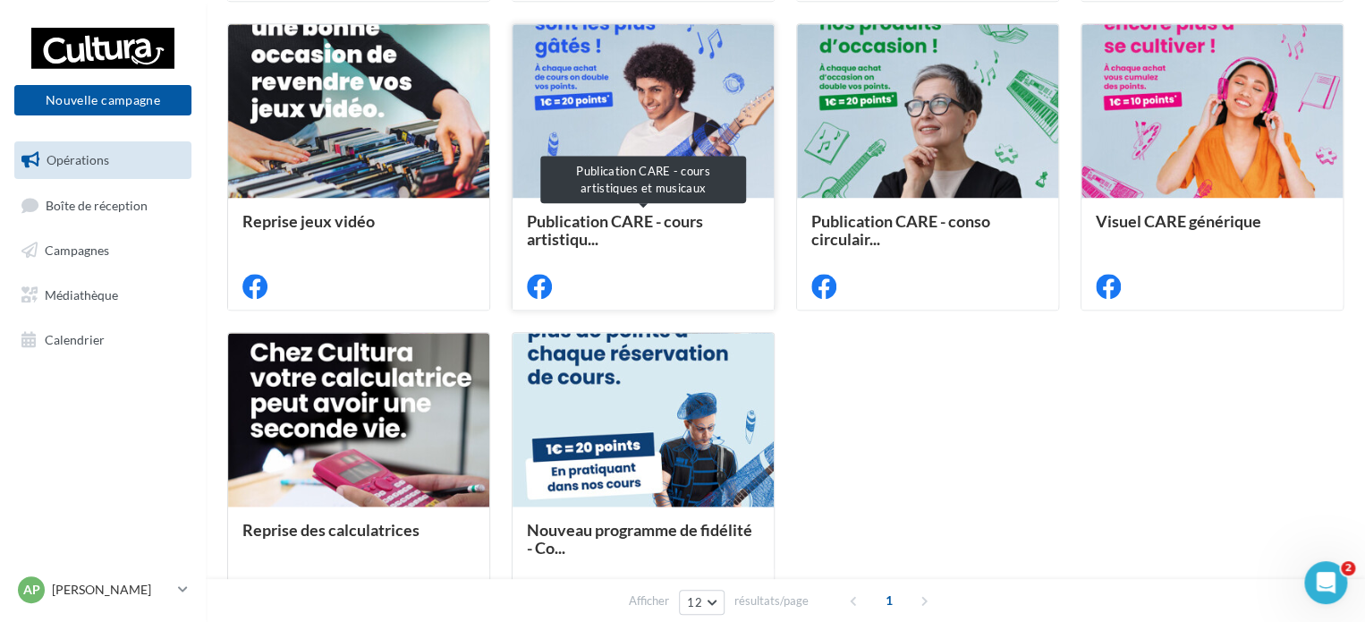
click at [716, 233] on span "Publication CARE - cours artistiqu..." at bounding box center [643, 230] width 233 height 36
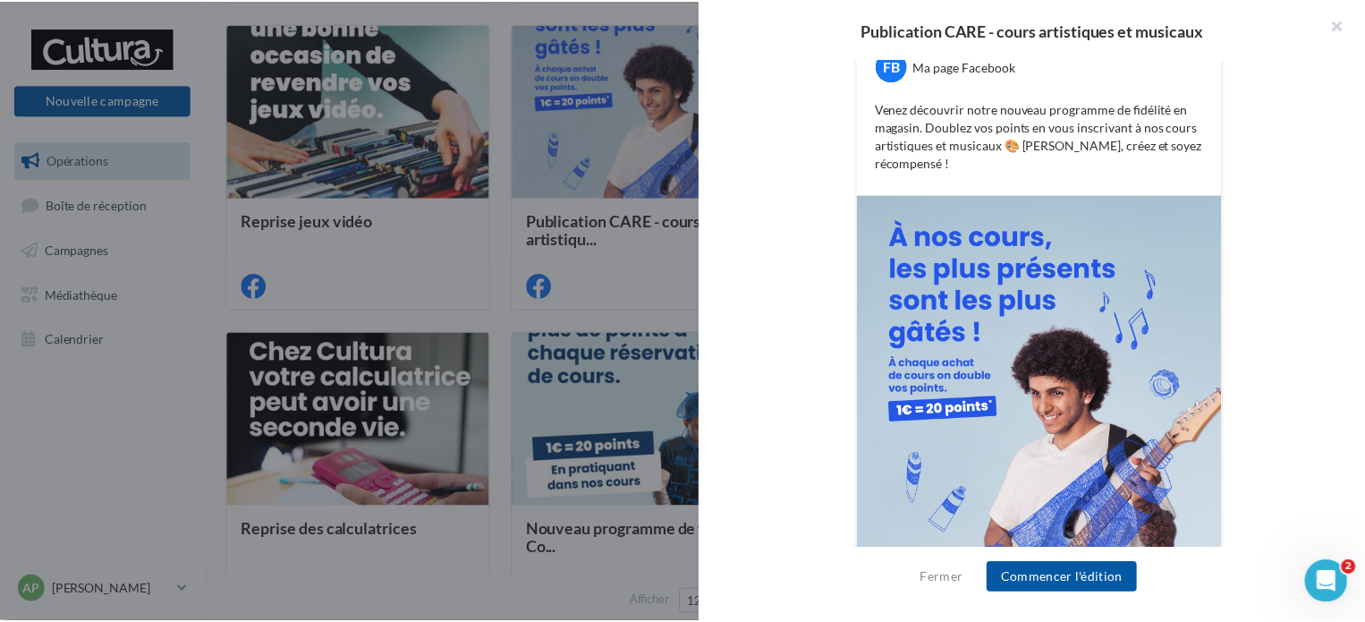
scroll to position [447, 0]
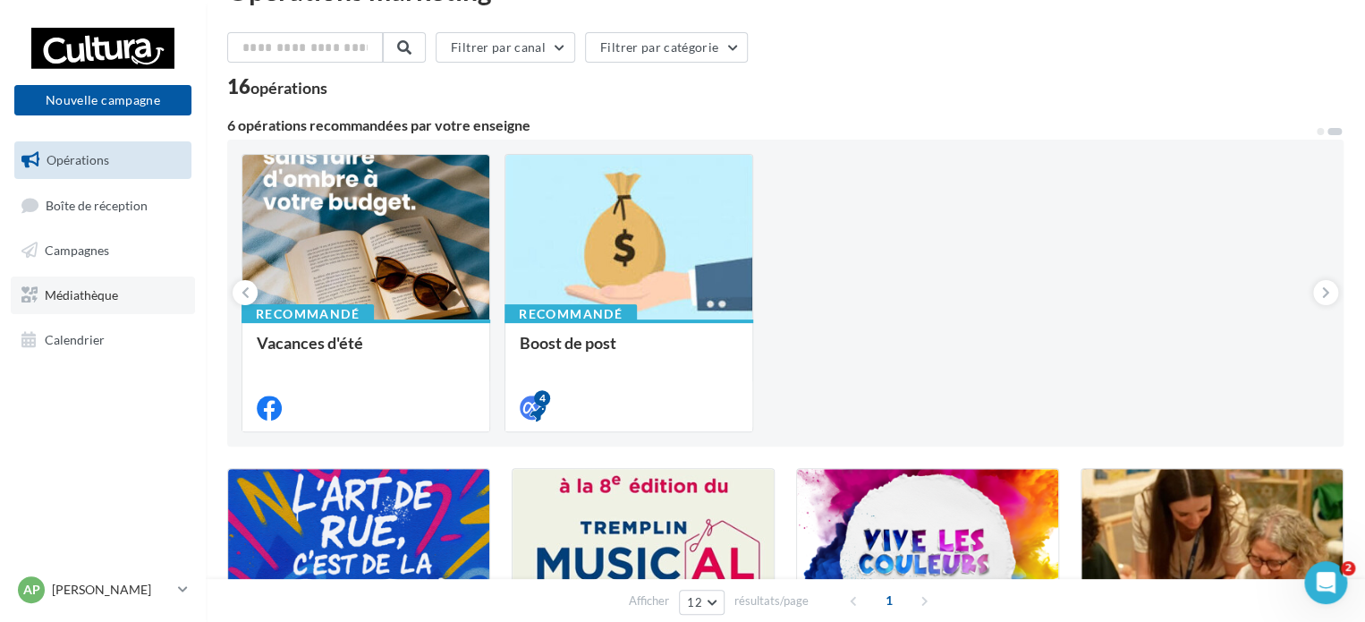
scroll to position [0, 0]
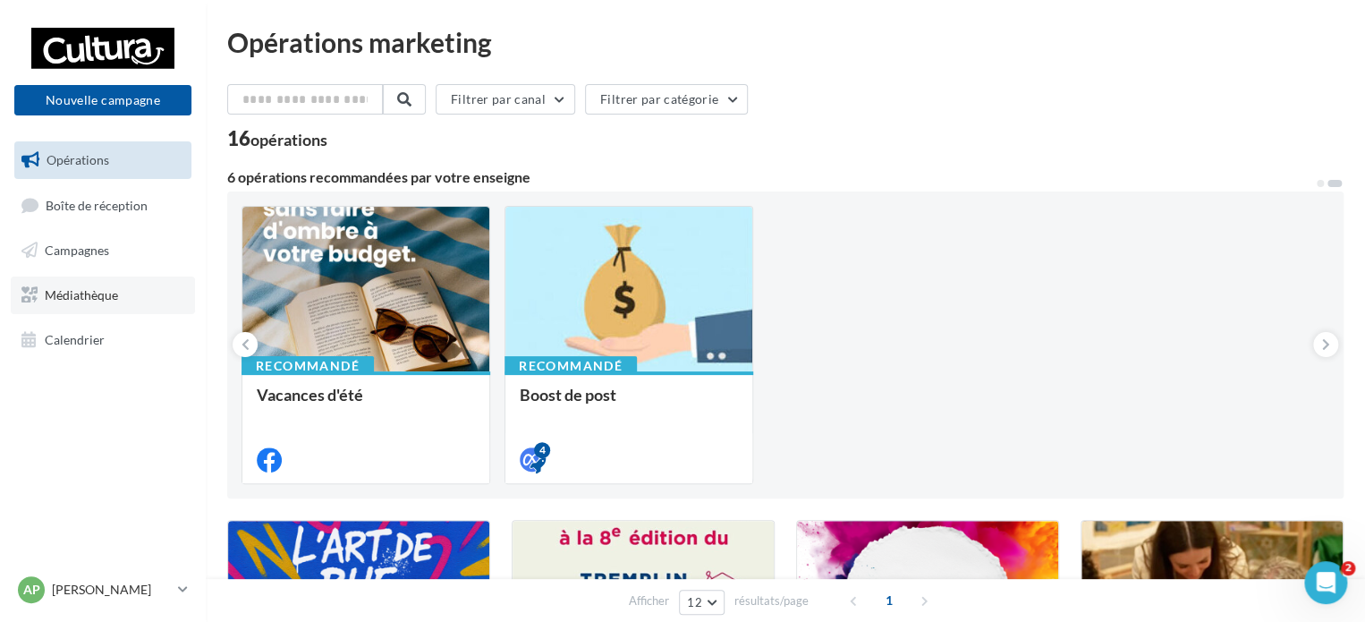
click at [30, 309] on link "Médiathèque" at bounding box center [103, 295] width 184 height 38
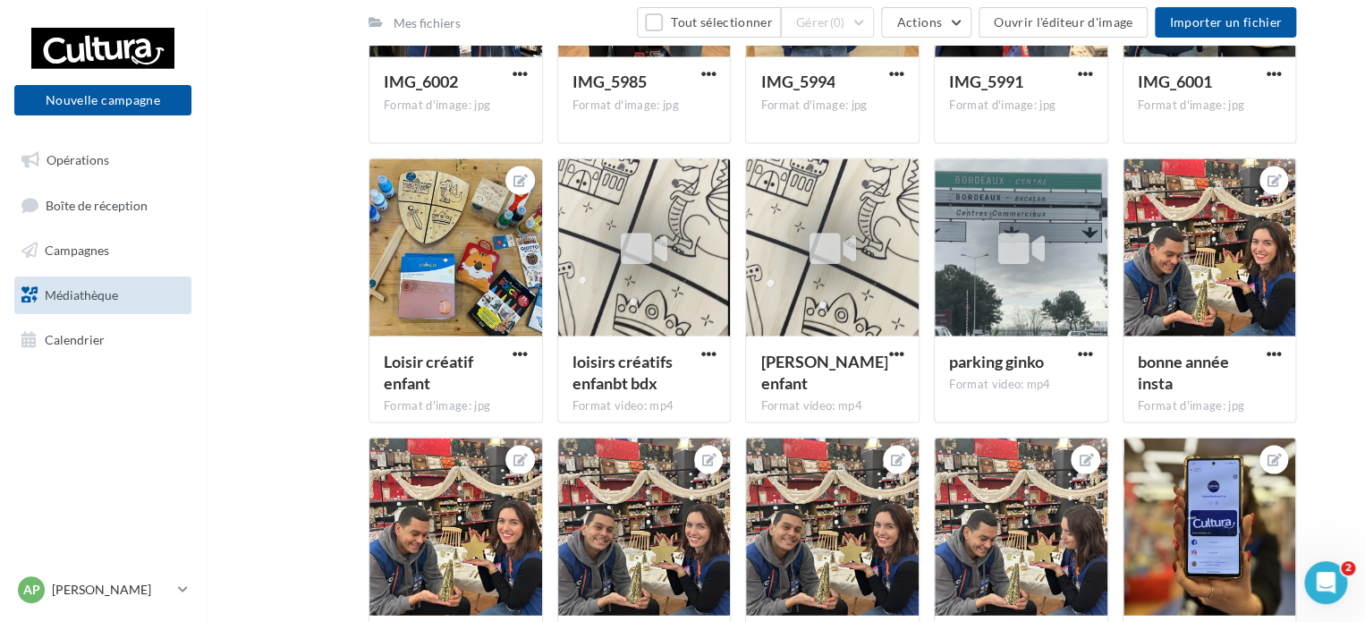
scroll to position [8563, 0]
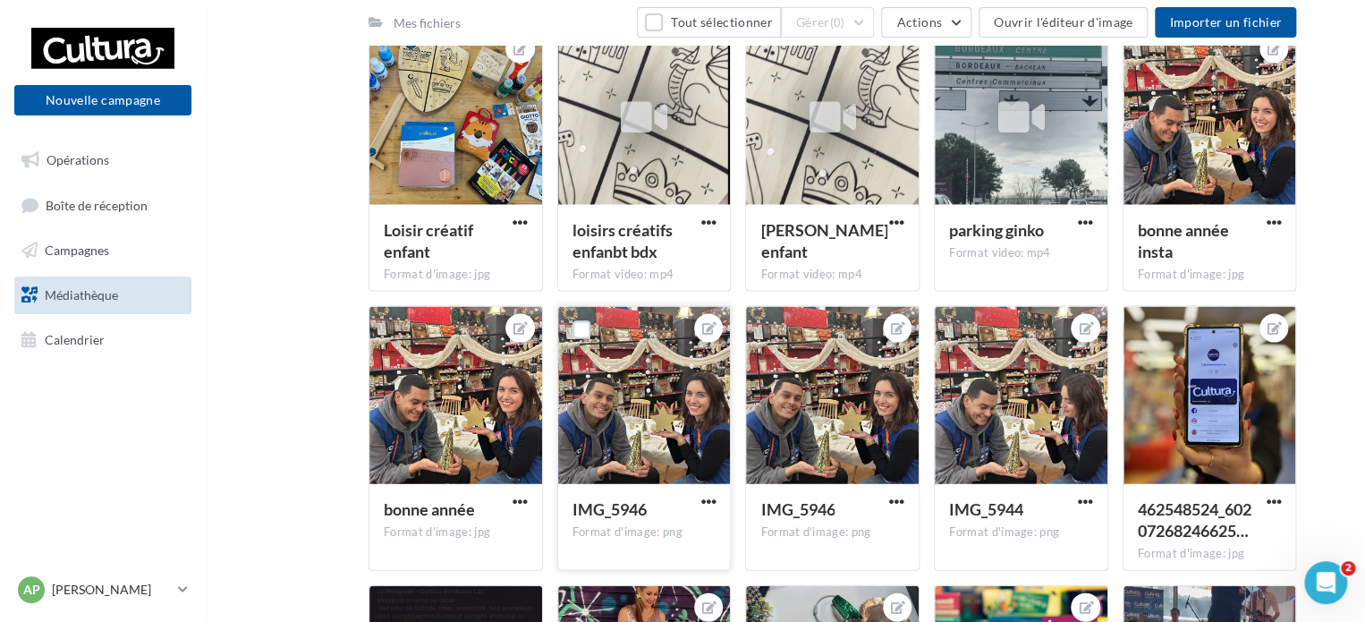
click at [698, 395] on div at bounding box center [644, 396] width 173 height 179
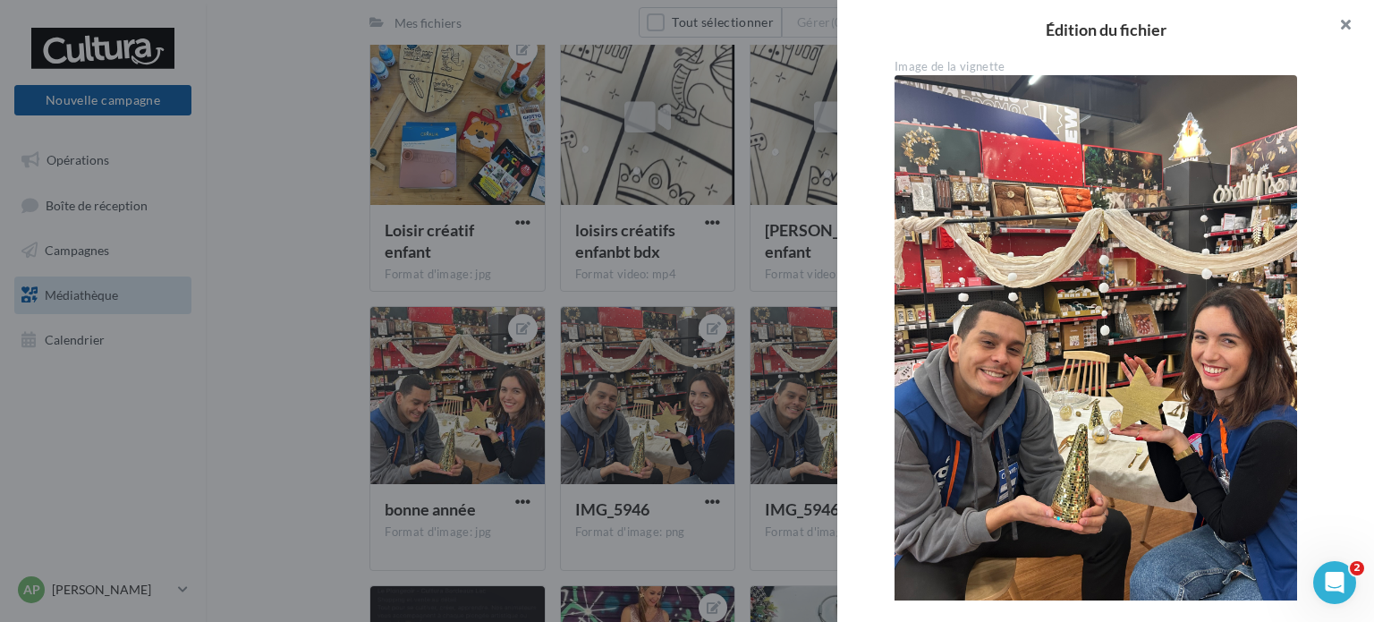
click at [1344, 18] on button "button" at bounding box center [1338, 27] width 72 height 54
click at [1341, 30] on button "button" at bounding box center [1338, 27] width 72 height 54
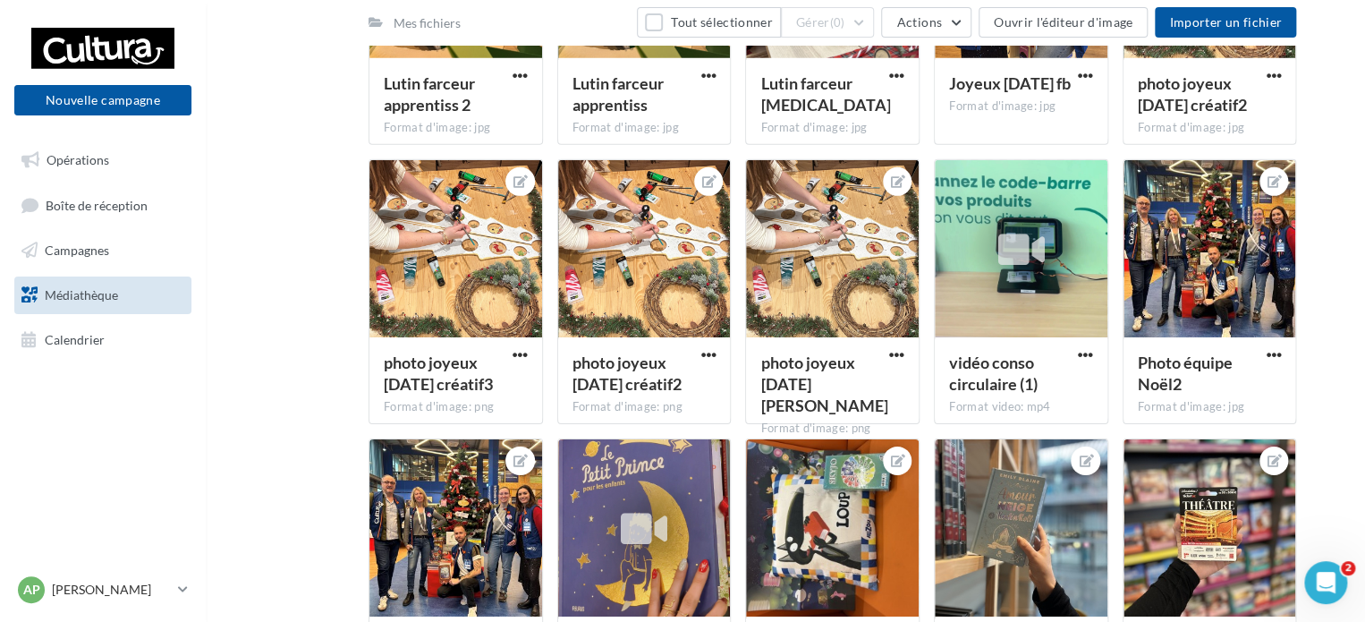
scroll to position [9279, 0]
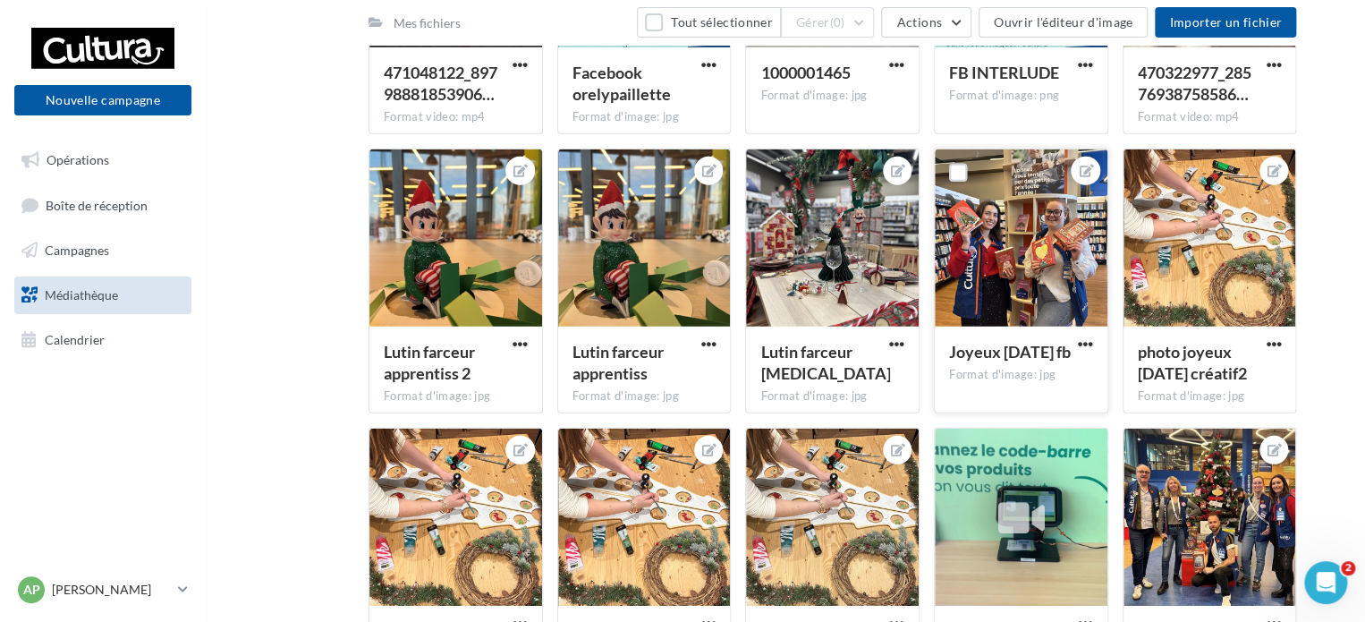
click at [995, 288] on div at bounding box center [1020, 238] width 173 height 179
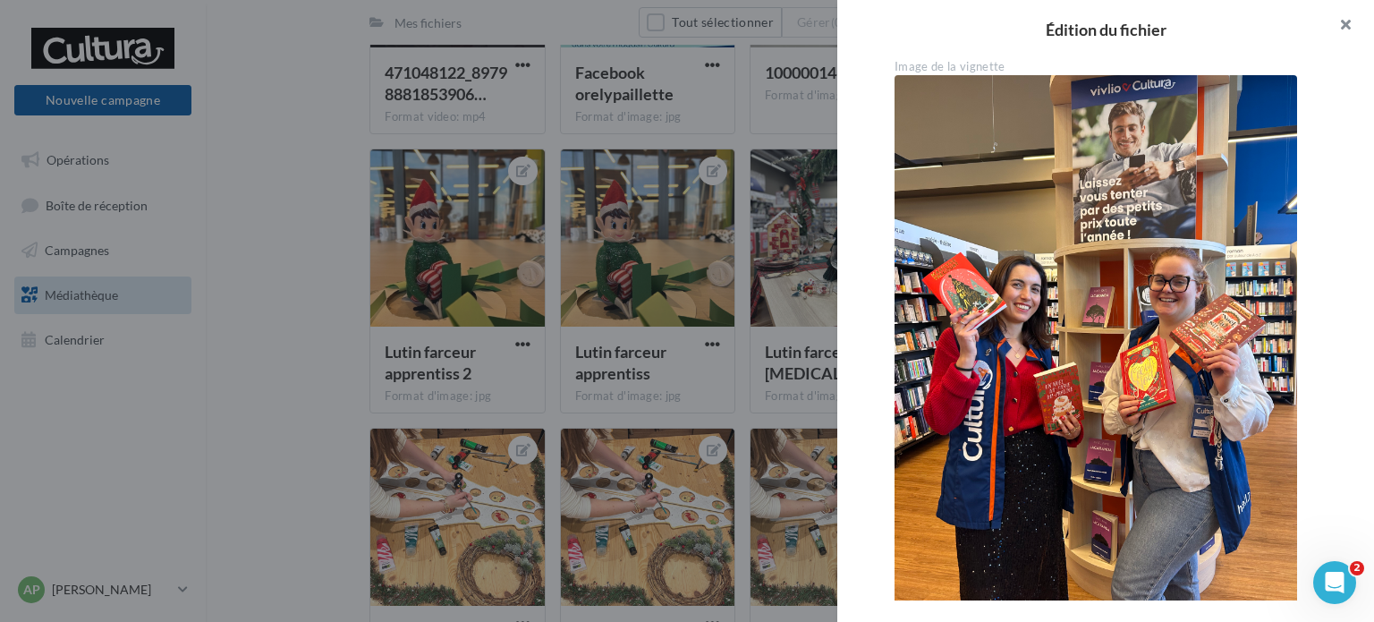
click at [1347, 20] on button "button" at bounding box center [1338, 27] width 72 height 54
click at [321, 224] on div at bounding box center [687, 311] width 1374 height 622
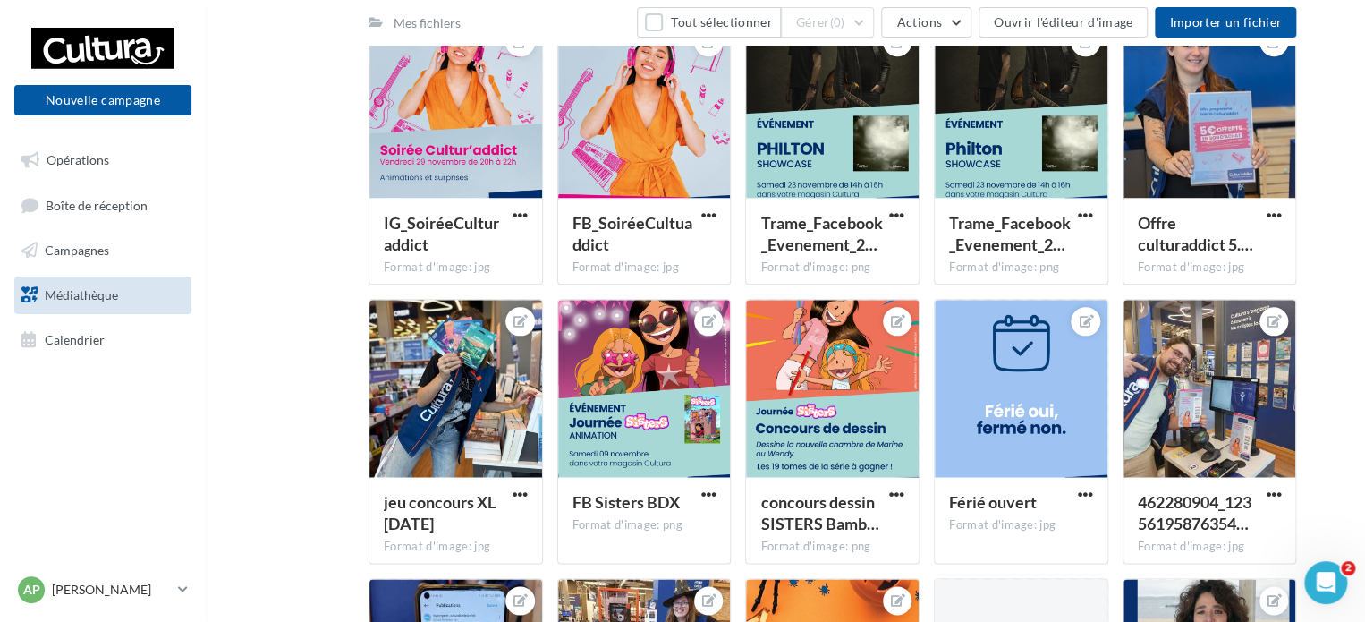
scroll to position [11282, 0]
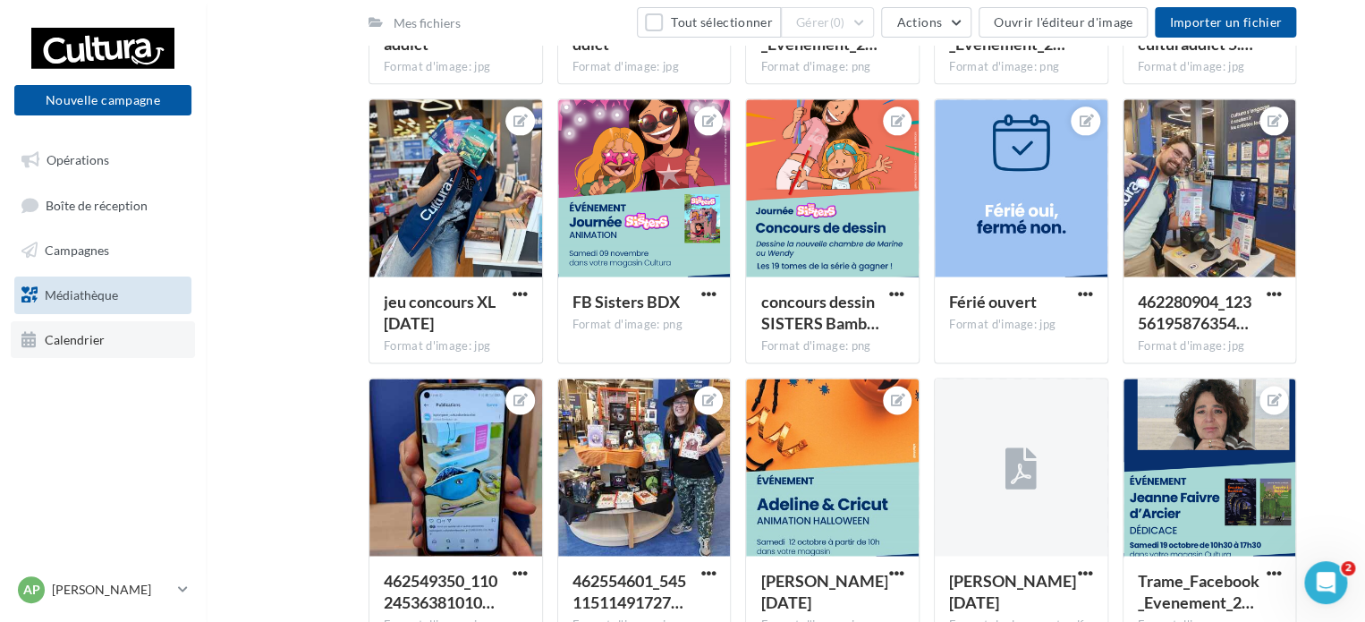
click at [83, 340] on span "Calendrier" at bounding box center [75, 338] width 60 height 15
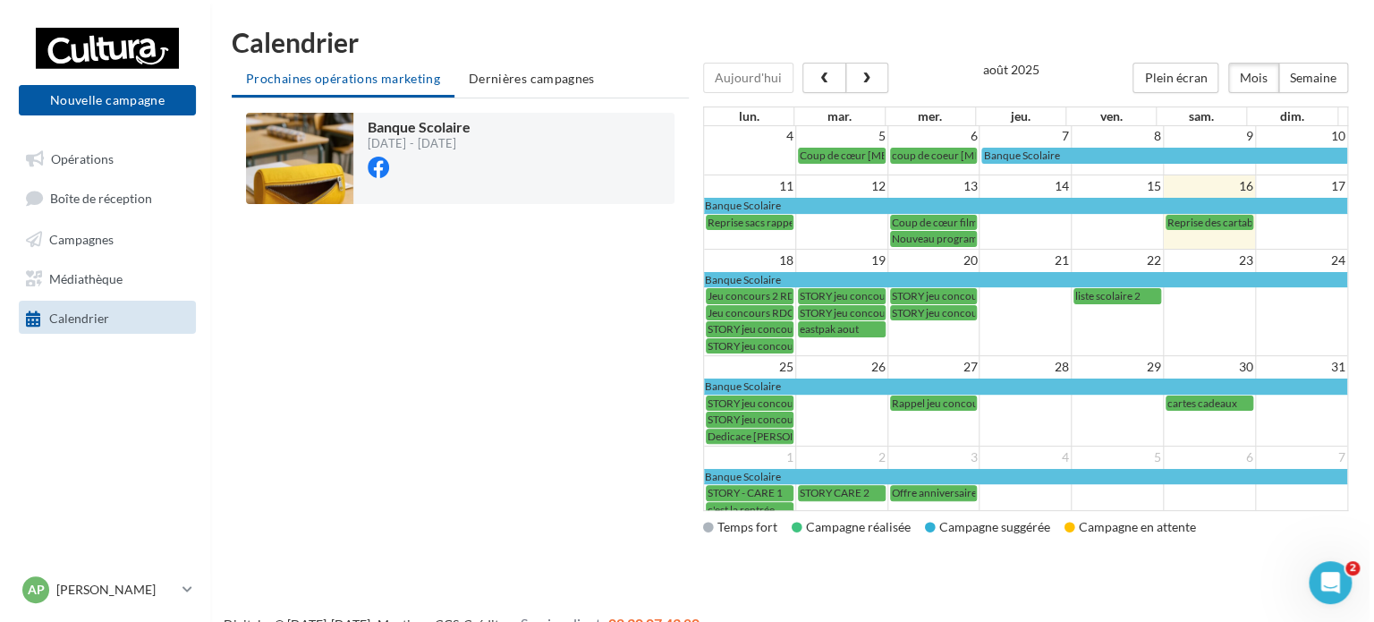
scroll to position [29, 0]
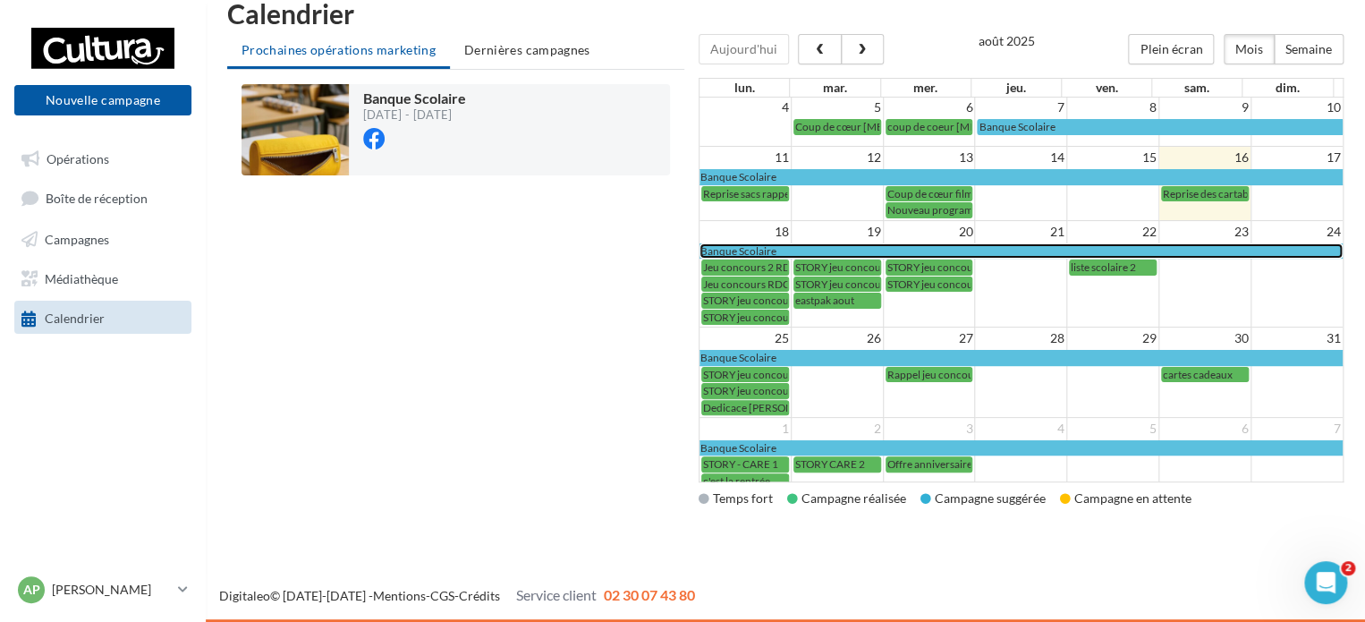
click at [816, 244] on div "Banque Scolaire" at bounding box center [1020, 250] width 641 height 13
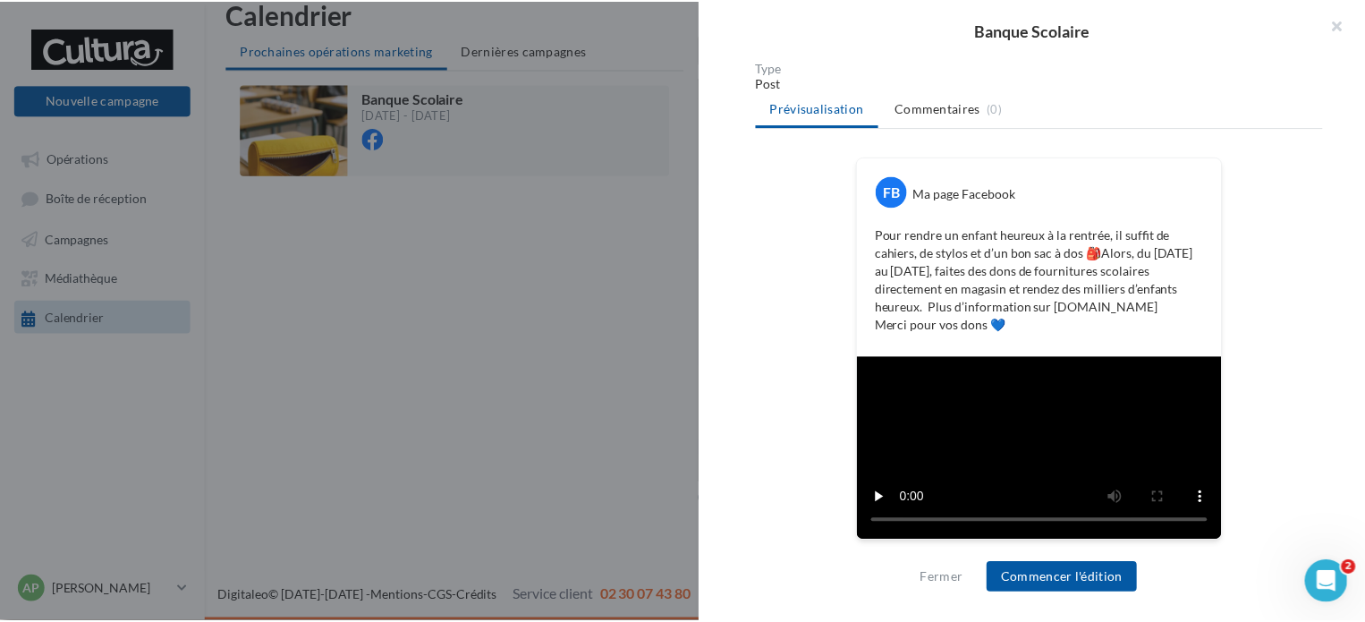
scroll to position [488, 0]
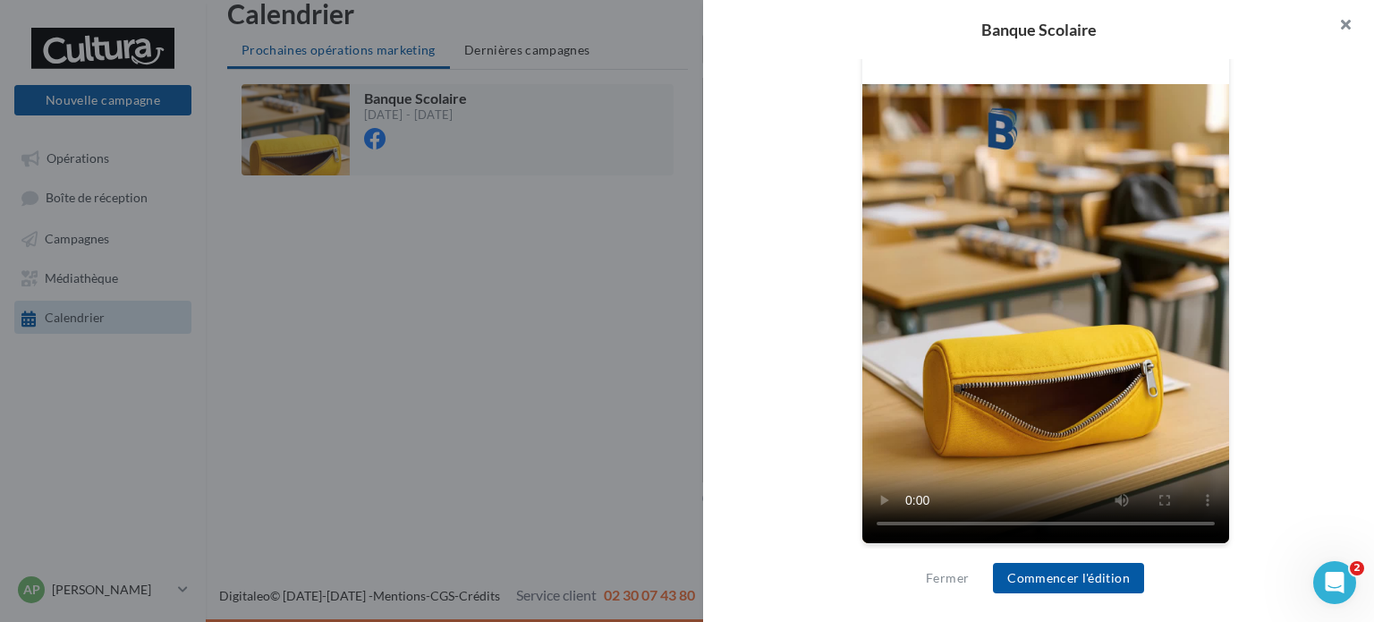
click at [1345, 28] on button "button" at bounding box center [1338, 27] width 72 height 54
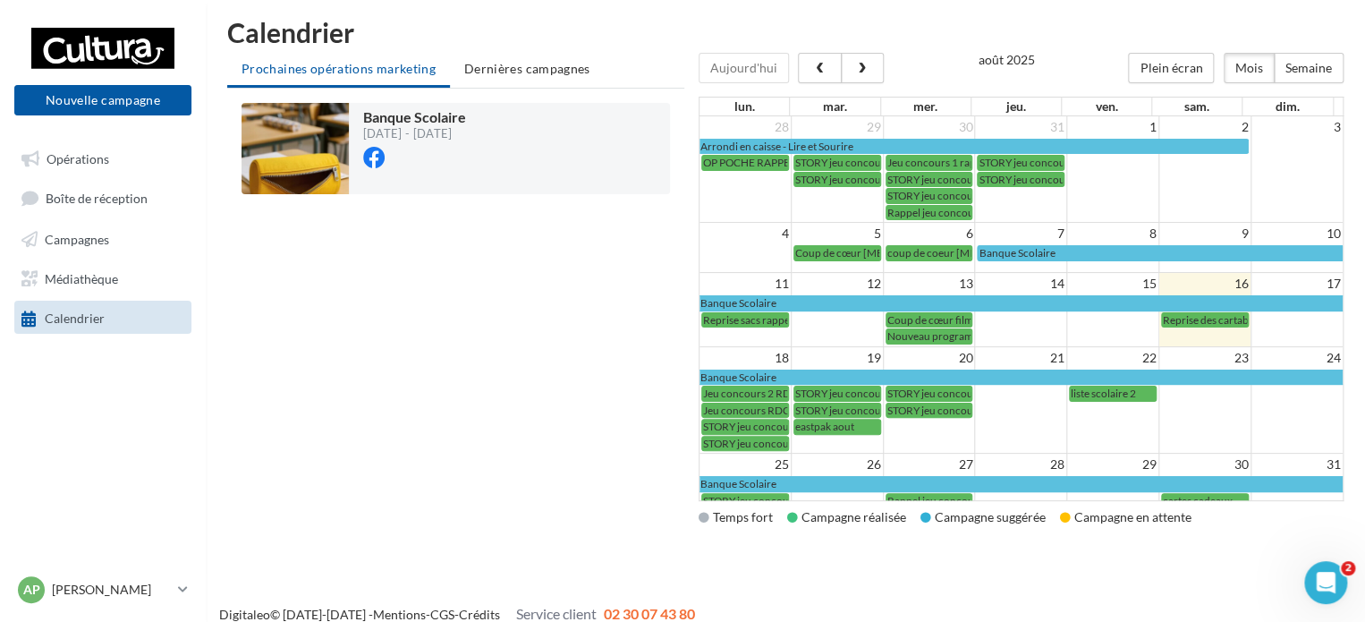
scroll to position [0, 0]
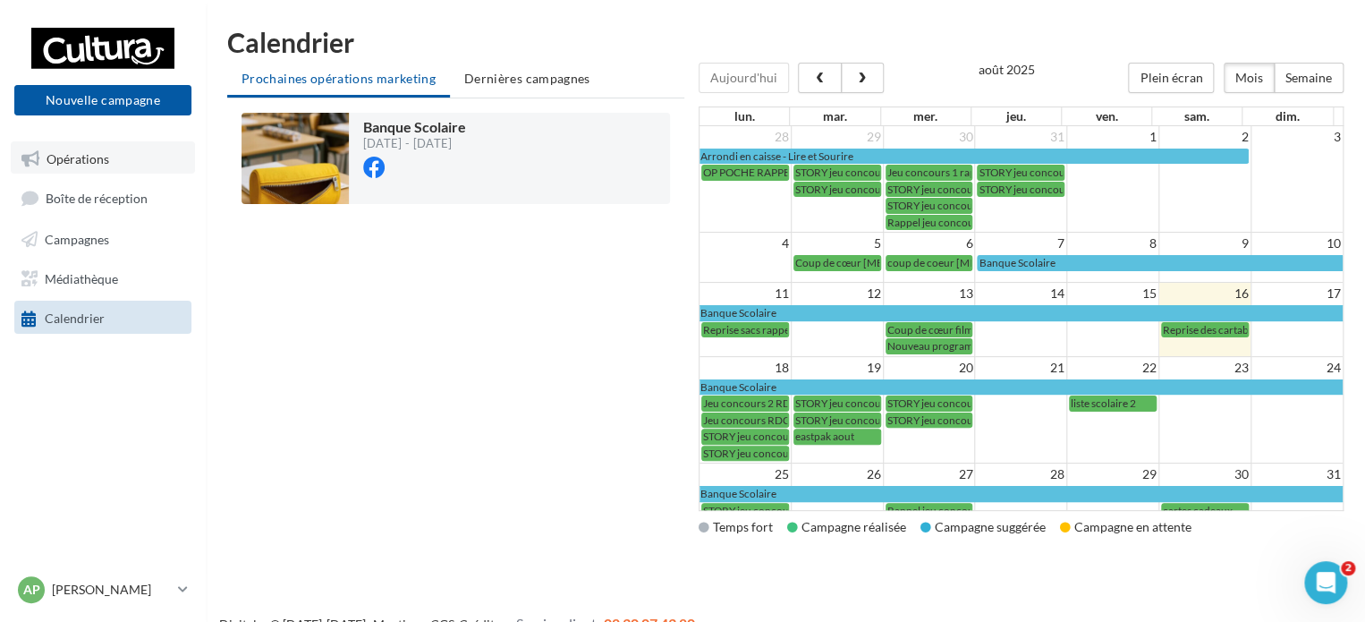
click at [116, 166] on link "Opérations" at bounding box center [103, 157] width 184 height 32
